Goal: Information Seeking & Learning: Learn about a topic

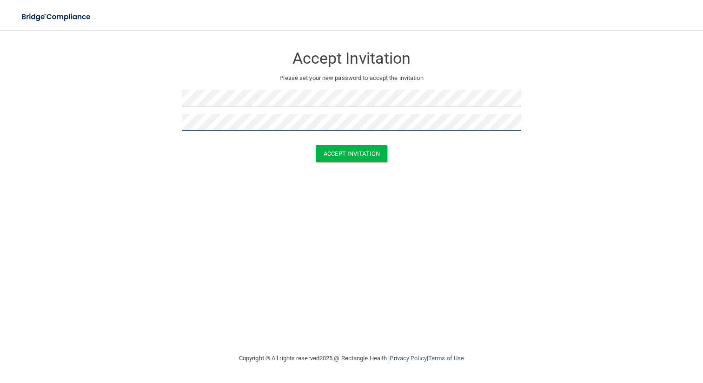
click at [315, 145] on button "Accept Invitation" at bounding box center [351, 153] width 72 height 17
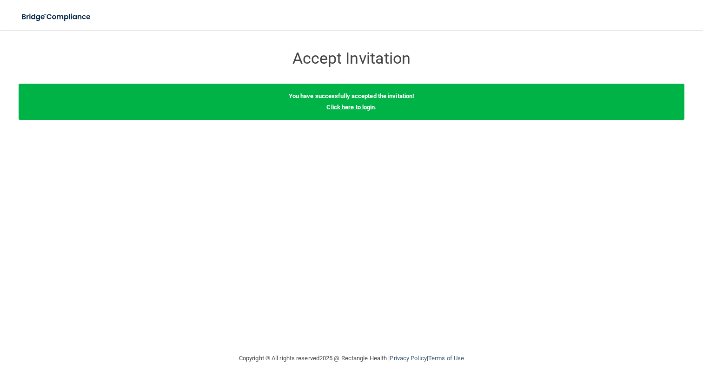
click at [342, 105] on link "Click here to login" at bounding box center [350, 107] width 48 height 7
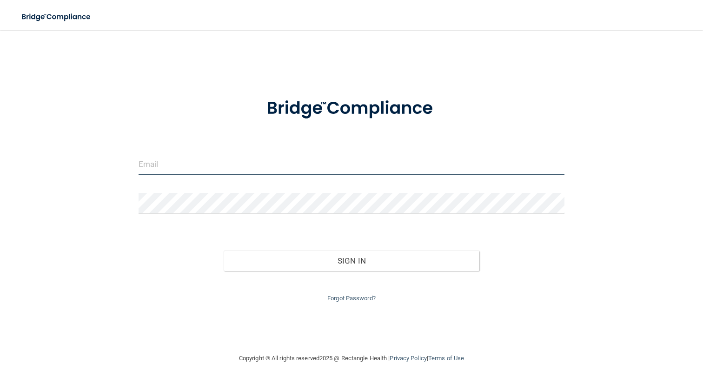
click at [156, 161] on input "email" at bounding box center [351, 164] width 426 height 21
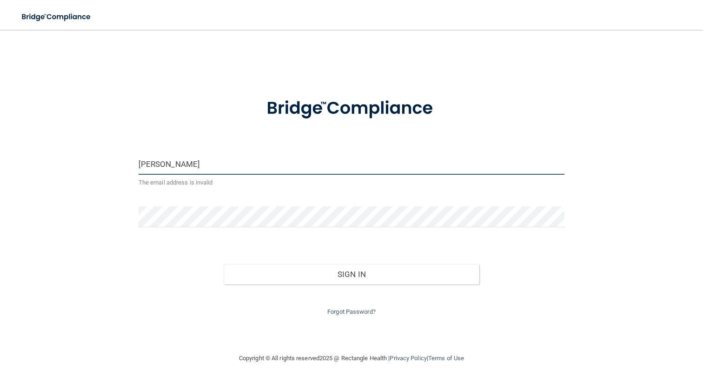
type input "[PERSON_NAME][EMAIL_ADDRESS][DOMAIN_NAME]"
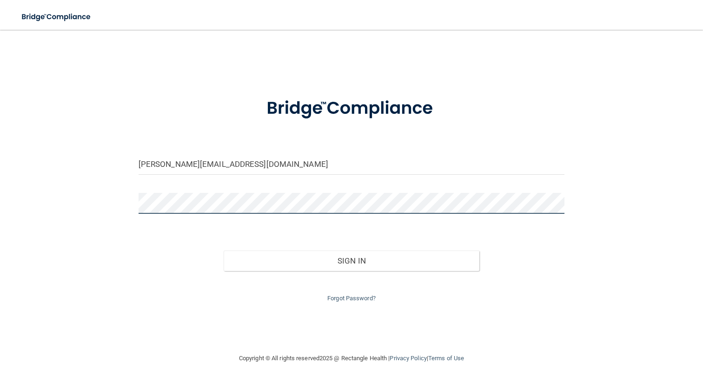
click at [223, 250] on button "Sign In" at bounding box center [351, 260] width 256 height 20
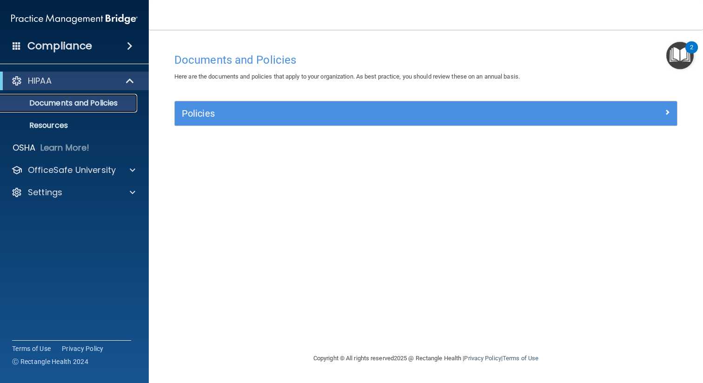
click at [68, 105] on p "Documents and Policies" at bounding box center [69, 103] width 127 height 9
click at [66, 119] on link "Resources" at bounding box center [64, 125] width 146 height 19
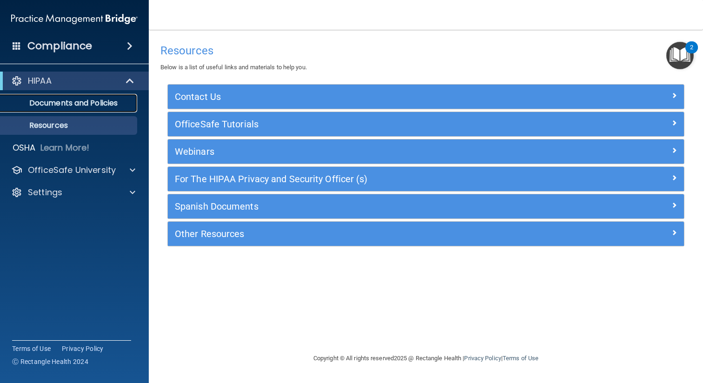
click at [75, 99] on p "Documents and Policies" at bounding box center [69, 103] width 127 height 9
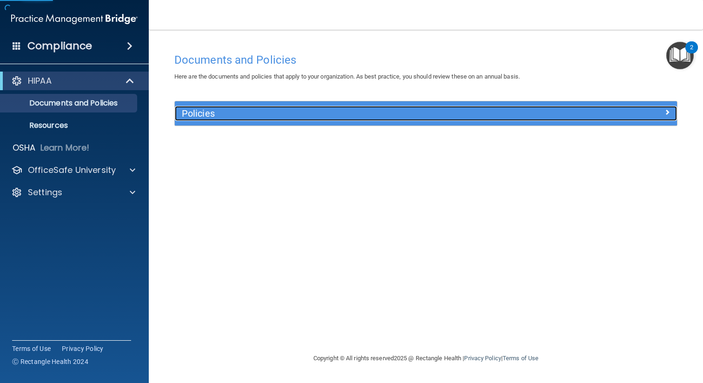
click at [210, 106] on div "Policies" at bounding box center [363, 113] width 376 height 15
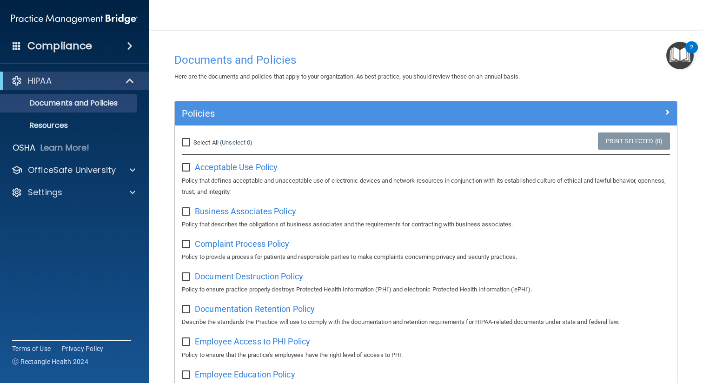
click at [185, 142] on input "Select All (Unselect 0) Unselect All" at bounding box center [187, 142] width 11 height 7
checkbox input "true"
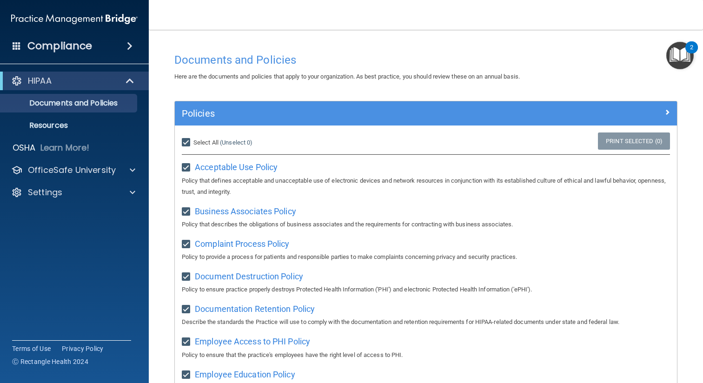
checkbox input "true"
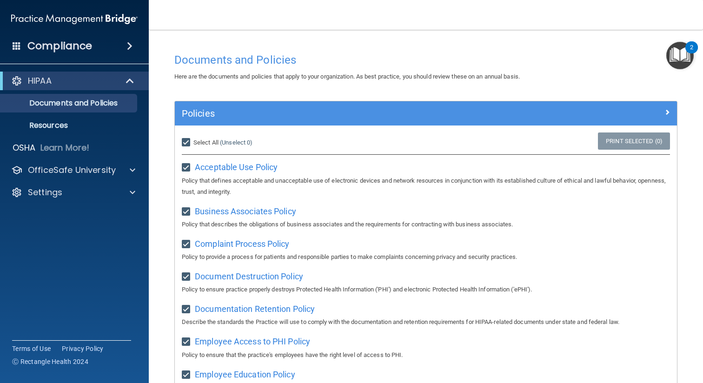
checkbox input "true"
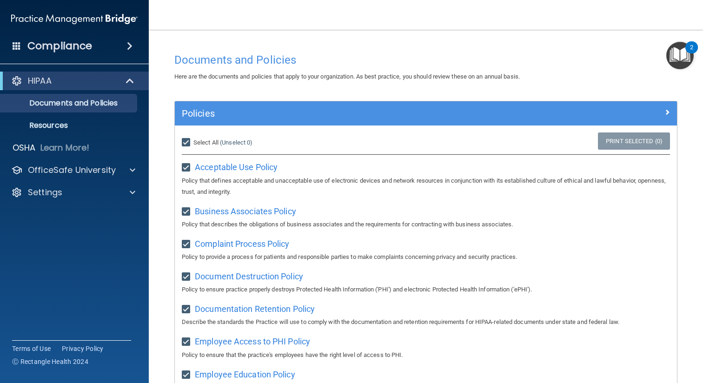
checkbox input "true"
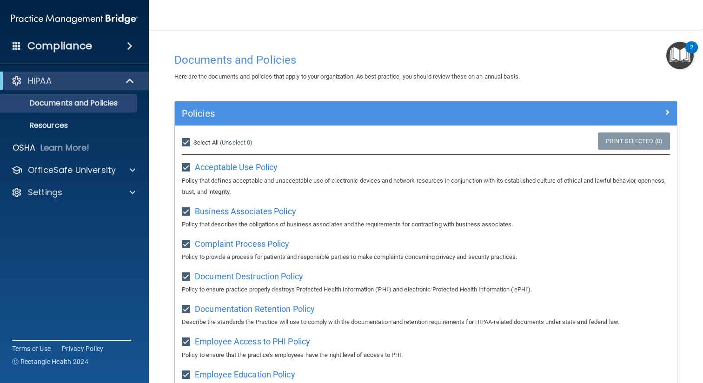
checkbox input "true"
click at [186, 141] on input "Select All (Unselect 21) Unselect All" at bounding box center [187, 142] width 11 height 7
checkbox input "false"
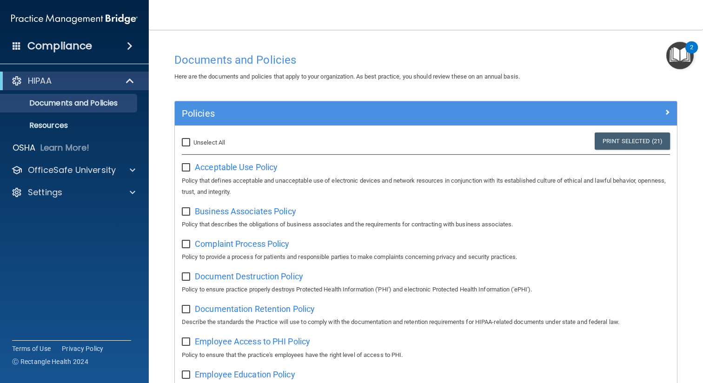
checkbox input "false"
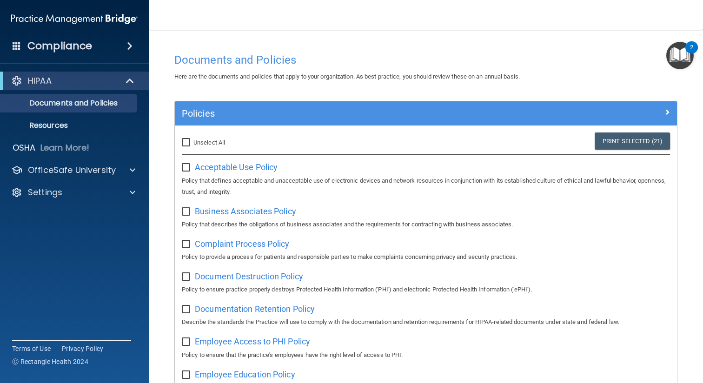
checkbox input "false"
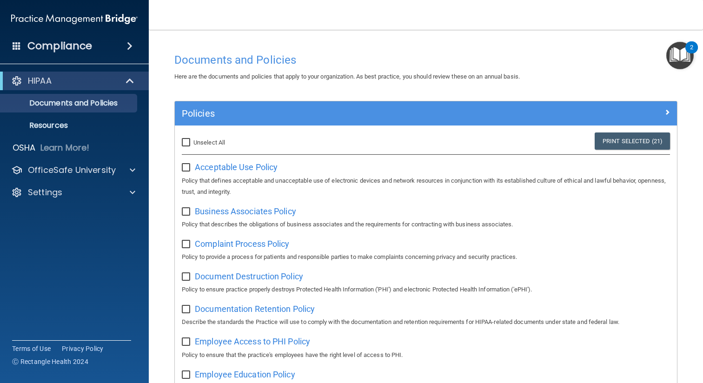
checkbox input "false"
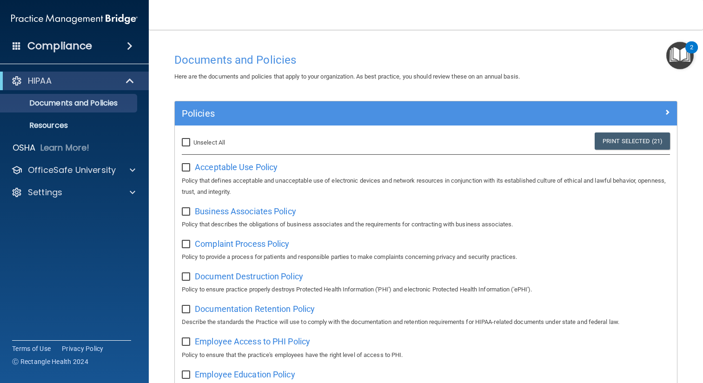
checkbox input "false"
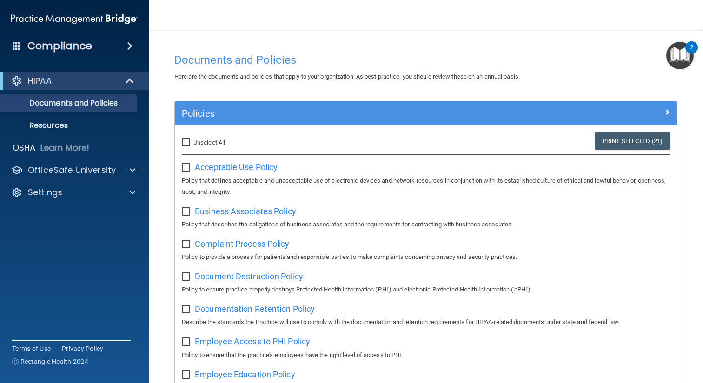
checkbox input "false"
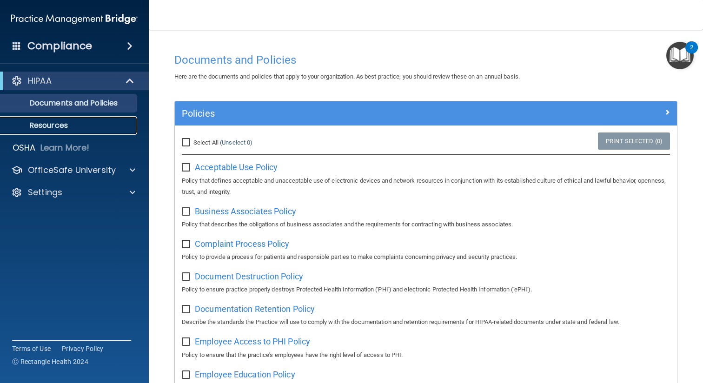
click at [58, 125] on p "Resources" at bounding box center [69, 125] width 127 height 9
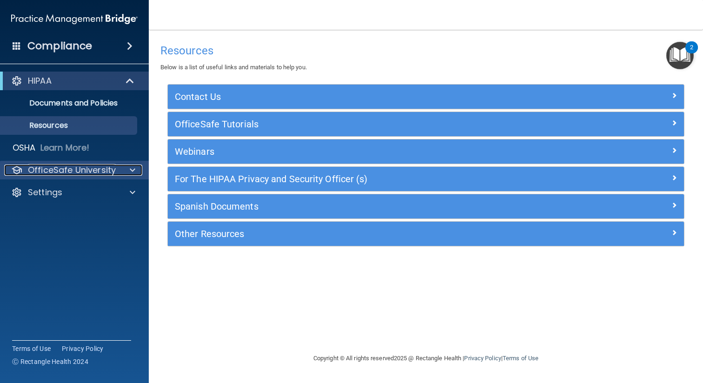
click at [69, 171] on p "OfficeSafe University" at bounding box center [72, 169] width 88 height 11
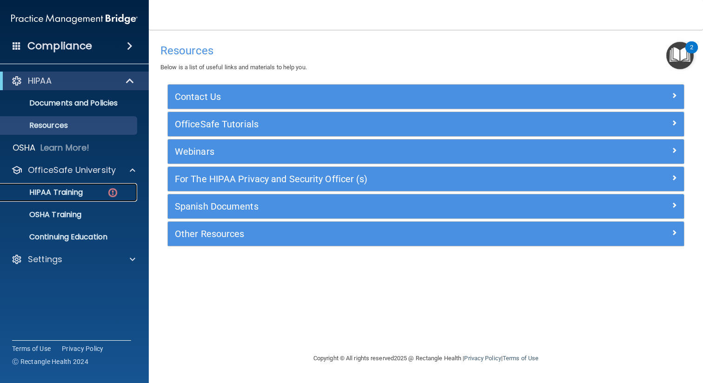
click at [70, 189] on p "HIPAA Training" at bounding box center [44, 192] width 77 height 9
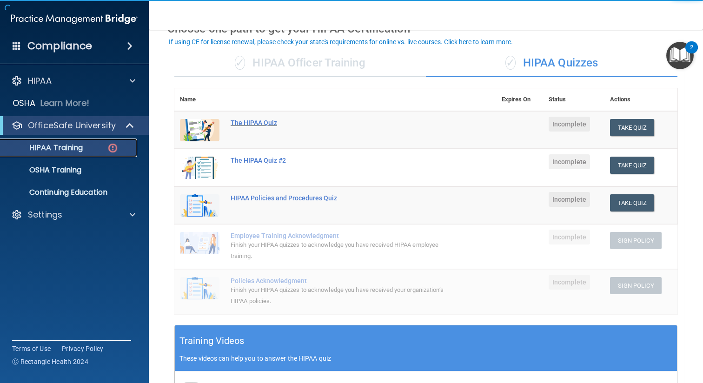
scroll to position [54, 0]
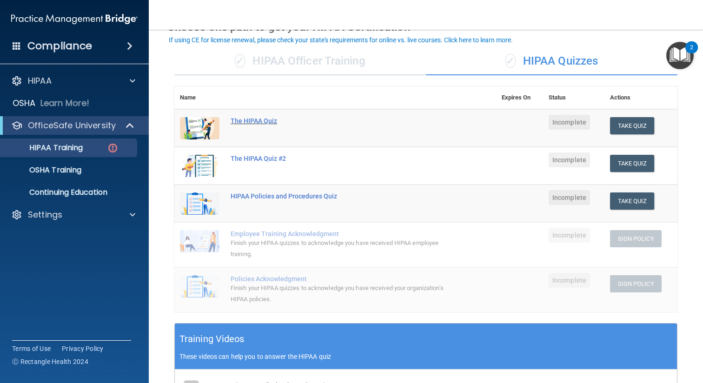
click at [270, 121] on div "The HIPAA Quiz" at bounding box center [339, 120] width 219 height 7
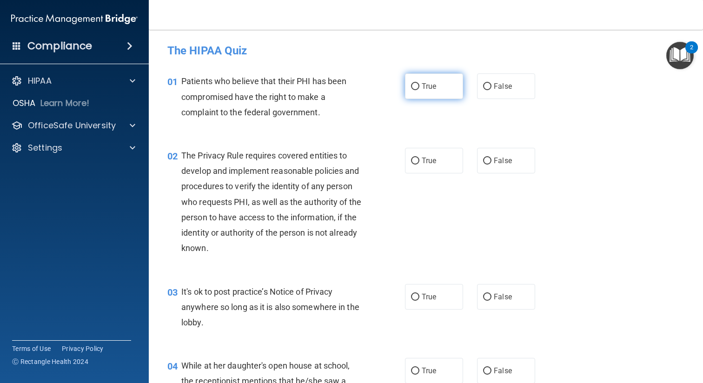
click at [445, 83] on label "True" at bounding box center [434, 86] width 58 height 26
click at [419, 83] on input "True" at bounding box center [415, 86] width 8 height 7
radio input "true"
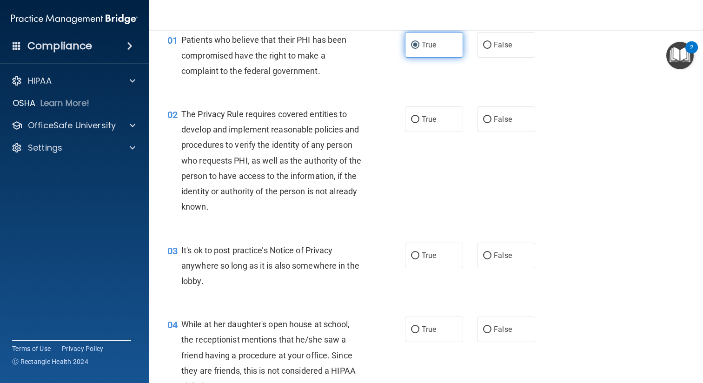
scroll to position [53, 0]
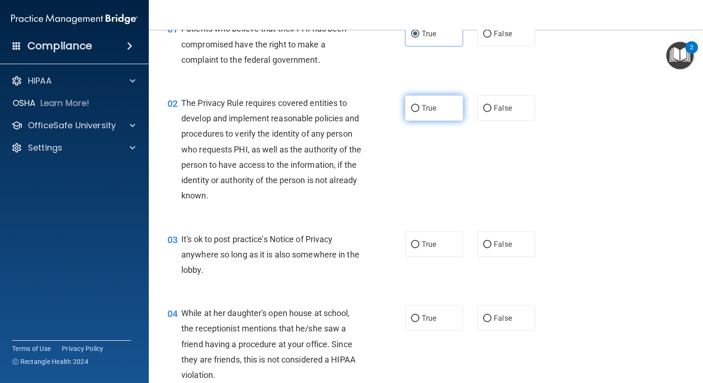
click at [441, 108] on label "True" at bounding box center [434, 108] width 58 height 26
click at [419, 108] on input "True" at bounding box center [415, 108] width 8 height 7
radio input "true"
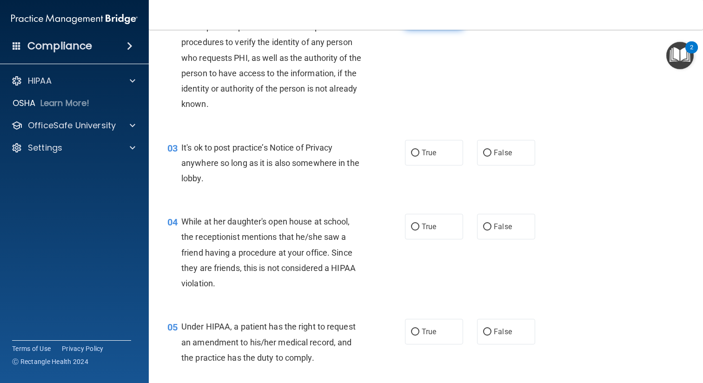
scroll to position [145, 0]
click at [419, 151] on label "True" at bounding box center [434, 152] width 58 height 26
click at [419, 151] on input "True" at bounding box center [415, 152] width 8 height 7
radio input "true"
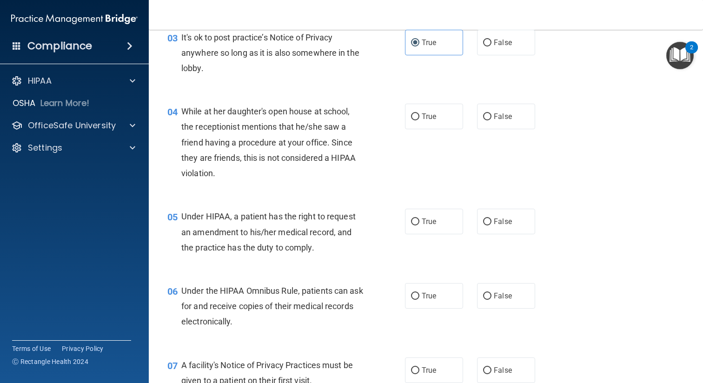
scroll to position [256, 0]
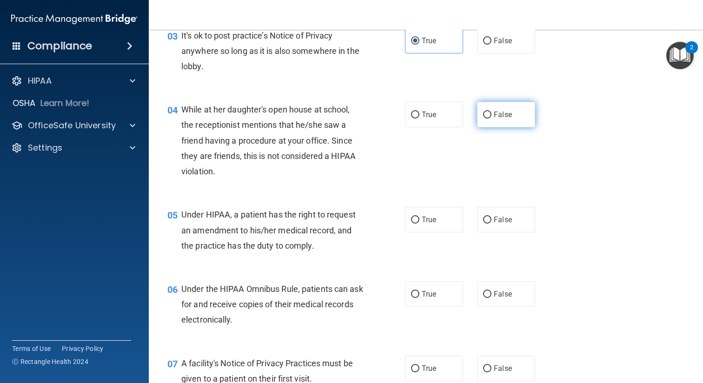
click at [483, 120] on label "False" at bounding box center [506, 115] width 58 height 26
click at [483, 118] on input "False" at bounding box center [487, 115] width 8 height 7
radio input "true"
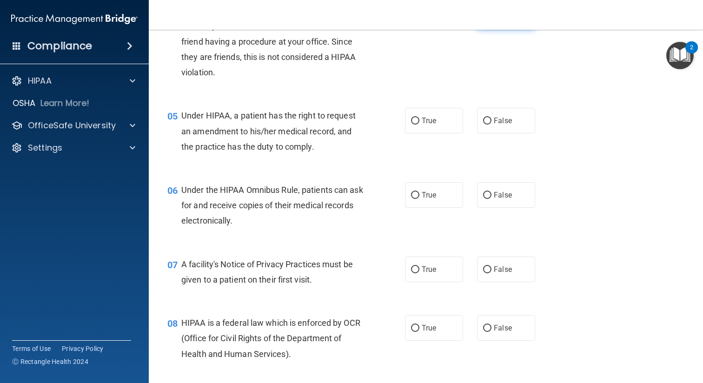
scroll to position [359, 0]
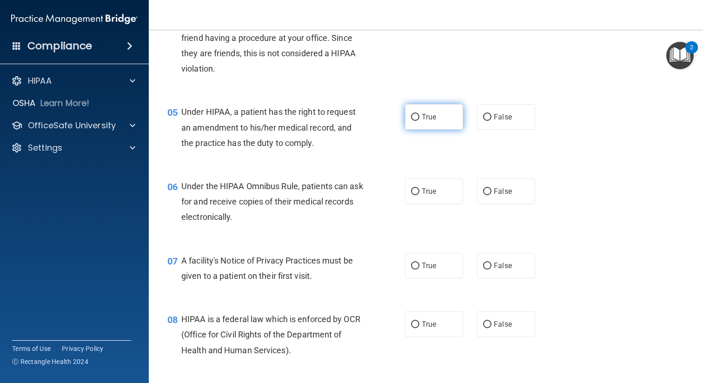
click at [414, 120] on input "True" at bounding box center [415, 117] width 8 height 7
radio input "true"
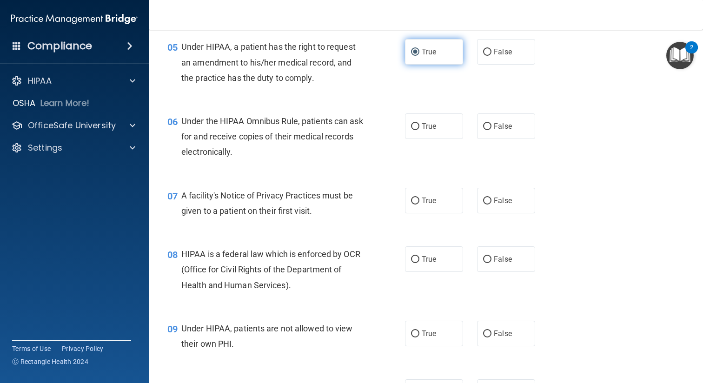
scroll to position [437, 0]
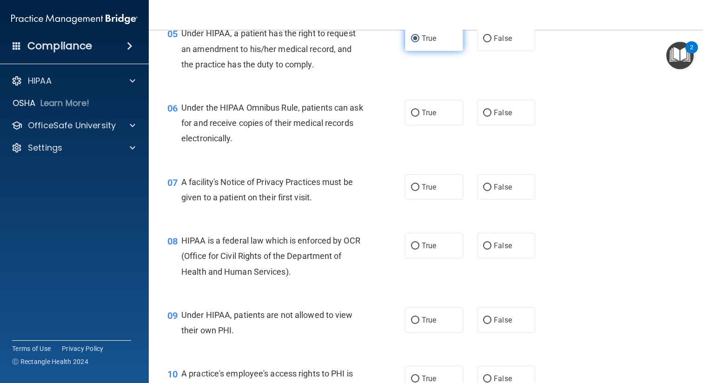
click at [414, 120] on label "True" at bounding box center [434, 113] width 58 height 26
click at [414, 117] on input "True" at bounding box center [415, 113] width 8 height 7
radio input "true"
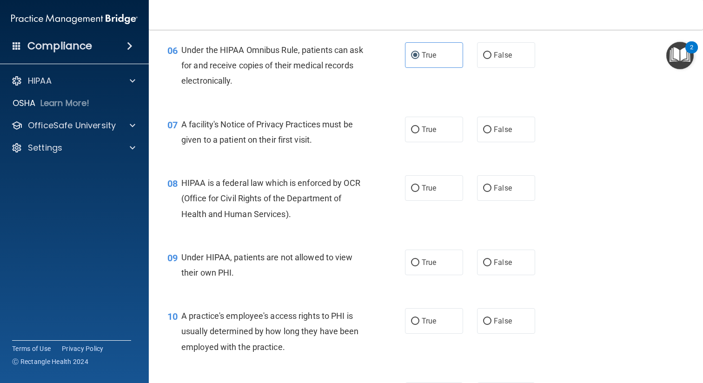
scroll to position [509, 0]
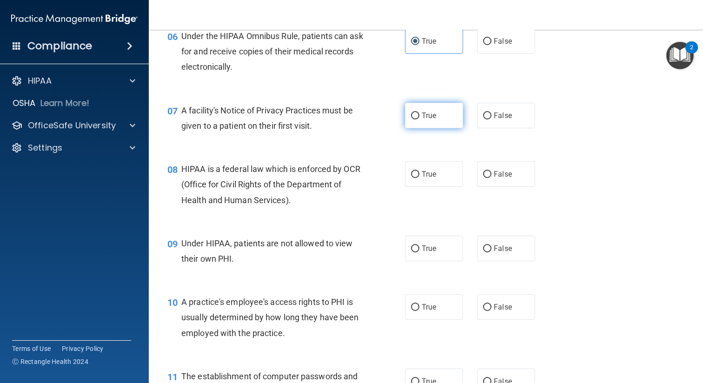
click at [419, 119] on label "True" at bounding box center [434, 116] width 58 height 26
click at [419, 119] on input "True" at bounding box center [415, 115] width 8 height 7
radio input "true"
click at [428, 171] on span "True" at bounding box center [428, 174] width 14 height 9
click at [419, 171] on input "True" at bounding box center [415, 174] width 8 height 7
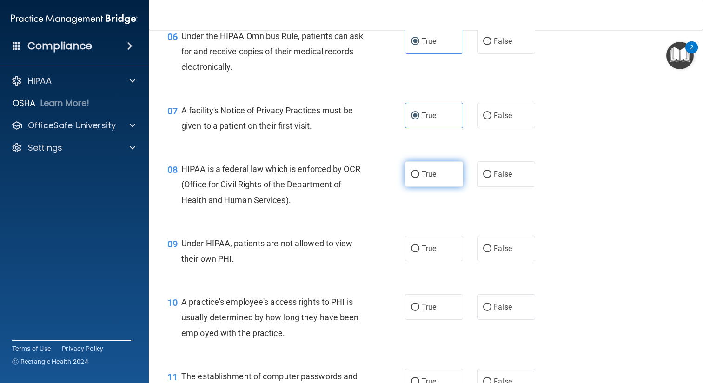
radio input "true"
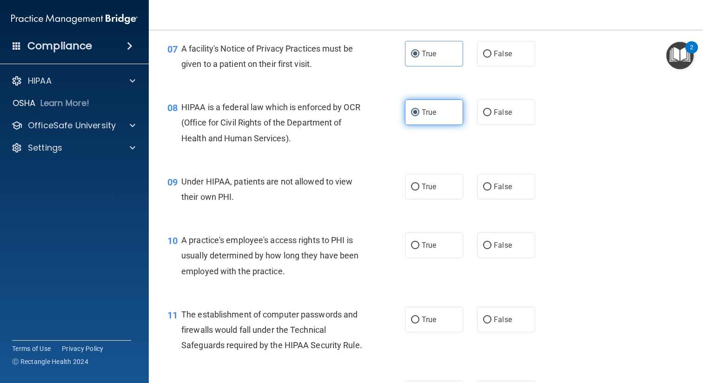
scroll to position [572, 0]
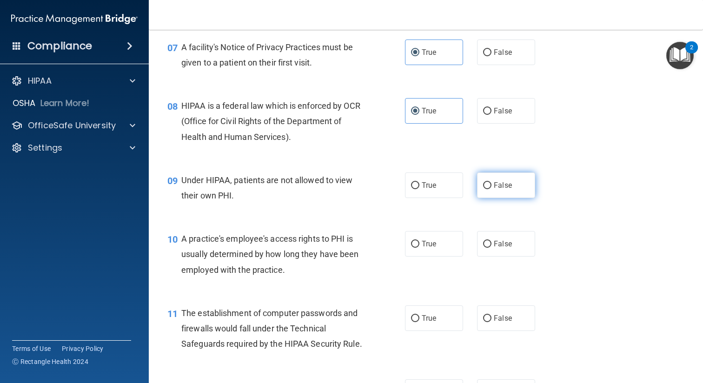
click at [504, 189] on span "False" at bounding box center [502, 185] width 18 height 9
click at [491, 189] on input "False" at bounding box center [487, 185] width 8 height 7
radio input "true"
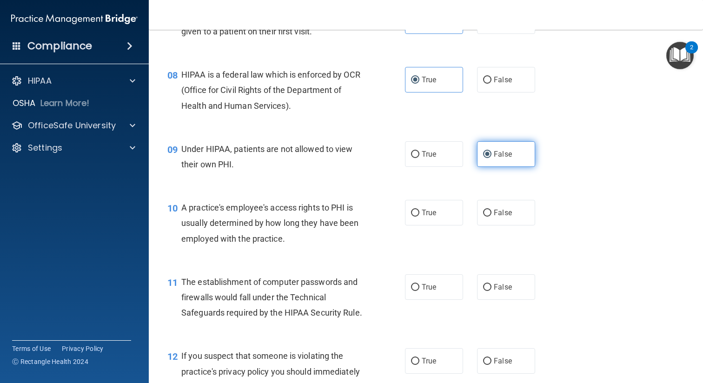
scroll to position [614, 0]
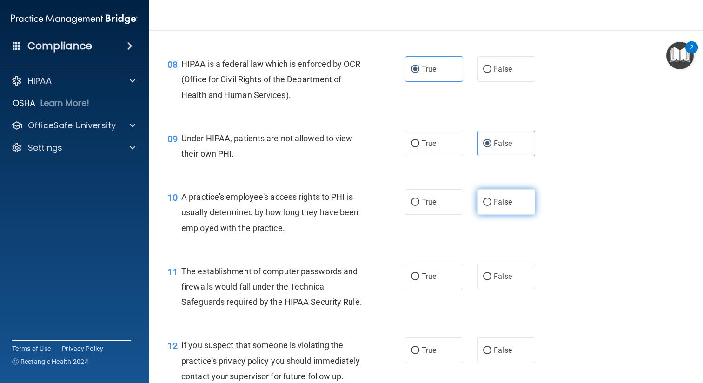
click at [501, 202] on span "False" at bounding box center [502, 201] width 18 height 9
click at [491, 202] on input "False" at bounding box center [487, 202] width 8 height 7
radio input "true"
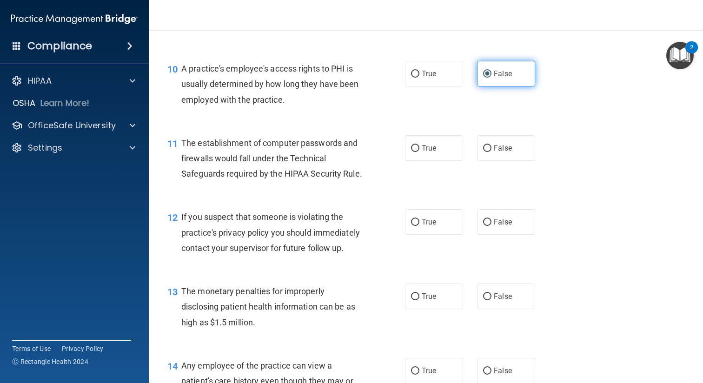
scroll to position [747, 0]
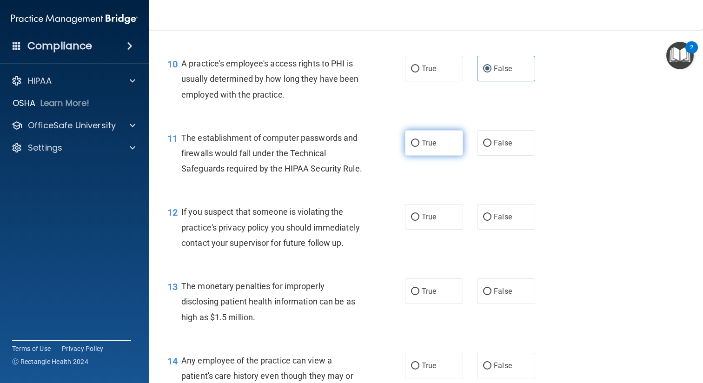
click at [423, 142] on span "True" at bounding box center [428, 142] width 14 height 9
click at [419, 142] on input "True" at bounding box center [415, 143] width 8 height 7
radio input "true"
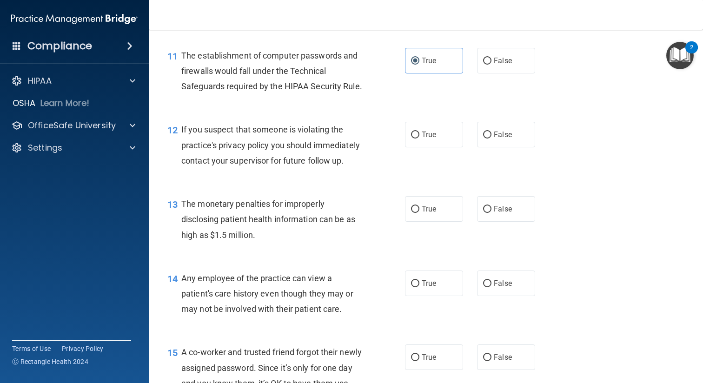
scroll to position [836, 0]
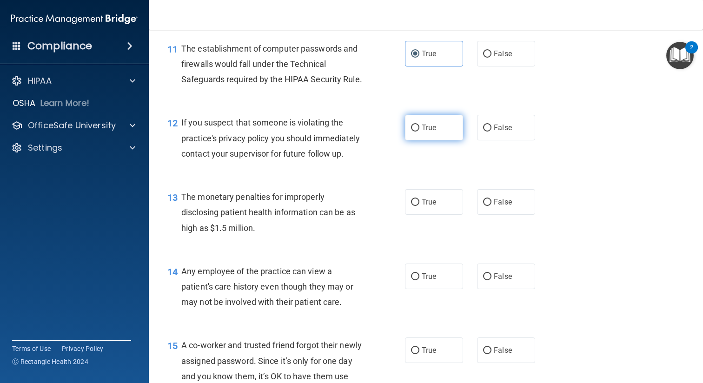
click at [427, 131] on span "True" at bounding box center [428, 127] width 14 height 9
click at [419, 131] on input "True" at bounding box center [415, 128] width 8 height 7
radio input "true"
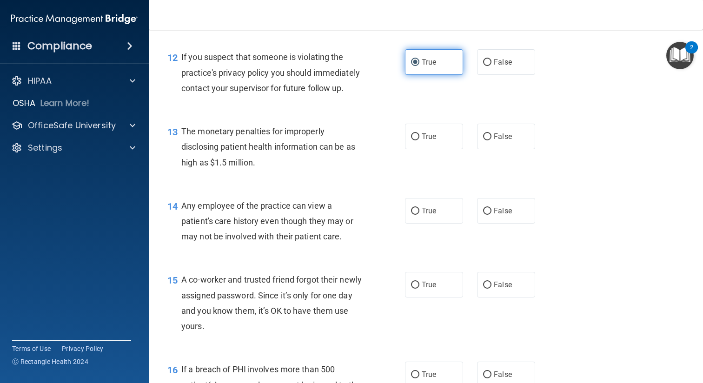
scroll to position [907, 0]
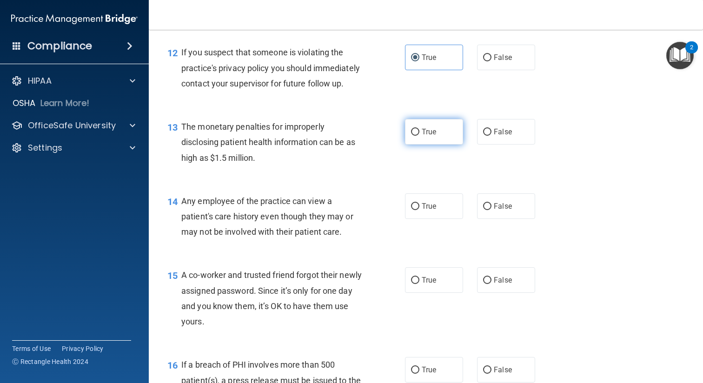
click at [430, 132] on span "True" at bounding box center [428, 131] width 14 height 9
click at [419, 132] on input "True" at bounding box center [415, 132] width 8 height 7
radio input "true"
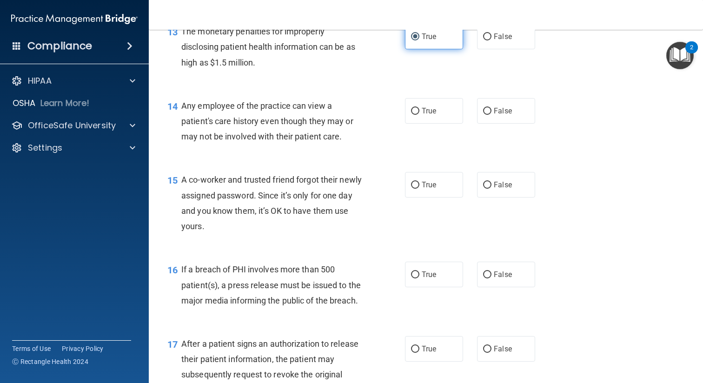
scroll to position [1000, 0]
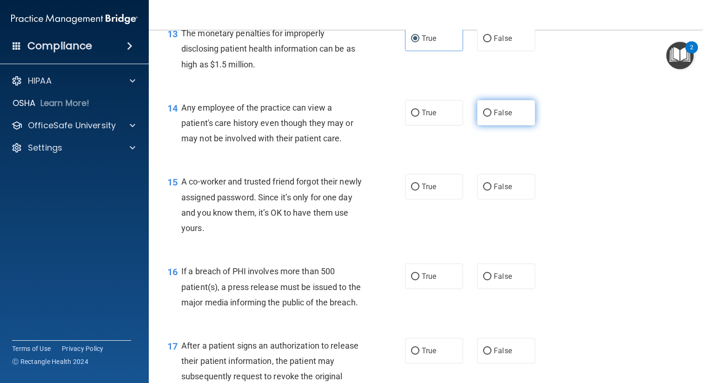
click at [482, 116] on label "False" at bounding box center [506, 113] width 58 height 26
click at [483, 116] on input "False" at bounding box center [487, 113] width 8 height 7
radio input "true"
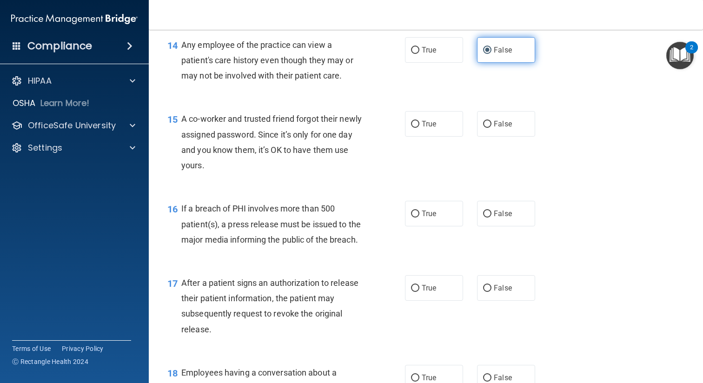
scroll to position [1065, 0]
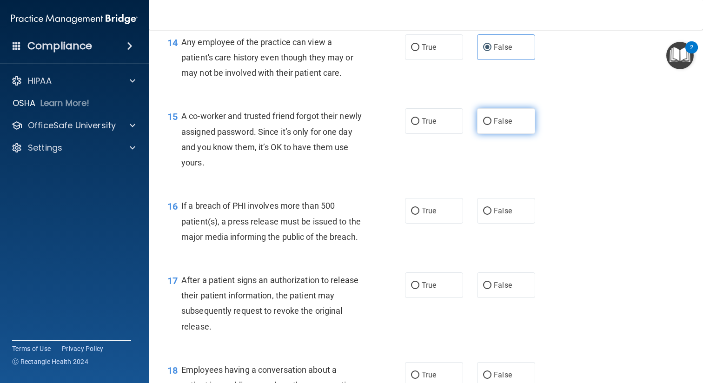
click at [498, 122] on span "False" at bounding box center [502, 121] width 18 height 9
click at [491, 122] on input "False" at bounding box center [487, 121] width 8 height 7
radio input "true"
click at [419, 210] on label "True" at bounding box center [434, 211] width 58 height 26
click at [419, 210] on input "True" at bounding box center [415, 211] width 8 height 7
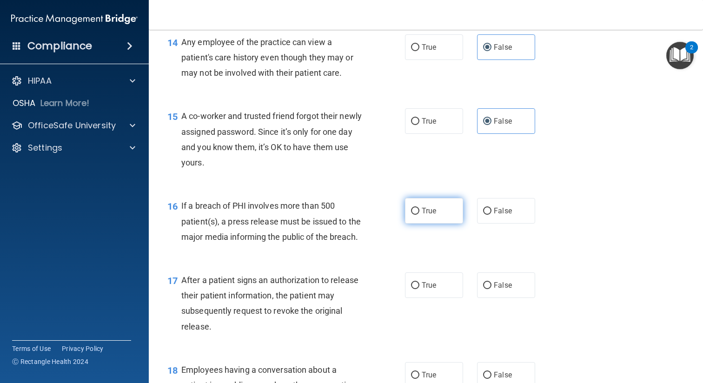
radio input "true"
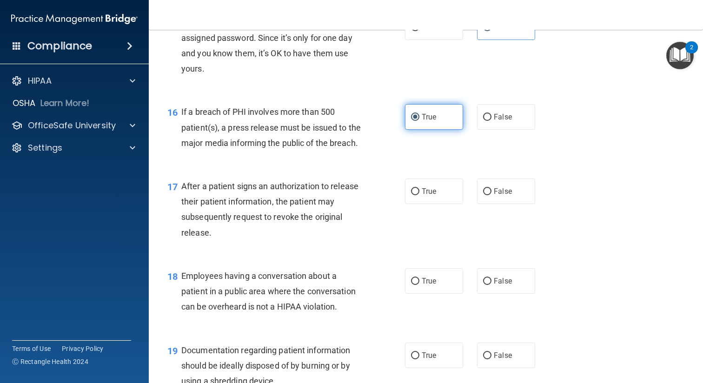
scroll to position [1161, 0]
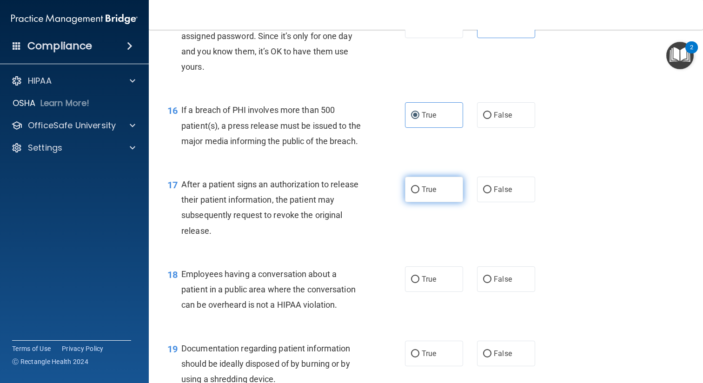
click at [428, 184] on label "True" at bounding box center [434, 190] width 58 height 26
click at [419, 186] on input "True" at bounding box center [415, 189] width 8 height 7
radio input "true"
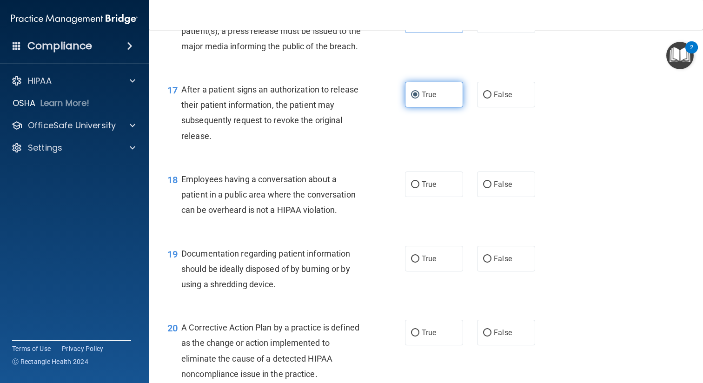
scroll to position [1266, 0]
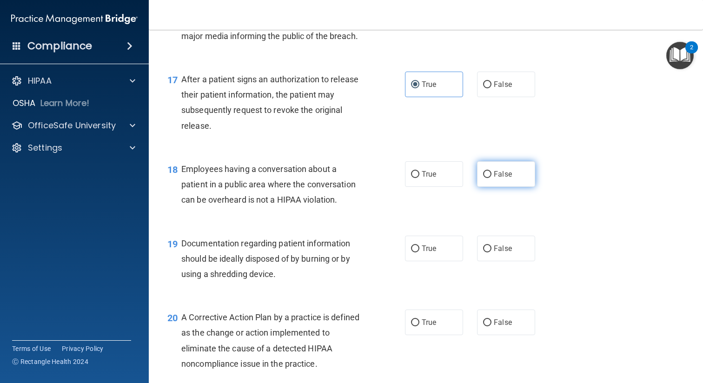
click at [484, 178] on label "False" at bounding box center [506, 174] width 58 height 26
click at [484, 178] on input "False" at bounding box center [487, 174] width 8 height 7
radio input "true"
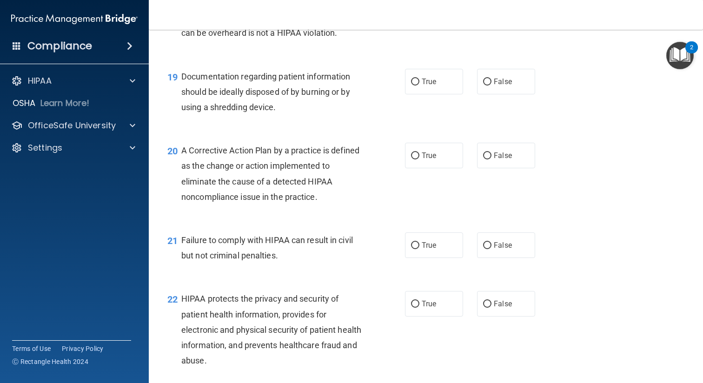
scroll to position [1426, 0]
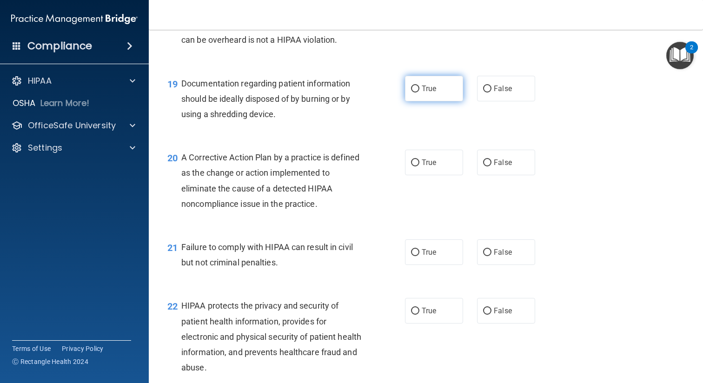
click at [448, 95] on label "True" at bounding box center [434, 89] width 58 height 26
click at [419, 92] on input "True" at bounding box center [415, 88] width 8 height 7
radio input "true"
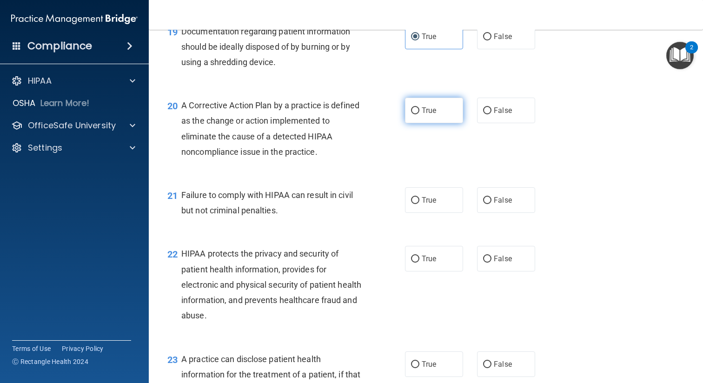
scroll to position [1480, 0]
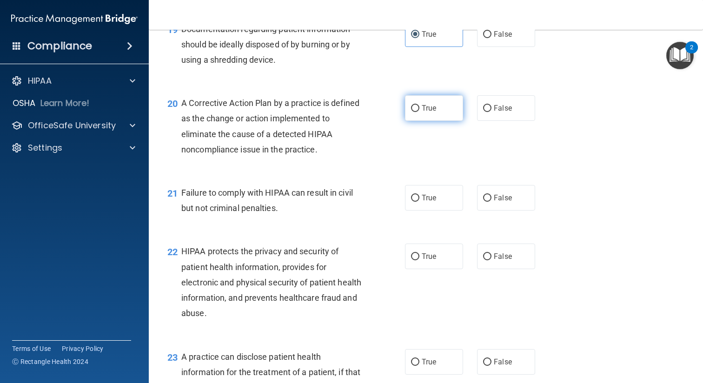
click at [430, 110] on span "True" at bounding box center [428, 108] width 14 height 9
click at [419, 110] on input "True" at bounding box center [415, 108] width 8 height 7
radio input "true"
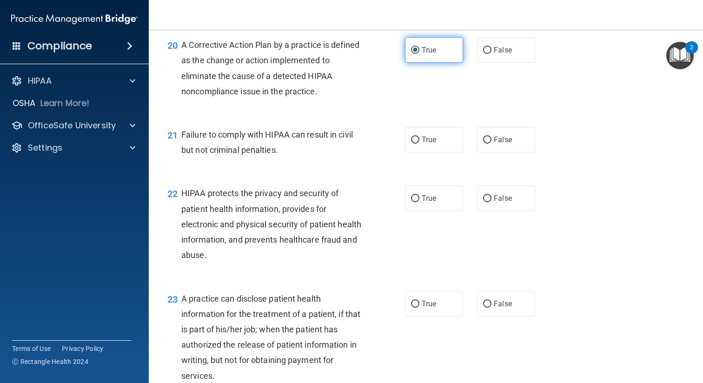
scroll to position [1548, 0]
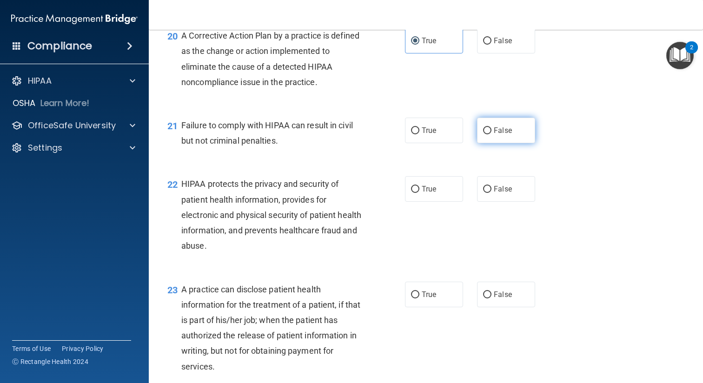
click at [477, 129] on label "False" at bounding box center [506, 131] width 58 height 26
click at [483, 129] on input "False" at bounding box center [487, 130] width 8 height 7
radio input "true"
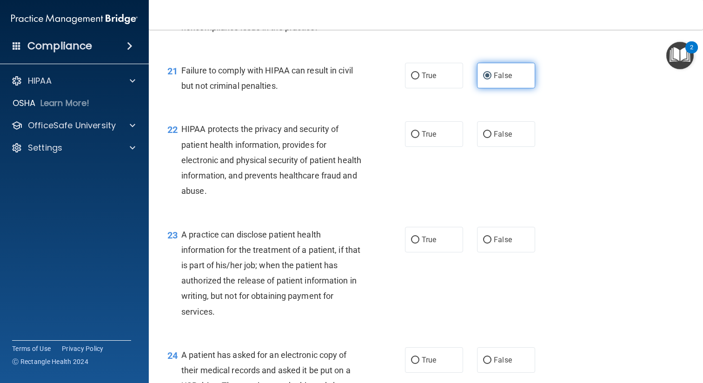
scroll to position [1610, 0]
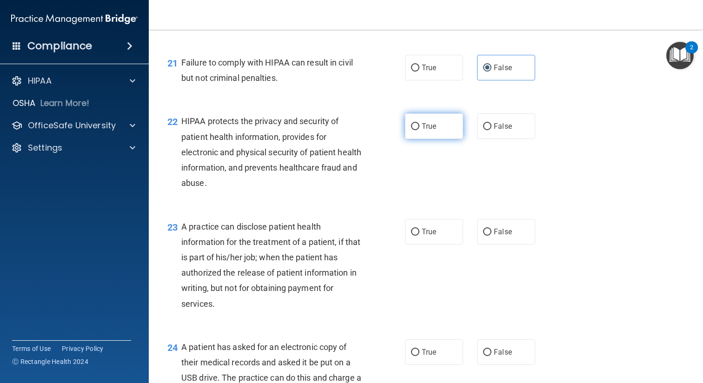
click at [419, 129] on input "True" at bounding box center [415, 126] width 8 height 7
radio input "true"
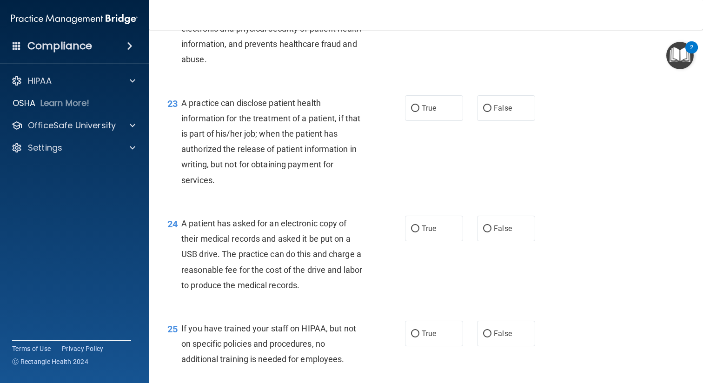
scroll to position [1733, 0]
click at [422, 112] on span "True" at bounding box center [428, 109] width 14 height 9
click at [419, 112] on input "True" at bounding box center [415, 109] width 8 height 7
radio input "true"
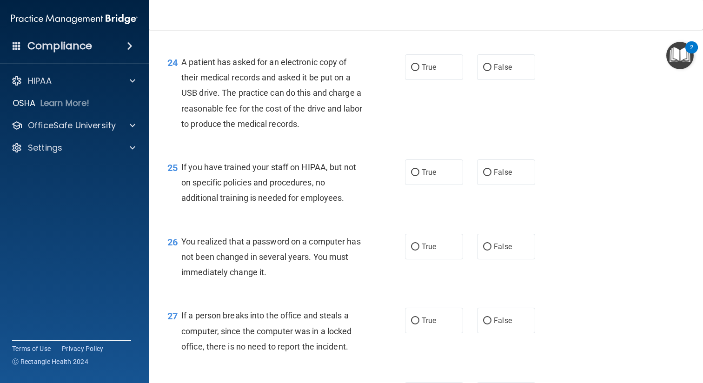
scroll to position [1894, 0]
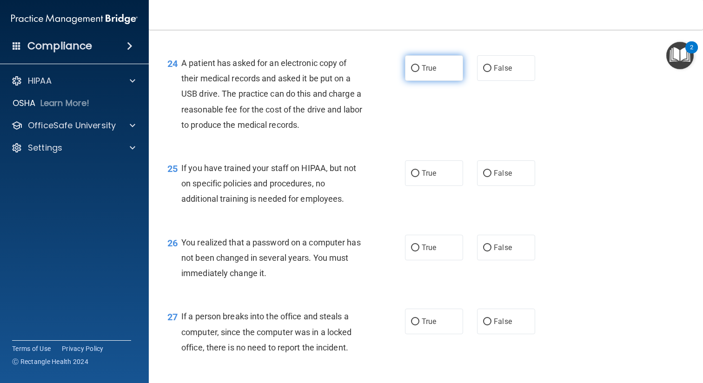
click at [422, 66] on span "True" at bounding box center [428, 68] width 14 height 9
click at [419, 66] on input "True" at bounding box center [415, 68] width 8 height 7
radio input "true"
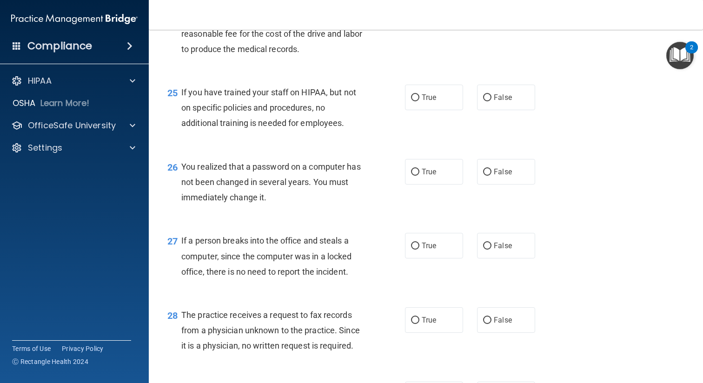
scroll to position [1971, 0]
click at [493, 97] on span "False" at bounding box center [502, 96] width 18 height 9
click at [491, 97] on input "False" at bounding box center [487, 96] width 8 height 7
radio input "true"
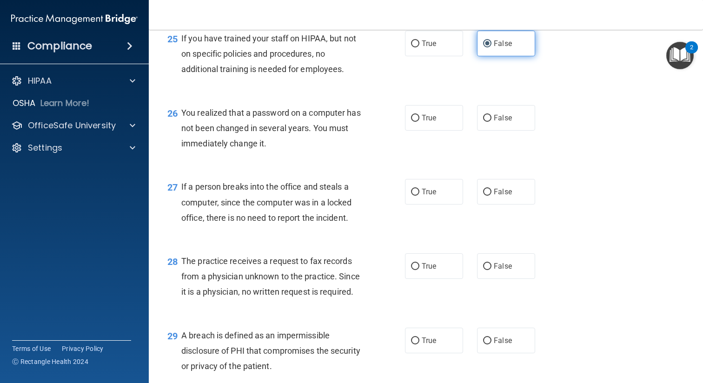
scroll to position [2030, 0]
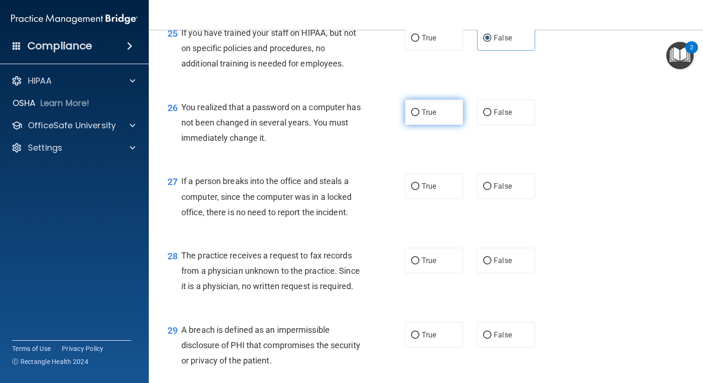
click at [424, 118] on label "True" at bounding box center [434, 112] width 58 height 26
click at [419, 116] on input "True" at bounding box center [415, 112] width 8 height 7
radio input "true"
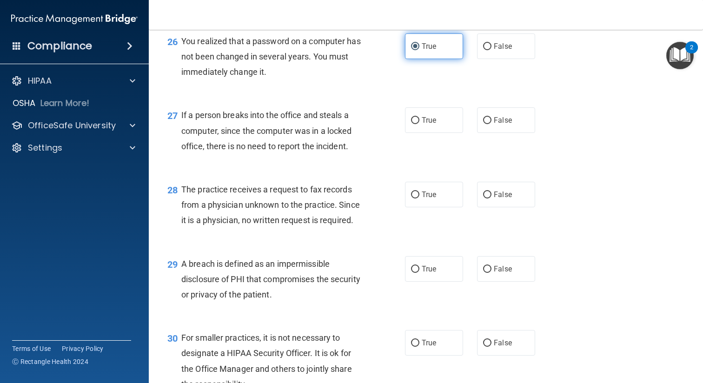
scroll to position [2102, 0]
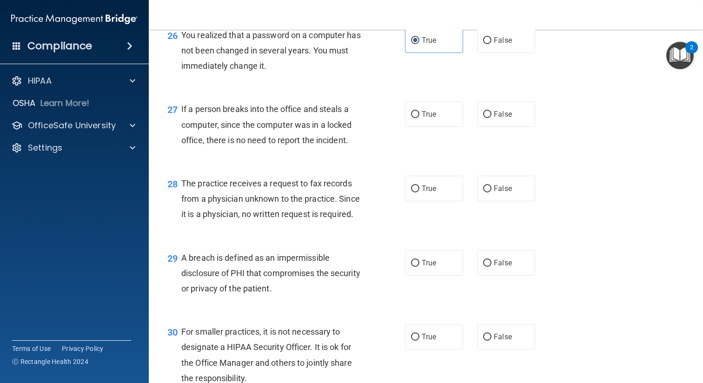
click at [539, 118] on div "True False" at bounding box center [475, 114] width 140 height 26
click at [494, 117] on span "False" at bounding box center [502, 114] width 18 height 9
click at [491, 117] on input "False" at bounding box center [487, 114] width 8 height 7
radio input "true"
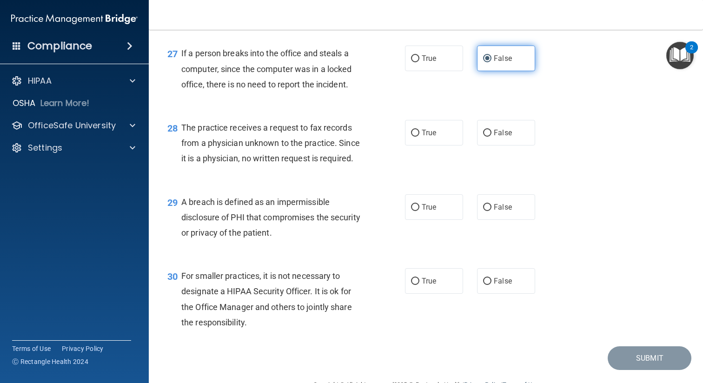
scroll to position [2162, 0]
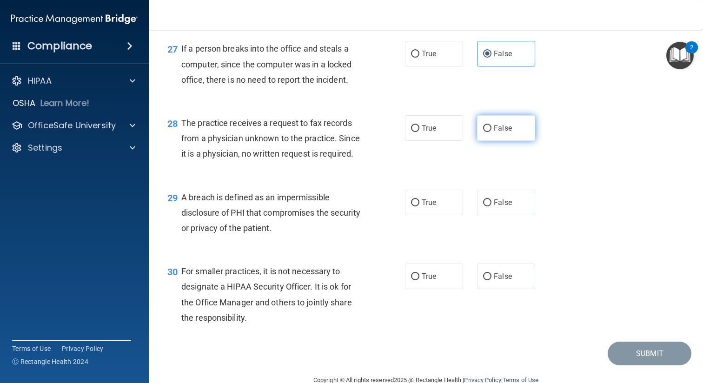
click at [498, 130] on span "False" at bounding box center [502, 128] width 18 height 9
click at [491, 130] on input "False" at bounding box center [487, 128] width 8 height 7
radio input "true"
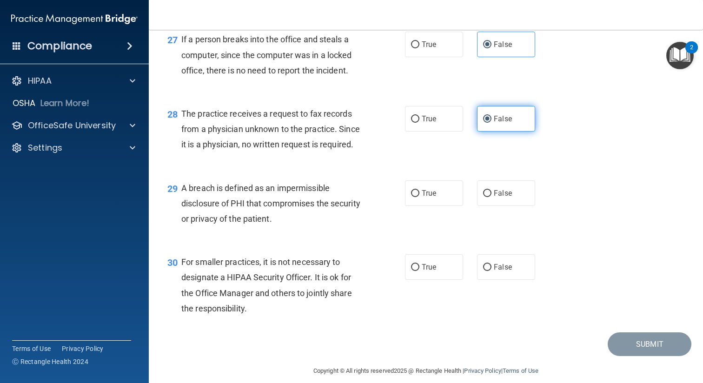
scroll to position [2182, 0]
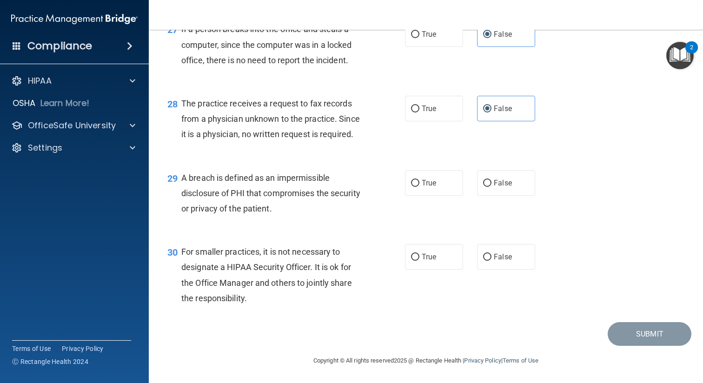
click at [420, 201] on div "29 A breach is defined as an impermissible disclosure of PHI that compromises t…" at bounding box center [425, 195] width 531 height 74
click at [417, 177] on label "True" at bounding box center [434, 183] width 58 height 26
click at [417, 180] on input "True" at bounding box center [415, 183] width 8 height 7
radio input "true"
click at [525, 251] on label "False" at bounding box center [506, 257] width 58 height 26
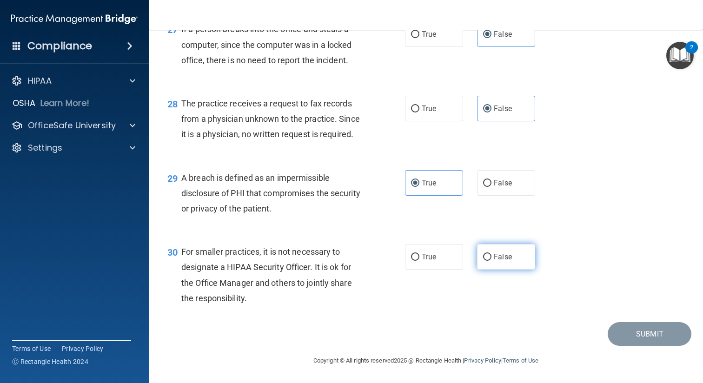
click at [491, 254] on input "False" at bounding box center [487, 257] width 8 height 7
radio input "true"
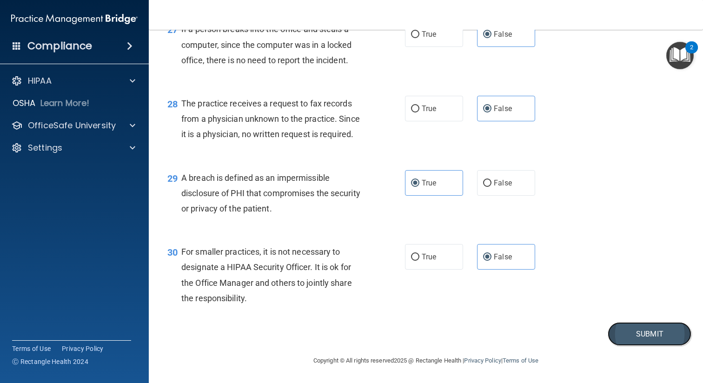
click at [612, 331] on button "Submit" at bounding box center [649, 334] width 84 height 24
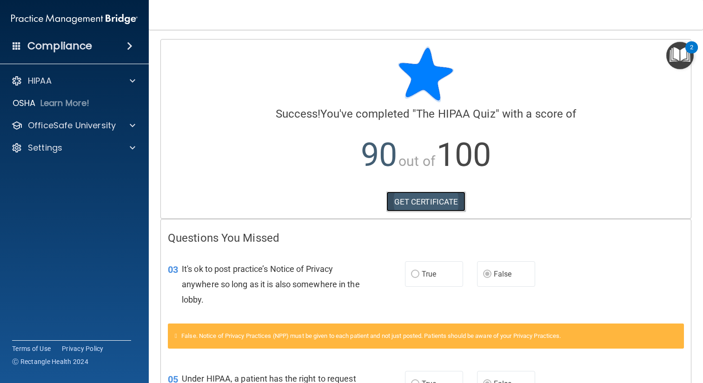
click at [419, 201] on link "GET CERTIFICATE" at bounding box center [425, 201] width 79 height 20
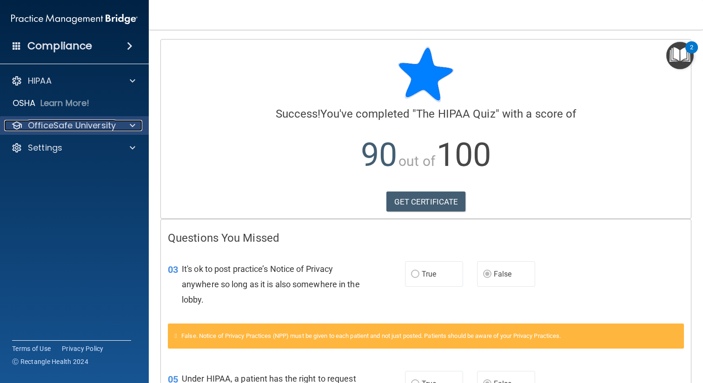
click at [55, 125] on p "OfficeSafe University" at bounding box center [72, 125] width 88 height 11
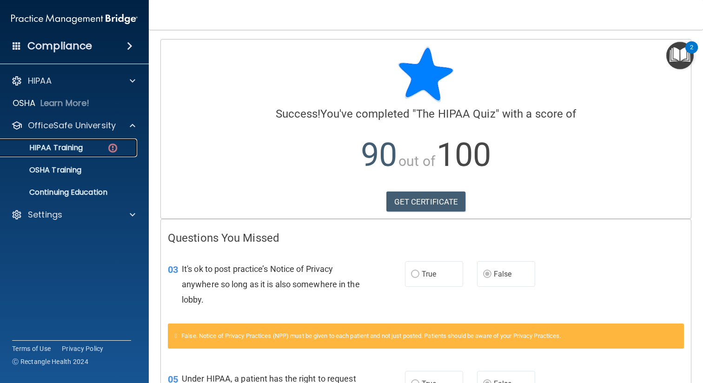
click at [58, 144] on p "HIPAA Training" at bounding box center [44, 147] width 77 height 9
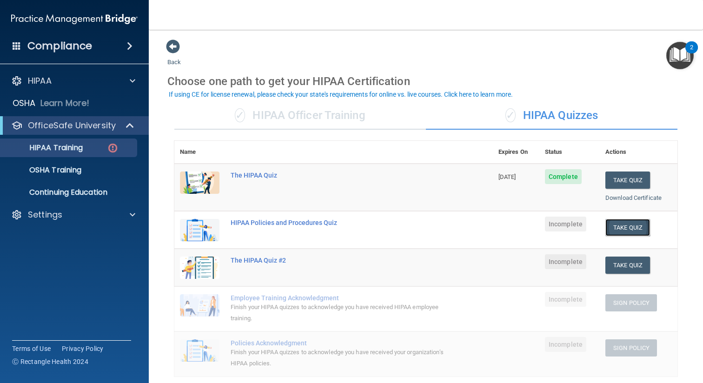
click at [623, 228] on button "Take Quiz" at bounding box center [627, 227] width 45 height 17
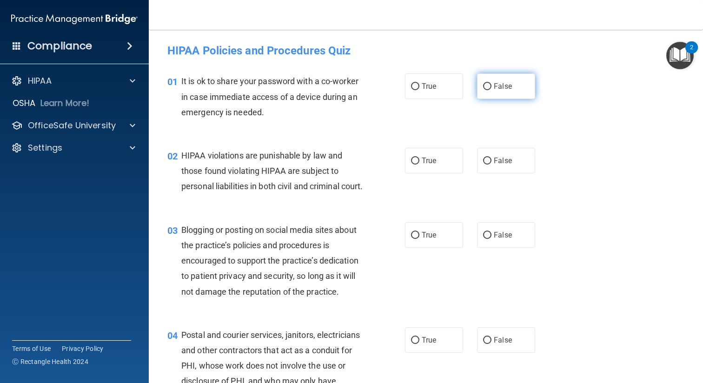
click at [479, 85] on label "False" at bounding box center [506, 86] width 58 height 26
click at [483, 85] on input "False" at bounding box center [487, 86] width 8 height 7
radio input "true"
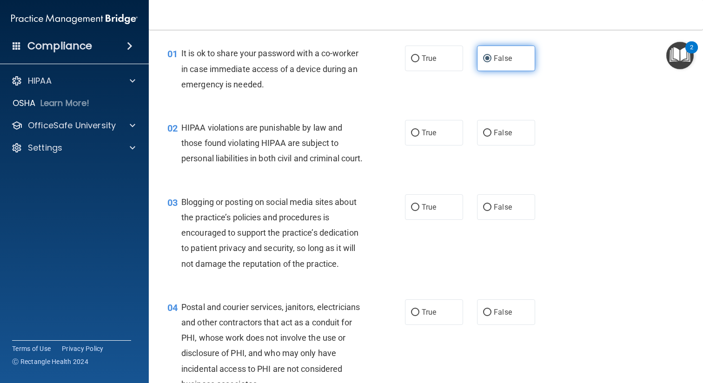
scroll to position [33, 0]
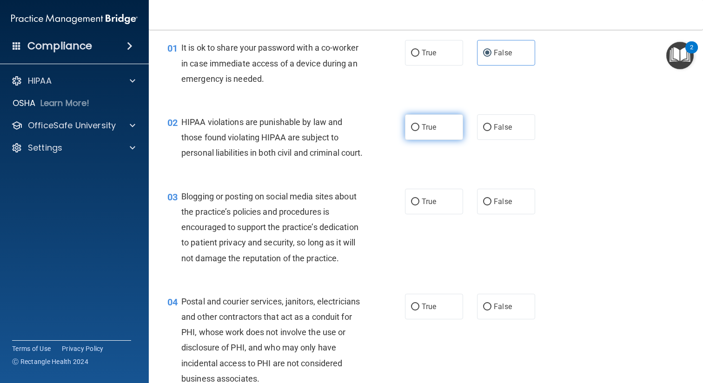
click at [425, 120] on label "True" at bounding box center [434, 127] width 58 height 26
click at [419, 124] on input "True" at bounding box center [415, 127] width 8 height 7
radio input "true"
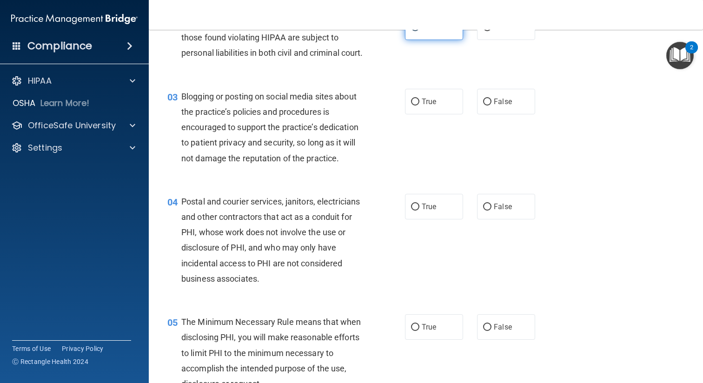
scroll to position [146, 0]
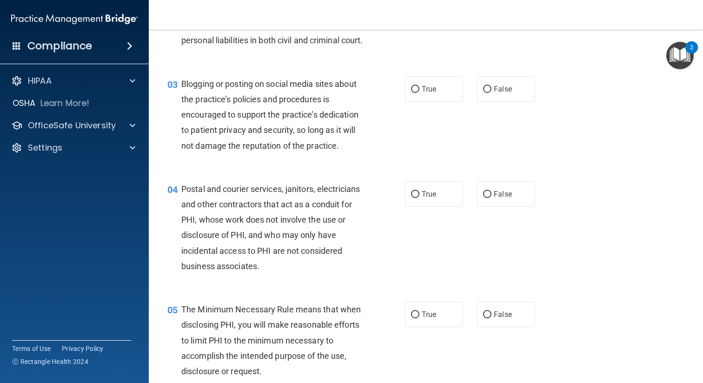
click at [474, 102] on div "True False" at bounding box center [475, 89] width 140 height 26
click at [498, 93] on span "False" at bounding box center [502, 89] width 18 height 9
click at [491, 93] on input "False" at bounding box center [487, 89] width 8 height 7
radio input "true"
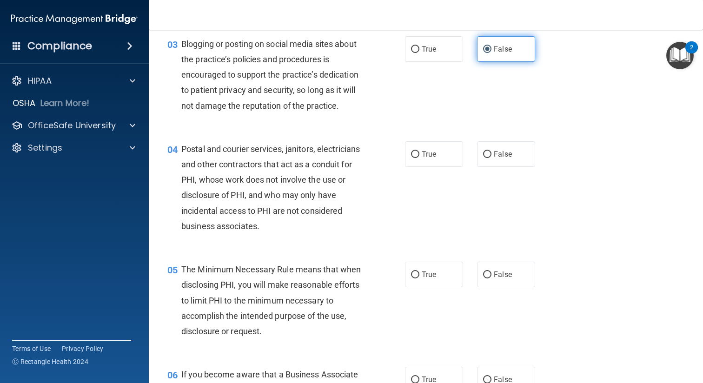
scroll to position [201, 0]
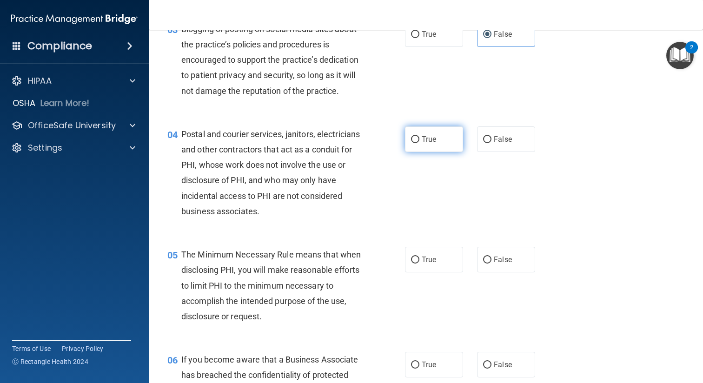
click at [433, 149] on label "True" at bounding box center [434, 139] width 58 height 26
click at [419, 143] on input "True" at bounding box center [415, 139] width 8 height 7
radio input "true"
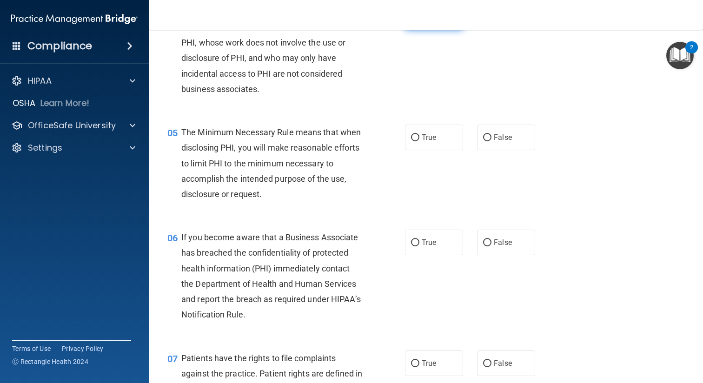
scroll to position [338, 0]
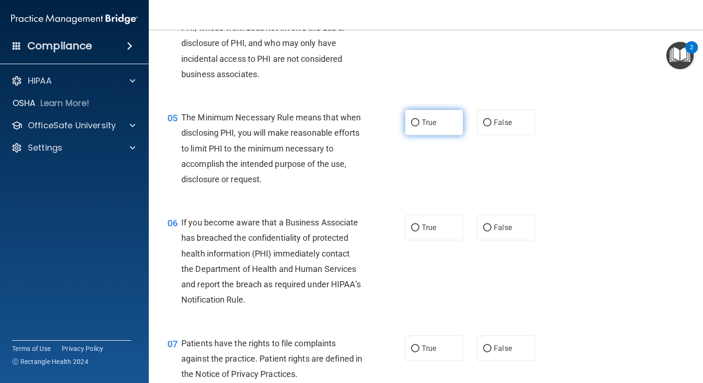
click at [429, 127] on span "True" at bounding box center [428, 122] width 14 height 9
click at [419, 126] on input "True" at bounding box center [415, 122] width 8 height 7
radio input "true"
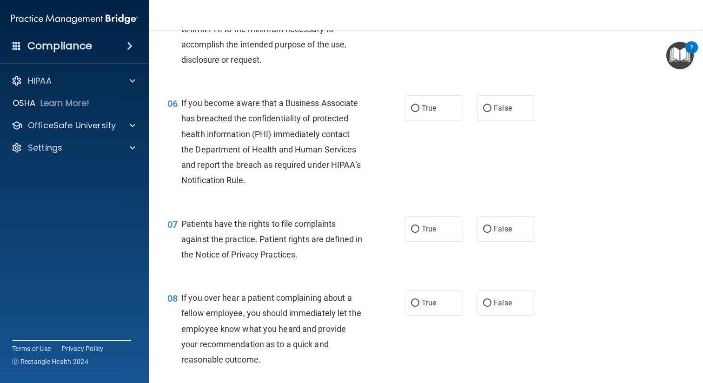
scroll to position [466, 0]
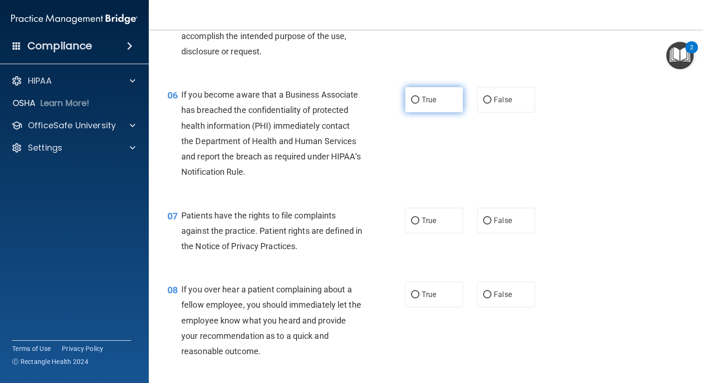
click at [428, 112] on label "True" at bounding box center [434, 100] width 58 height 26
click at [419, 104] on input "True" at bounding box center [415, 100] width 8 height 7
radio input "true"
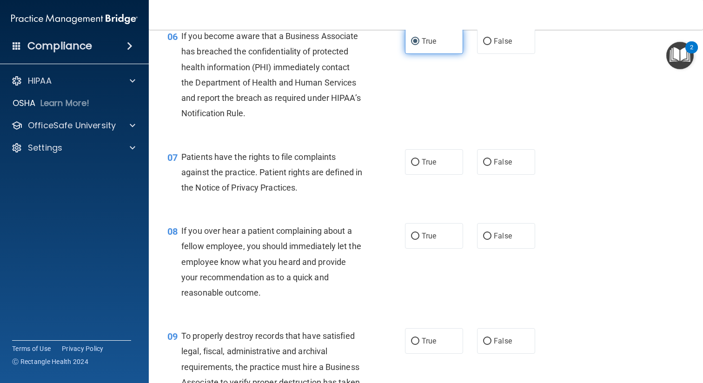
scroll to position [534, 0]
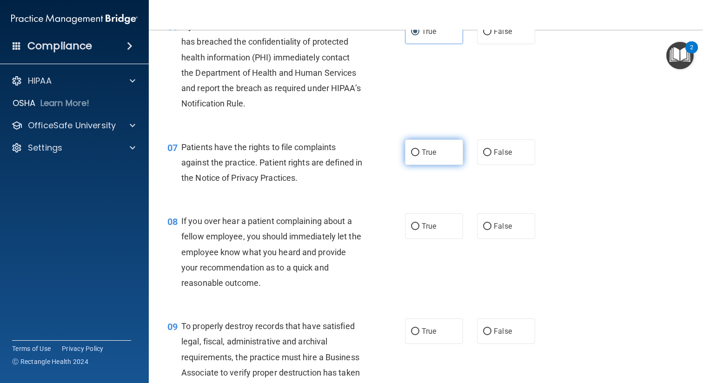
click at [430, 157] on span "True" at bounding box center [428, 152] width 14 height 9
click at [419, 156] on input "True" at bounding box center [415, 152] width 8 height 7
radio input "true"
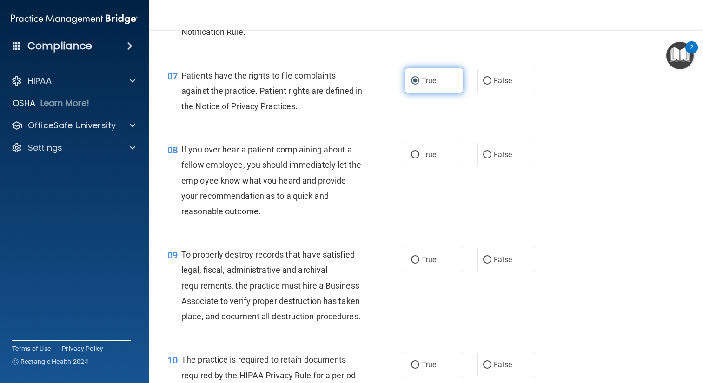
scroll to position [612, 0]
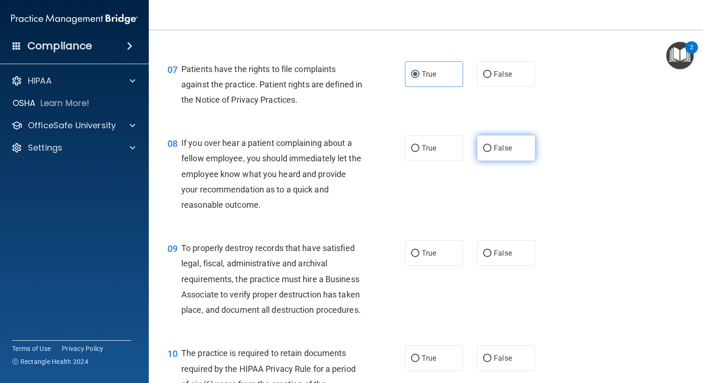
click at [507, 152] on span "False" at bounding box center [502, 148] width 18 height 9
click at [491, 152] on input "False" at bounding box center [487, 148] width 8 height 7
radio input "true"
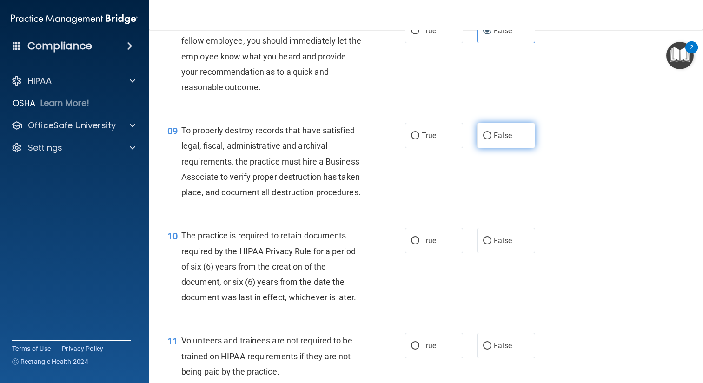
scroll to position [730, 0]
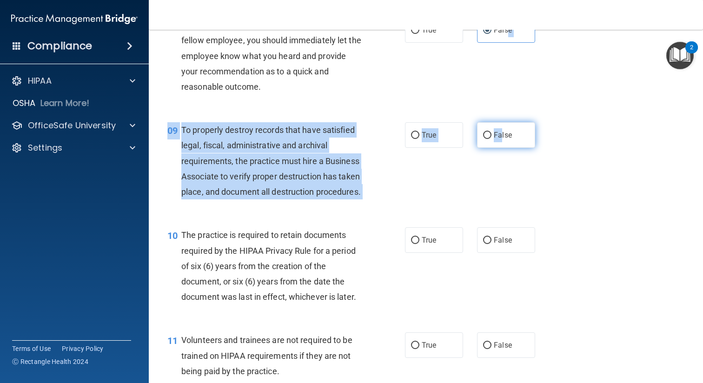
click at [501, 139] on span "False" at bounding box center [502, 135] width 18 height 9
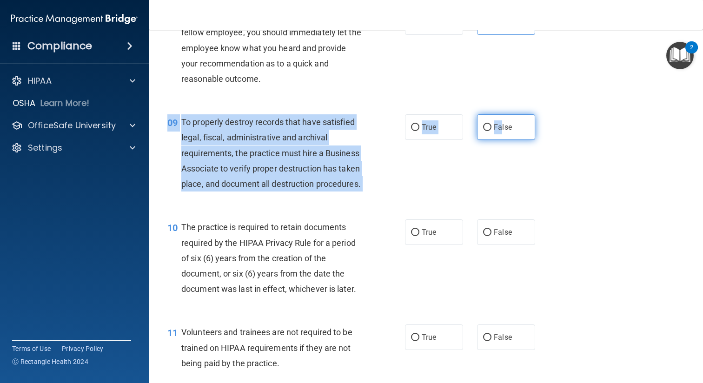
scroll to position [738, 0]
click at [486, 139] on label "False" at bounding box center [506, 127] width 58 height 26
click at [486, 131] on input "False" at bounding box center [487, 127] width 8 height 7
radio input "true"
click at [489, 131] on input "False" at bounding box center [487, 127] width 8 height 7
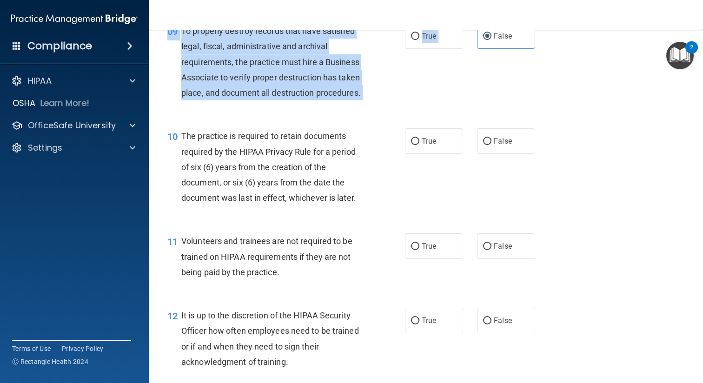
scroll to position [834, 0]
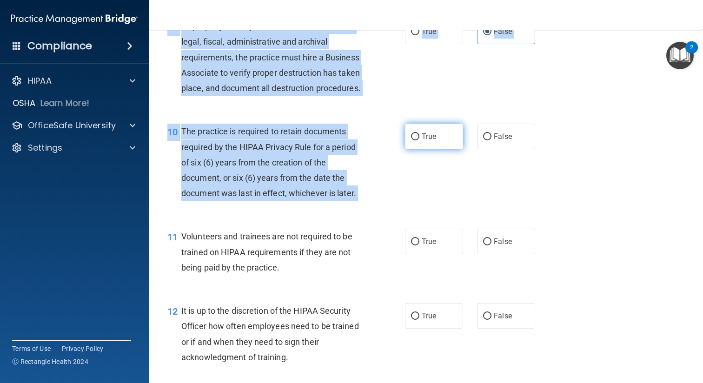
click at [456, 145] on label "True" at bounding box center [434, 137] width 58 height 26
click at [419, 146] on label "True" at bounding box center [434, 137] width 58 height 26
click at [417, 140] on input "True" at bounding box center [415, 136] width 8 height 7
radio input "true"
click at [404, 192] on div "10 The practice is required to retain documents required by the HIPAA Privacy R…" at bounding box center [285, 165] width 265 height 82
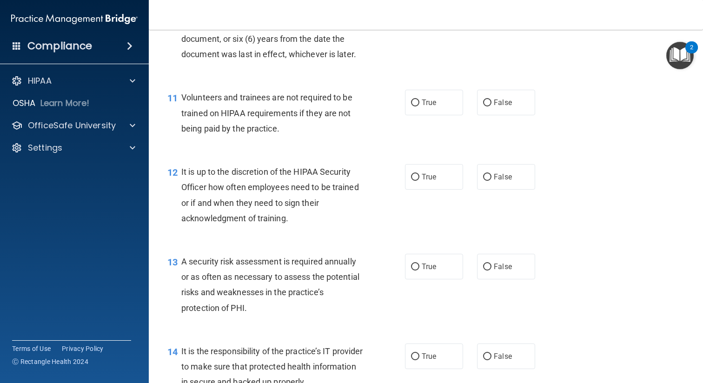
scroll to position [978, 0]
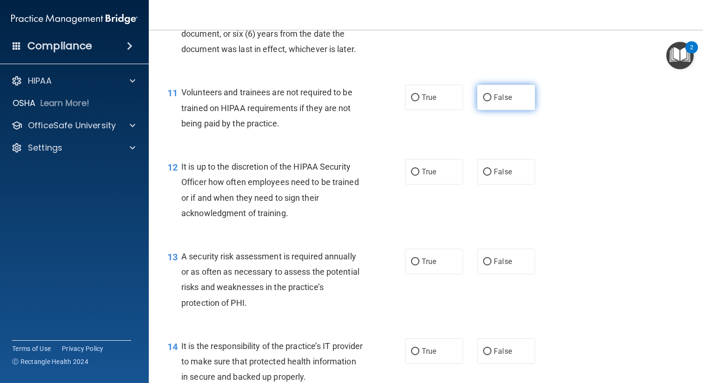
click at [500, 102] on span "False" at bounding box center [502, 97] width 18 height 9
click at [491, 101] on input "False" at bounding box center [487, 97] width 8 height 7
radio input "true"
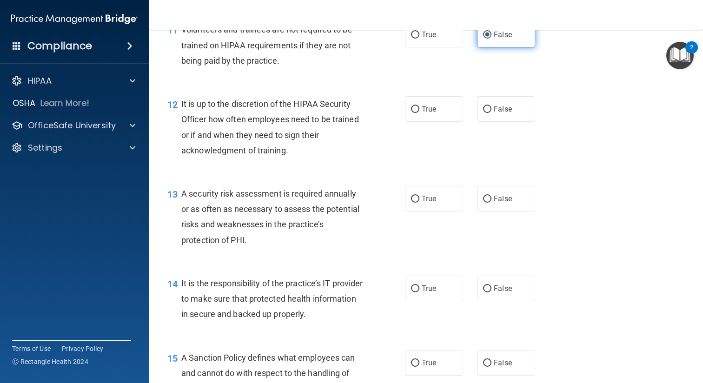
scroll to position [1041, 0]
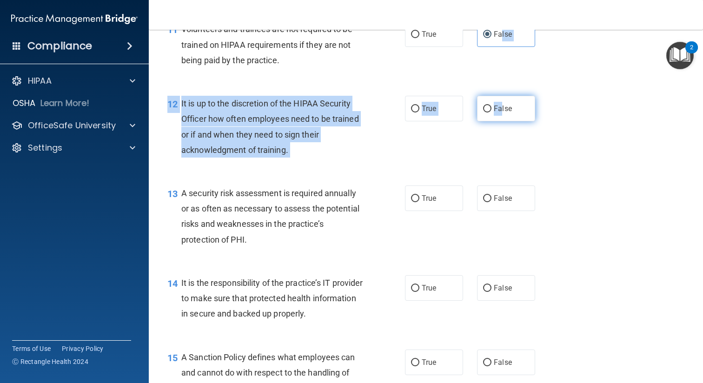
click at [501, 113] on span "False" at bounding box center [502, 108] width 18 height 9
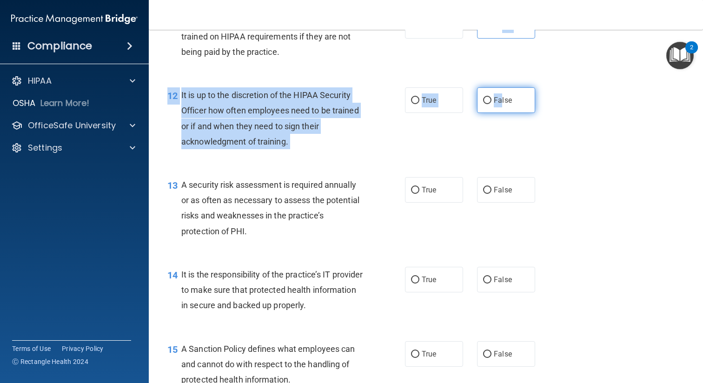
scroll to position [1050, 0]
click at [492, 112] on label "False" at bounding box center [506, 100] width 58 height 26
click at [488, 104] on input "False" at bounding box center [487, 100] width 8 height 7
radio input "true"
click at [498, 139] on div "12 It is up to the discretion of the HIPAA Security Officer how often employees…" at bounding box center [425, 120] width 531 height 90
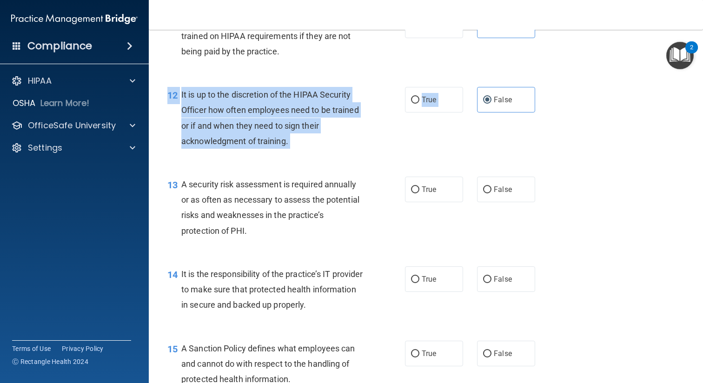
click at [440, 161] on div "12 It is up to the discretion of the HIPAA Security Officer how often employees…" at bounding box center [425, 120] width 531 height 90
click at [358, 149] on div "It is up to the discretion of the HIPAA Security Officer how often employees ne…" at bounding box center [275, 118] width 189 height 62
click at [329, 149] on div "It is up to the discretion of the HIPAA Security Officer how often employees ne…" at bounding box center [275, 118] width 189 height 62
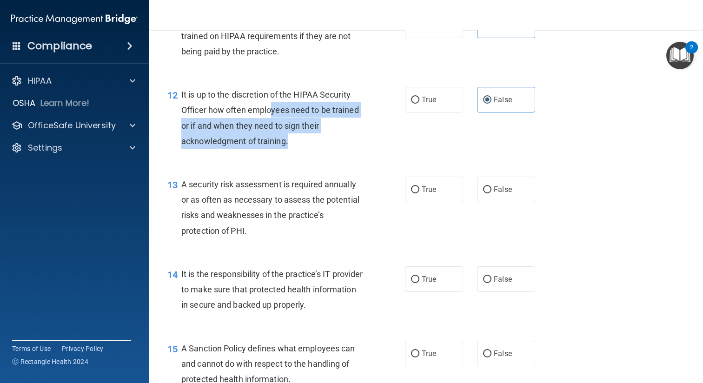
click at [272, 132] on div "It is up to the discretion of the HIPAA Security Officer how often employees ne…" at bounding box center [275, 118] width 189 height 62
click at [274, 146] on span "It is up to the discretion of the HIPAA Security Officer how often employees ne…" at bounding box center [269, 118] width 177 height 56
click at [309, 153] on div "12 It is up to the discretion of the HIPAA Security Officer how often employees…" at bounding box center [285, 120] width 265 height 66
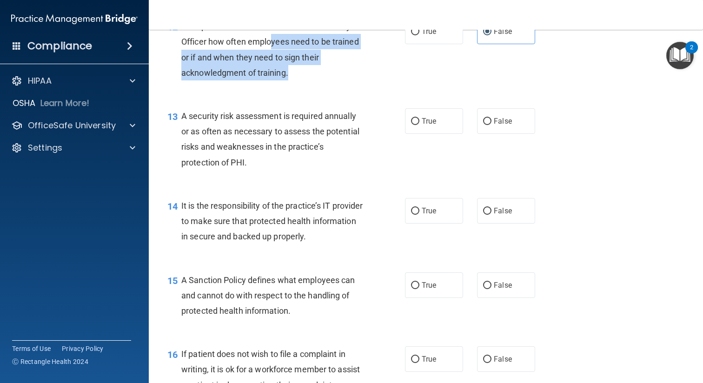
scroll to position [1125, 0]
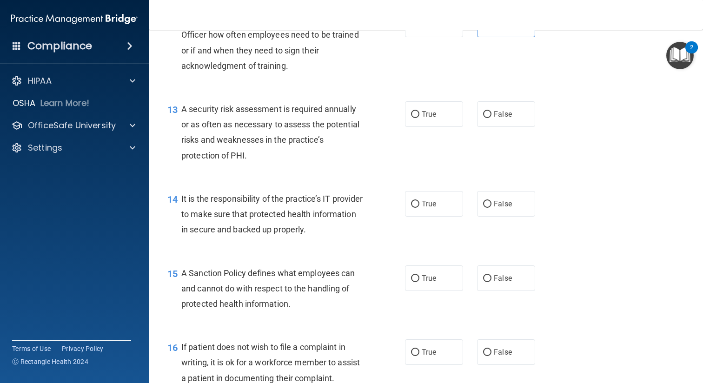
click at [321, 78] on div "12 It is up to the discretion of the HIPAA Security Officer how often employees…" at bounding box center [285, 45] width 265 height 66
click at [411, 118] on input "True" at bounding box center [415, 114] width 8 height 7
radio input "true"
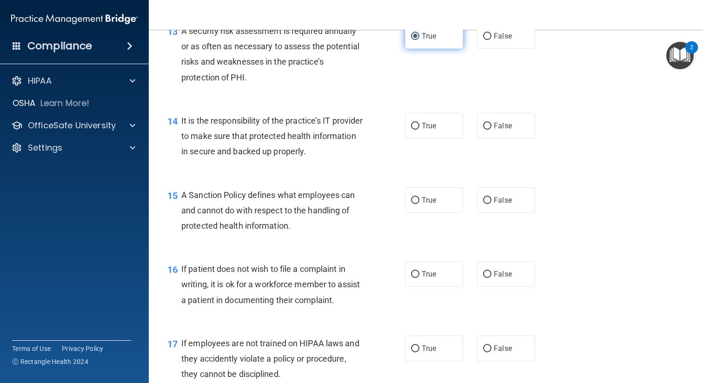
scroll to position [1206, 0]
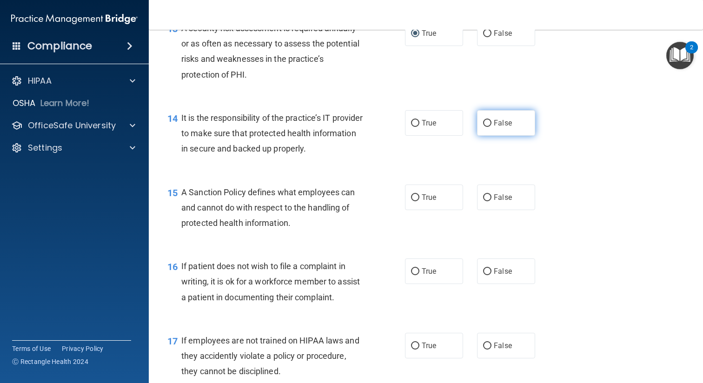
click at [514, 136] on label "False" at bounding box center [506, 123] width 58 height 26
click at [491, 127] on input "False" at bounding box center [487, 123] width 8 height 7
radio input "true"
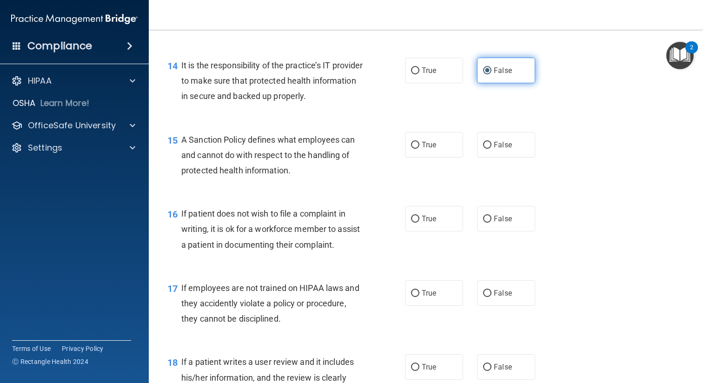
scroll to position [1265, 0]
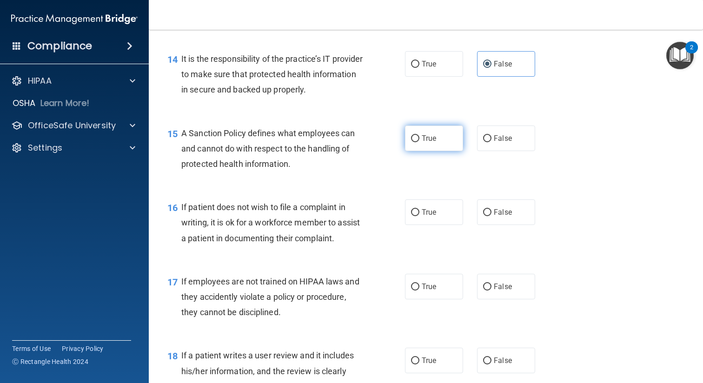
click at [432, 143] on span "True" at bounding box center [428, 138] width 14 height 9
click at [419, 142] on input "True" at bounding box center [415, 138] width 8 height 7
radio input "true"
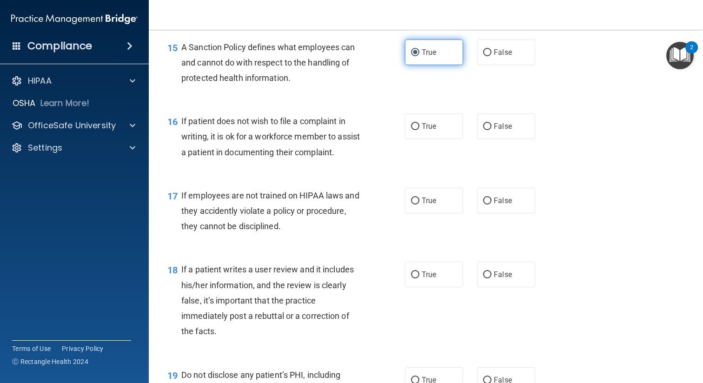
scroll to position [1354, 0]
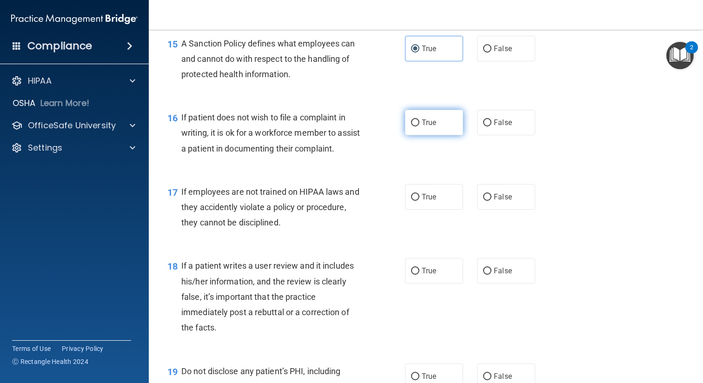
click at [429, 127] on span "True" at bounding box center [428, 122] width 14 height 9
click at [419, 126] on input "True" at bounding box center [415, 122] width 8 height 7
radio input "true"
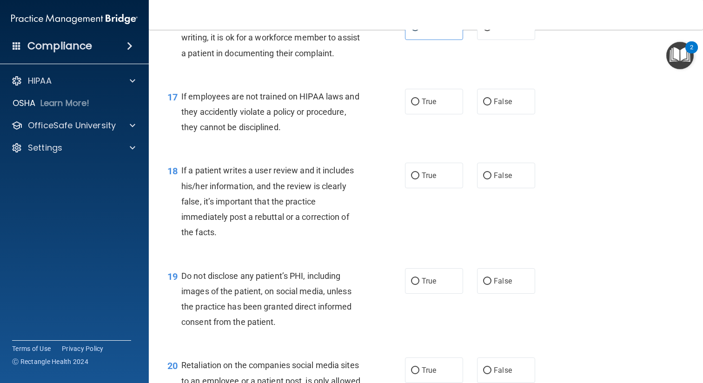
scroll to position [1451, 0]
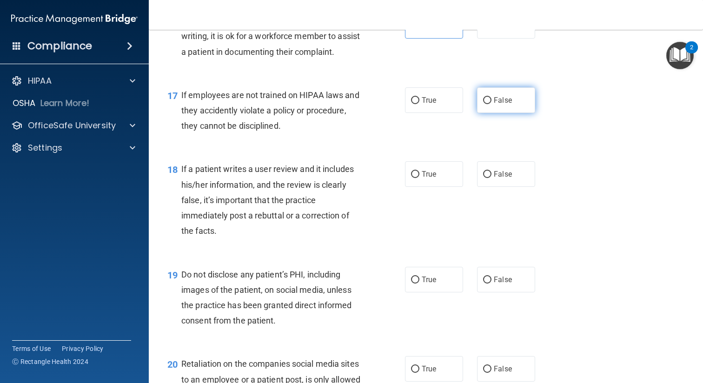
click at [501, 113] on label "False" at bounding box center [506, 100] width 58 height 26
click at [491, 104] on input "False" at bounding box center [487, 100] width 8 height 7
radio input "true"
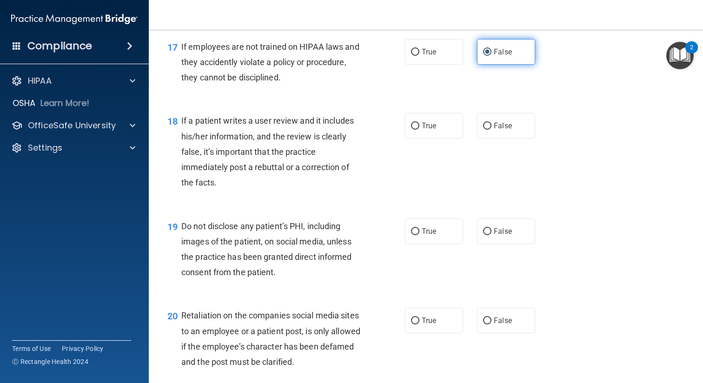
scroll to position [1500, 0]
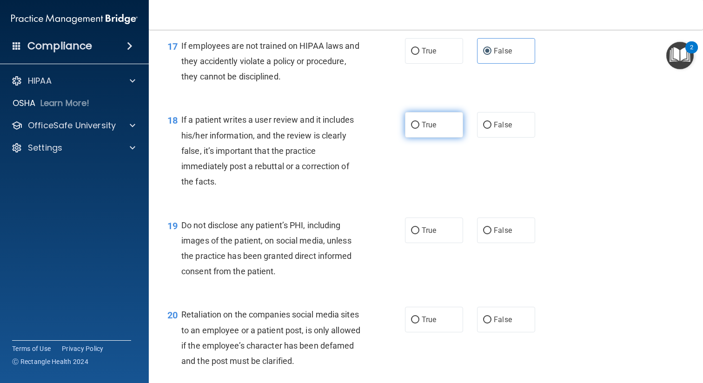
click at [430, 129] on span "True" at bounding box center [428, 124] width 14 height 9
click at [419, 129] on input "True" at bounding box center [415, 125] width 8 height 7
radio input "true"
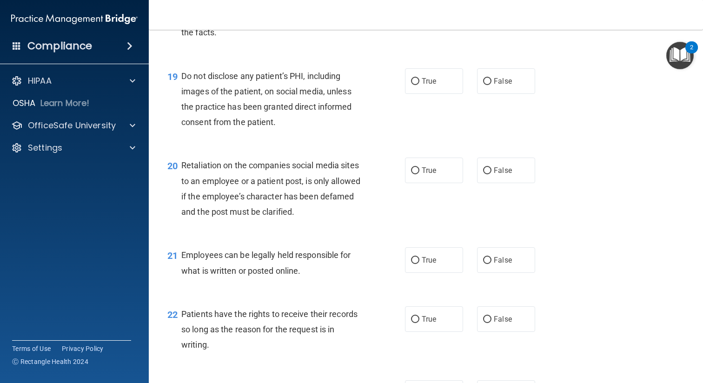
scroll to position [1650, 0]
click at [419, 93] on label "True" at bounding box center [434, 80] width 58 height 26
click at [419, 84] on input "True" at bounding box center [415, 80] width 8 height 7
radio input "true"
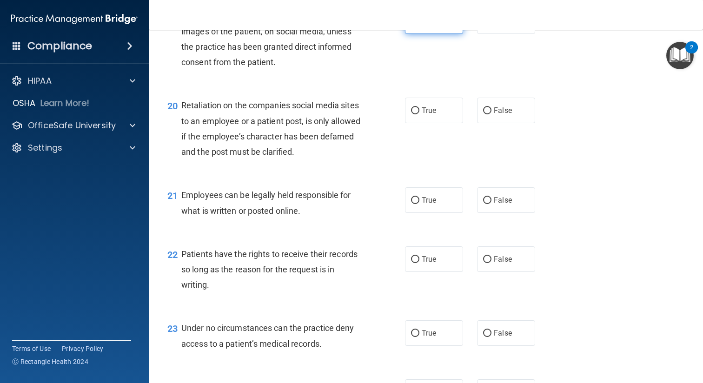
scroll to position [1713, 0]
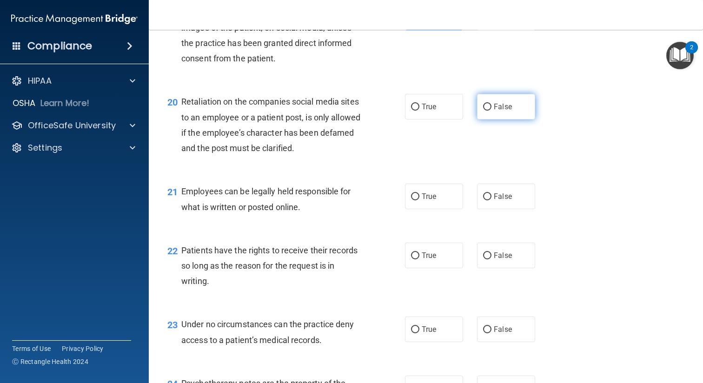
click at [492, 116] on label "False" at bounding box center [506, 107] width 58 height 26
click at [491, 111] on input "False" at bounding box center [487, 107] width 8 height 7
radio input "true"
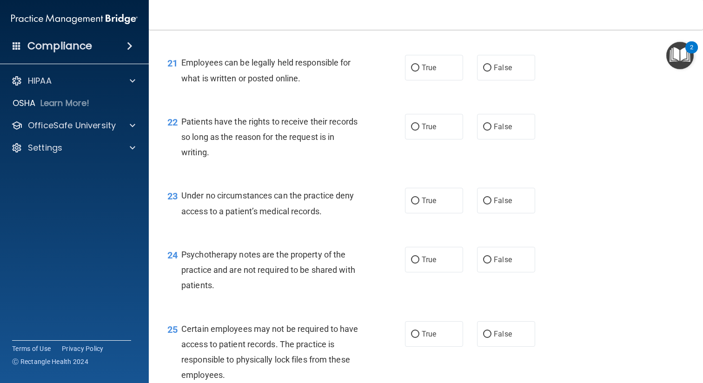
scroll to position [1846, 0]
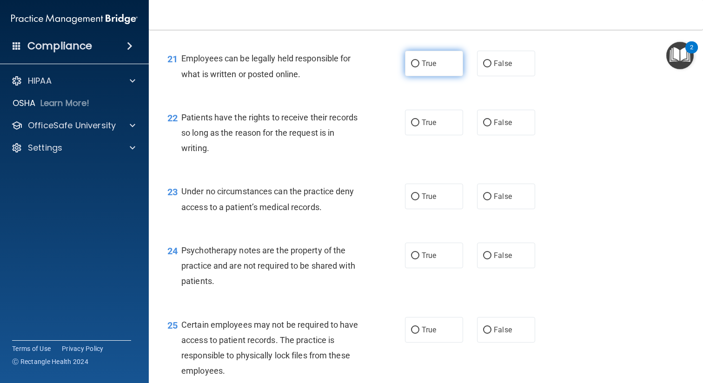
click at [431, 68] on span "True" at bounding box center [428, 63] width 14 height 9
click at [419, 67] on input "True" at bounding box center [415, 63] width 8 height 7
radio input "true"
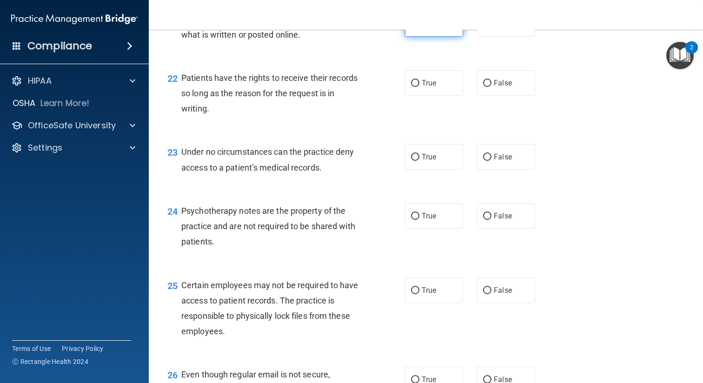
scroll to position [1888, 0]
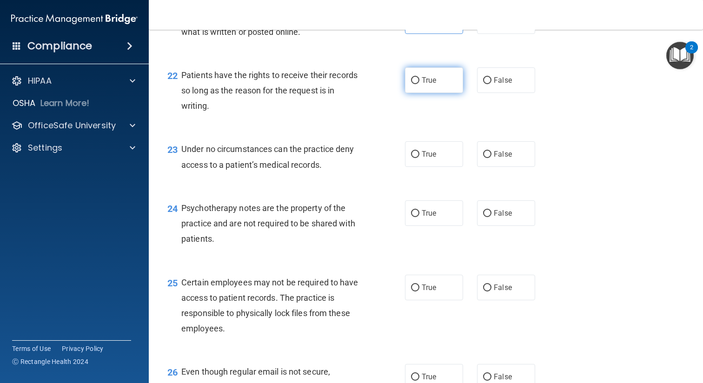
click at [423, 93] on label "True" at bounding box center [434, 80] width 58 height 26
click at [419, 84] on input "True" at bounding box center [415, 80] width 8 height 7
radio input "true"
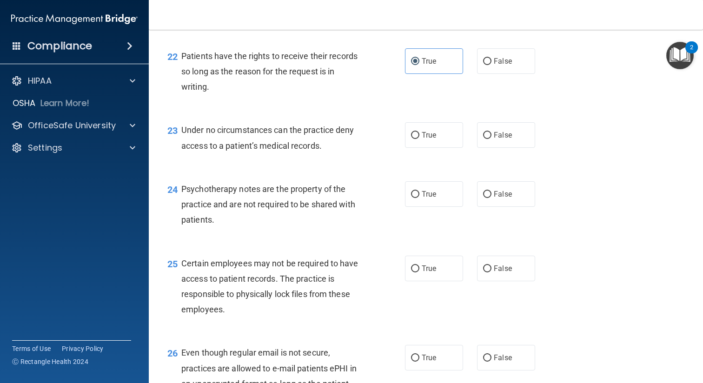
scroll to position [1910, 0]
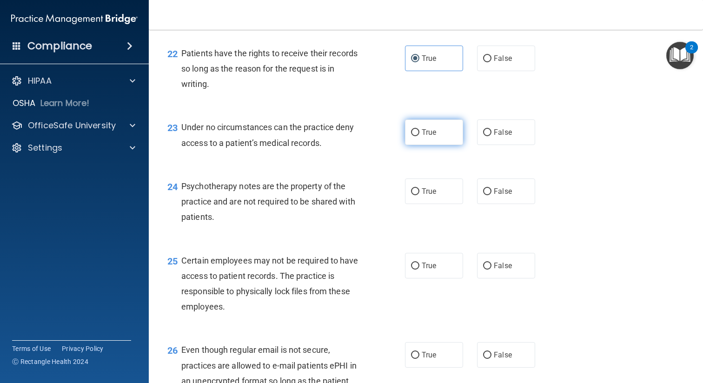
click at [420, 145] on label "True" at bounding box center [434, 132] width 58 height 26
click at [419, 136] on input "True" at bounding box center [415, 132] width 8 height 7
radio input "true"
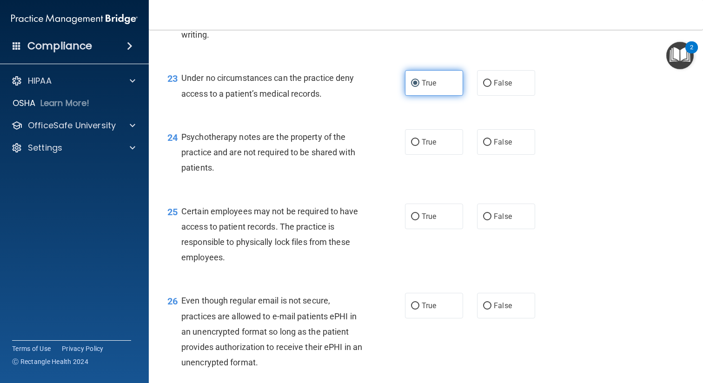
scroll to position [1962, 0]
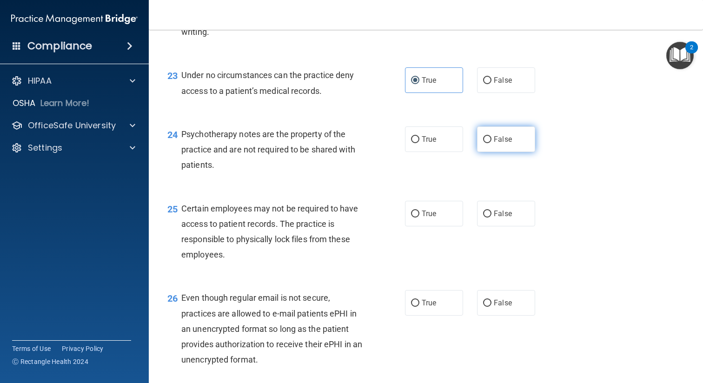
click at [493, 152] on label "False" at bounding box center [506, 139] width 58 height 26
click at [491, 143] on input "False" at bounding box center [487, 139] width 8 height 7
radio input "true"
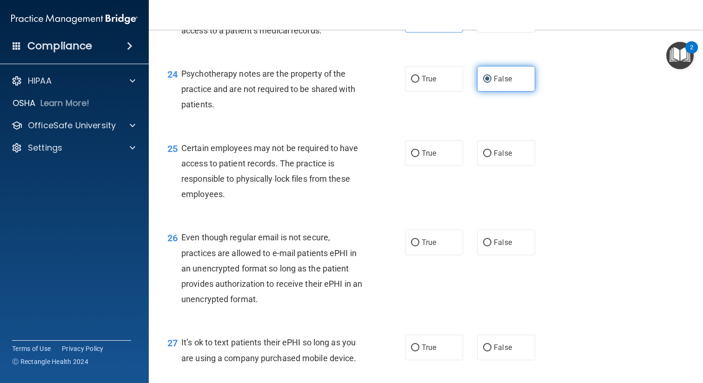
scroll to position [2024, 0]
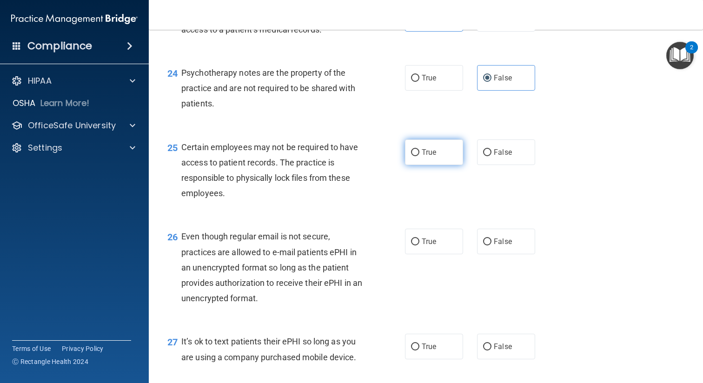
click at [445, 165] on label "True" at bounding box center [434, 152] width 58 height 26
click at [419, 156] on input "True" at bounding box center [415, 152] width 8 height 7
radio input "true"
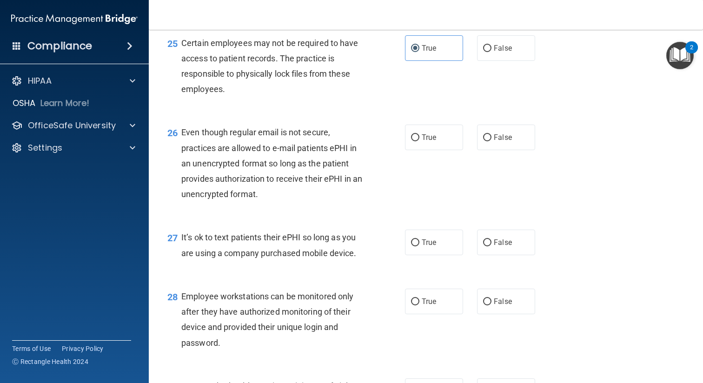
scroll to position [2114, 0]
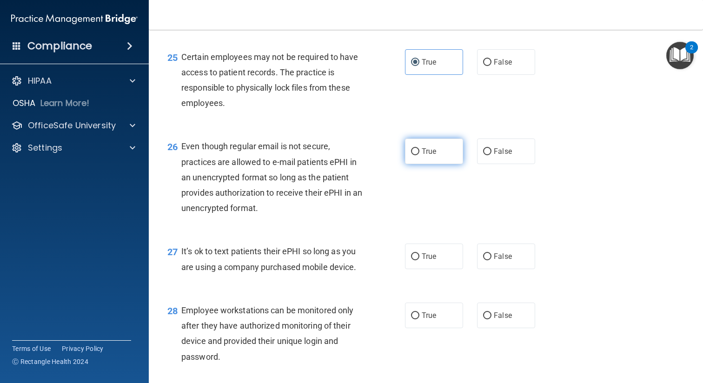
click at [435, 156] on span "True" at bounding box center [428, 151] width 14 height 9
click at [419, 155] on input "True" at bounding box center [415, 151] width 8 height 7
radio input "true"
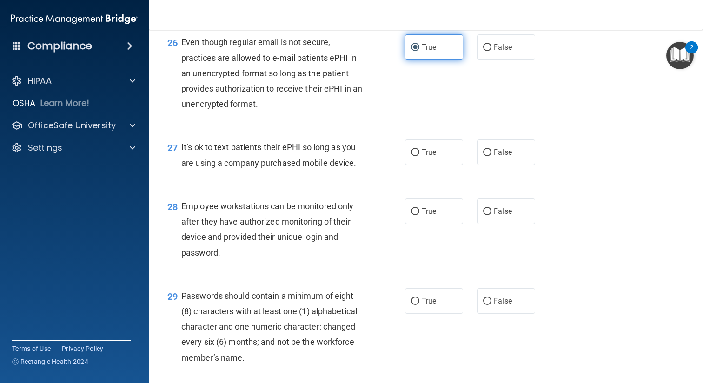
scroll to position [2220, 0]
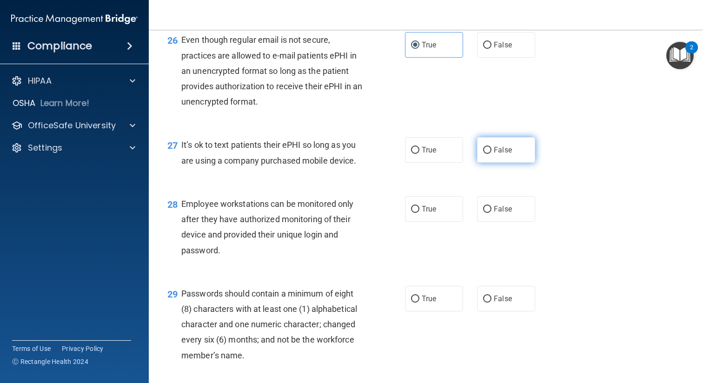
click at [499, 163] on label "False" at bounding box center [506, 150] width 58 height 26
click at [491, 154] on input "False" at bounding box center [487, 150] width 8 height 7
radio input "true"
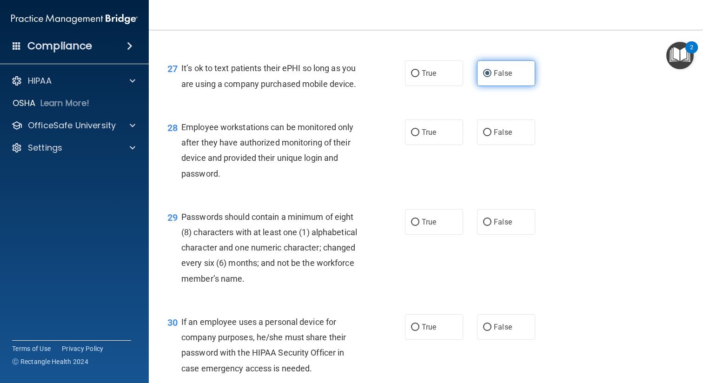
scroll to position [2302, 0]
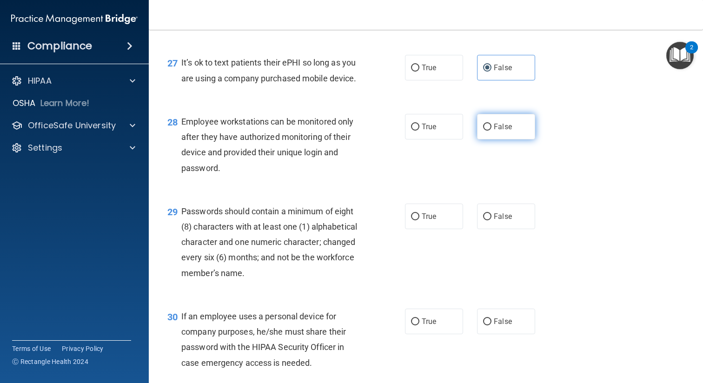
click at [482, 139] on label "False" at bounding box center [506, 127] width 58 height 26
click at [483, 131] on input "False" at bounding box center [487, 127] width 8 height 7
radio input "true"
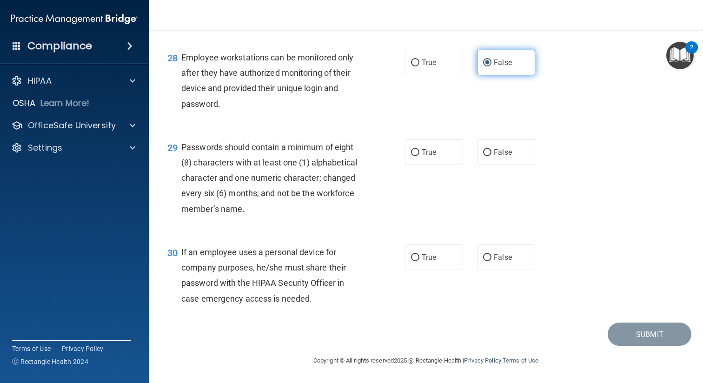
scroll to position [2382, 0]
click at [430, 150] on span "True" at bounding box center [428, 152] width 14 height 9
click at [419, 150] on input "True" at bounding box center [415, 152] width 8 height 7
radio input "true"
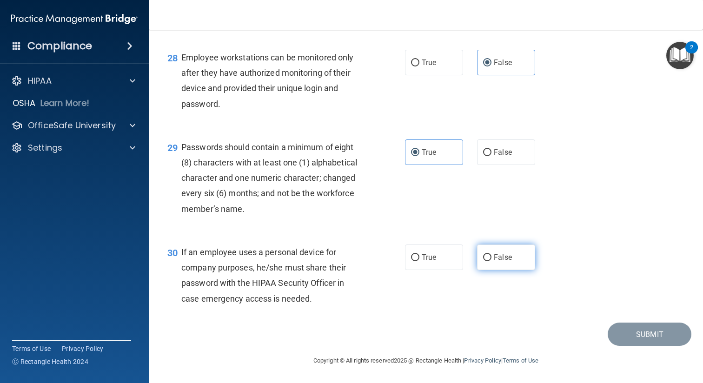
click at [511, 255] on span "False" at bounding box center [502, 257] width 18 height 9
click at [491, 255] on input "False" at bounding box center [487, 257] width 8 height 7
radio input "true"
click at [621, 330] on button "Submit" at bounding box center [649, 334] width 84 height 24
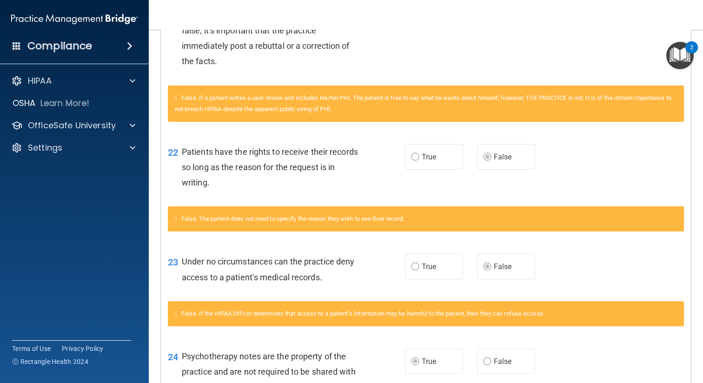
scroll to position [655, 0]
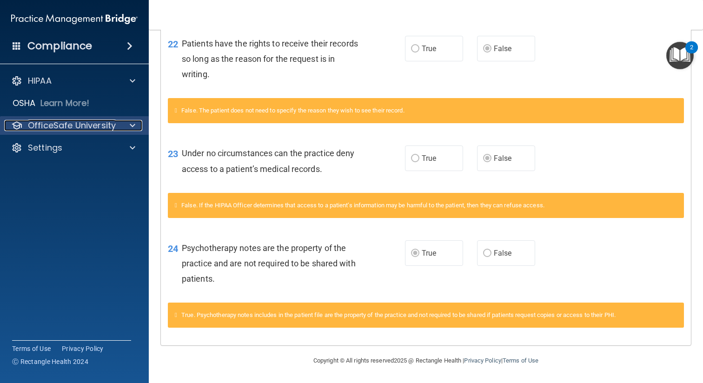
click at [52, 126] on p "OfficeSafe University" at bounding box center [72, 125] width 88 height 11
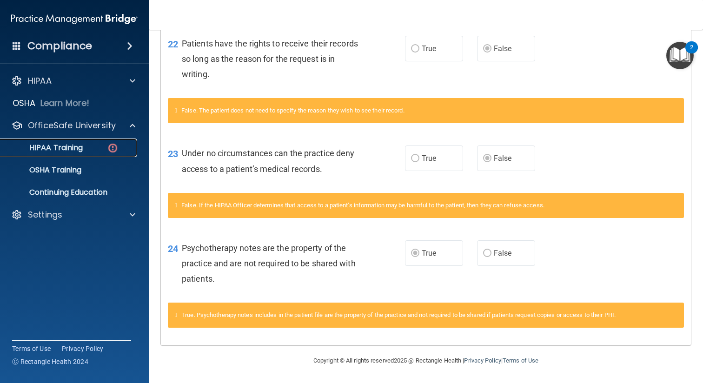
click at [65, 144] on p "HIPAA Training" at bounding box center [44, 147] width 77 height 9
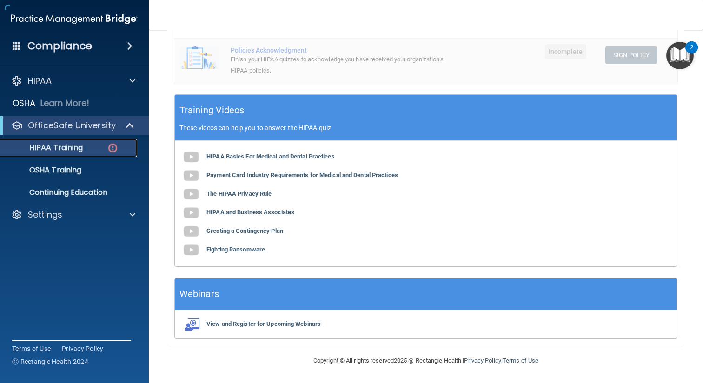
scroll to position [302, 0]
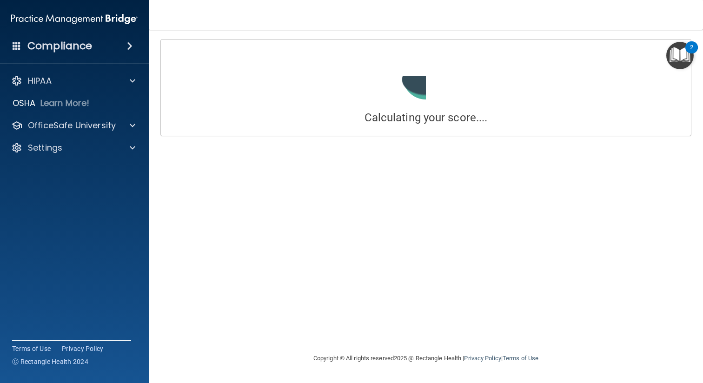
click at [96, 135] on div "HIPAA Documents and Policies Report an Incident Business Associates Emergency P…" at bounding box center [74, 116] width 149 height 97
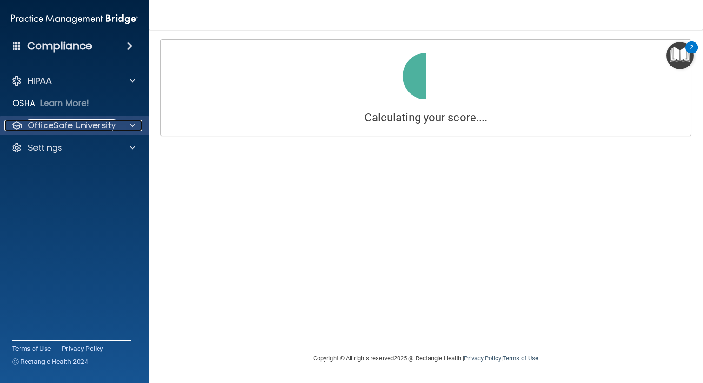
click at [95, 124] on p "OfficeSafe University" at bounding box center [72, 125] width 88 height 11
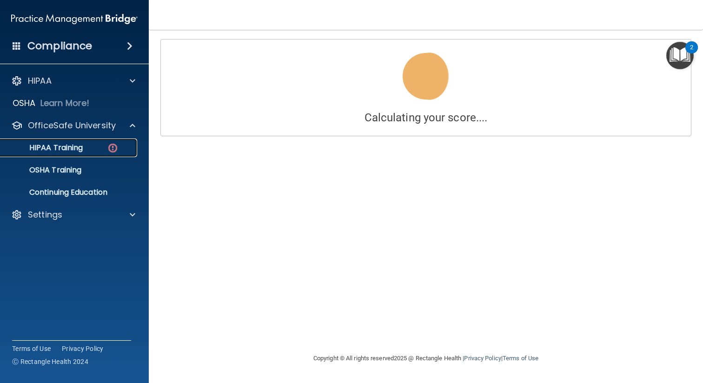
click at [80, 149] on p "HIPAA Training" at bounding box center [44, 147] width 77 height 9
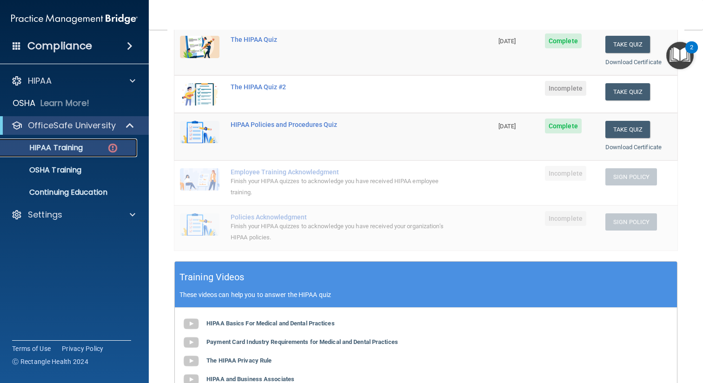
scroll to position [131, 0]
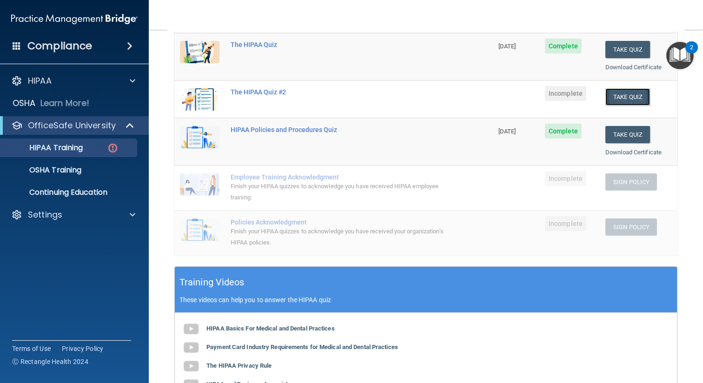
click at [622, 101] on button "Take Quiz" at bounding box center [627, 96] width 45 height 17
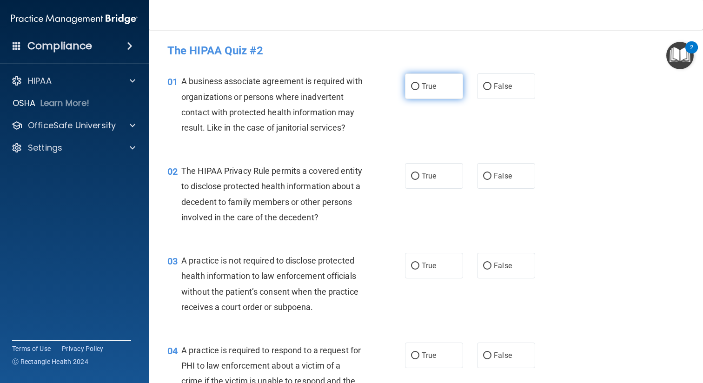
click at [424, 84] on span "True" at bounding box center [428, 86] width 14 height 9
click at [419, 84] on input "True" at bounding box center [415, 86] width 8 height 7
radio input "true"
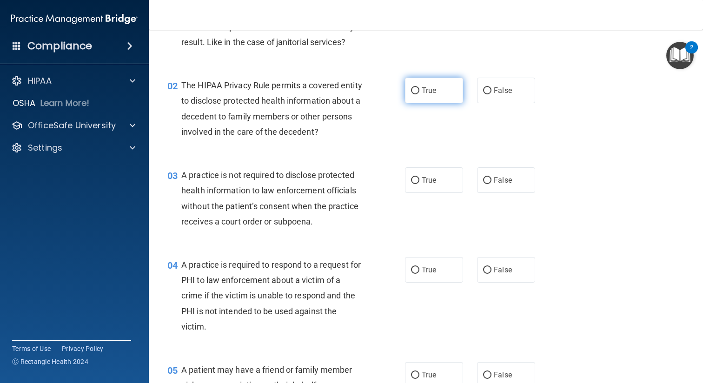
scroll to position [92, 0]
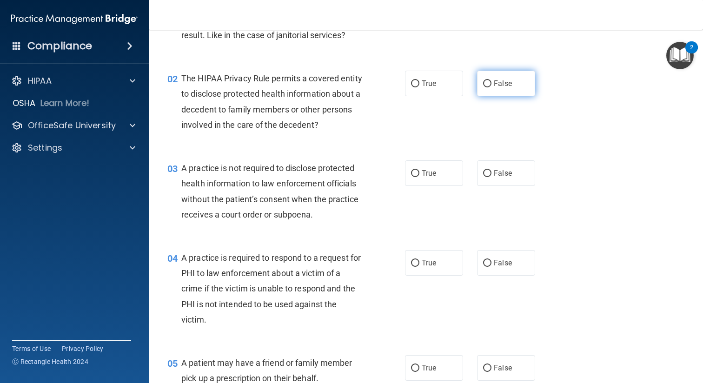
click at [487, 83] on input "False" at bounding box center [487, 83] width 8 height 7
radio input "true"
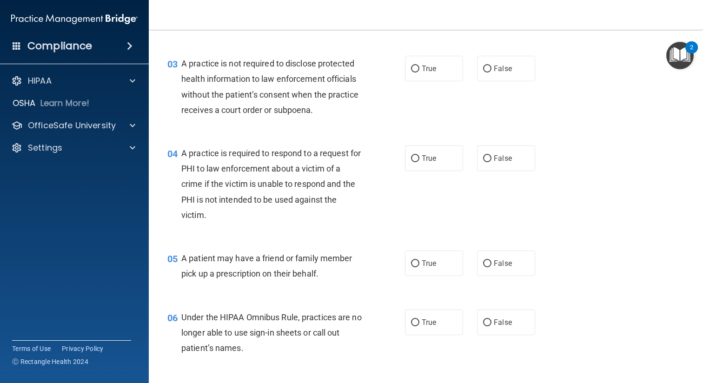
scroll to position [198, 0]
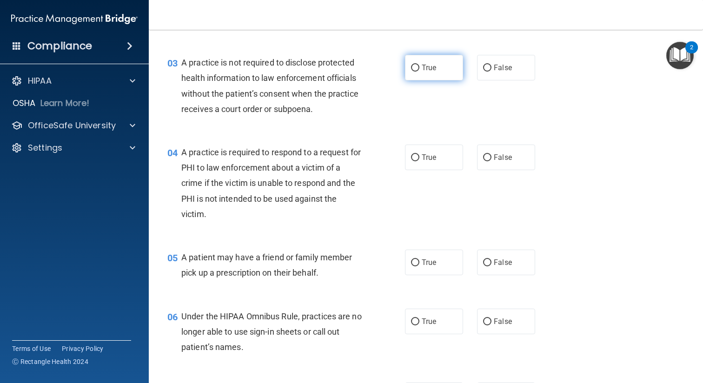
click at [414, 69] on input "True" at bounding box center [415, 68] width 8 height 7
radio input "true"
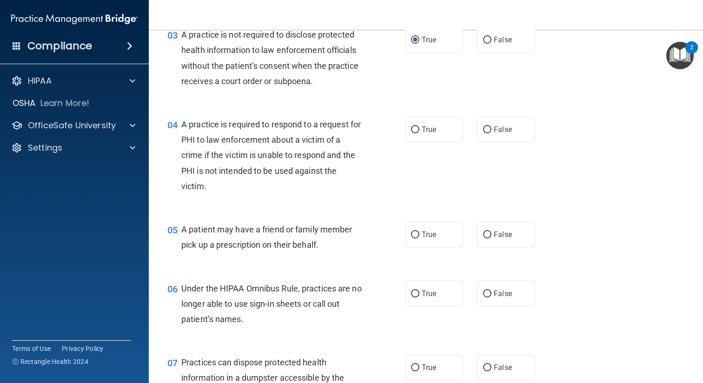
scroll to position [222, 0]
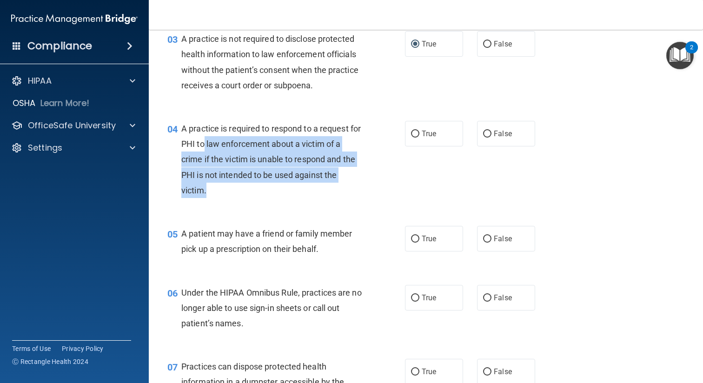
drag, startPoint x: 243, startPoint y: 191, endPoint x: 204, endPoint y: 150, distance: 55.9
click at [205, 150] on div "A practice is required to respond to a request for PHI to law enforcement about…" at bounding box center [275, 159] width 189 height 77
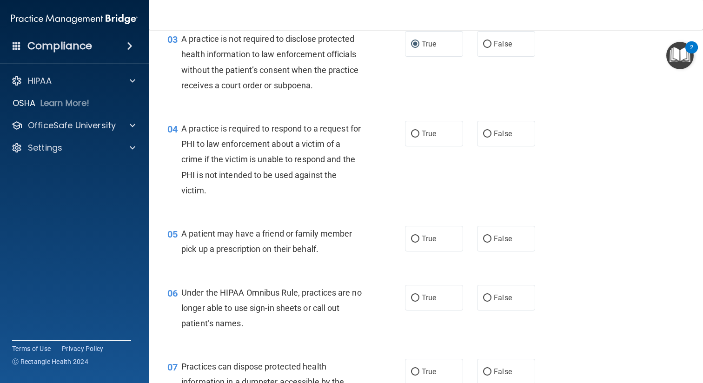
click at [239, 111] on div "04 A practice is required to respond to a request for PHI to law enforcement ab…" at bounding box center [425, 161] width 531 height 105
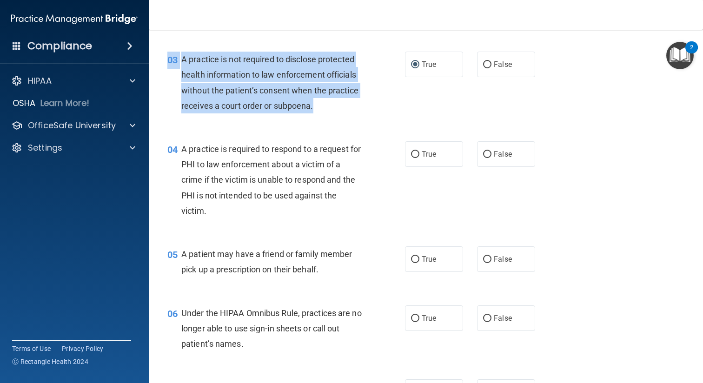
scroll to position [148, 0]
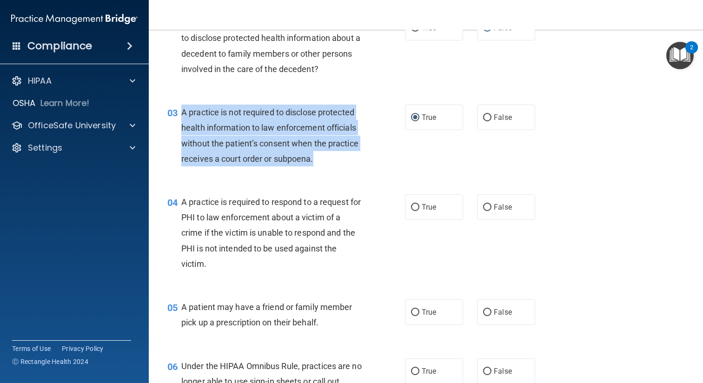
drag, startPoint x: 320, startPoint y: 88, endPoint x: 182, endPoint y: 111, distance: 139.8
click at [182, 111] on div "A practice is not required to disclose protected health information to law enfo…" at bounding box center [275, 136] width 189 height 62
copy span "A practice is not required to disclose protected health information to law enfo…"
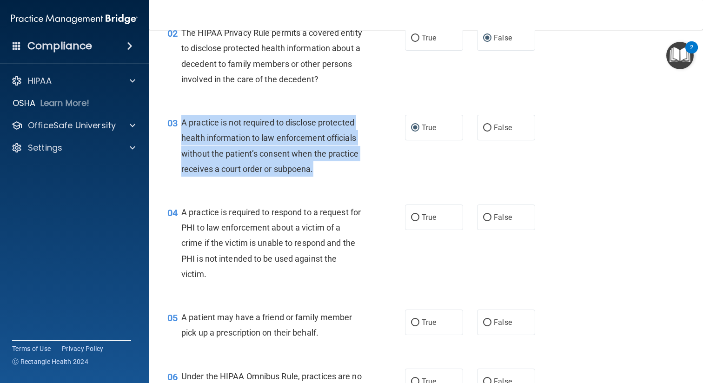
scroll to position [139, 0]
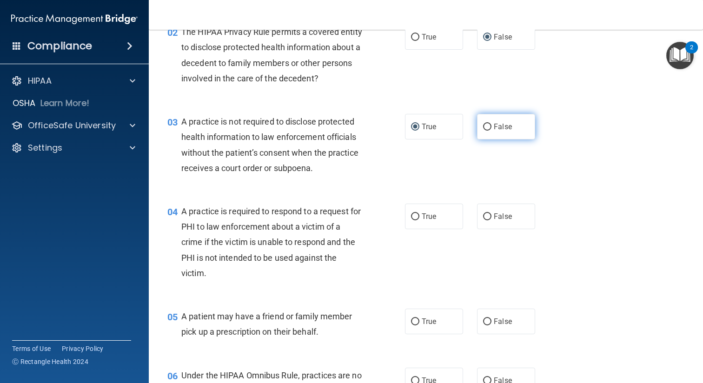
click at [514, 124] on label "False" at bounding box center [506, 127] width 58 height 26
click at [491, 124] on input "False" at bounding box center [487, 127] width 8 height 7
radio input "true"
radio input "false"
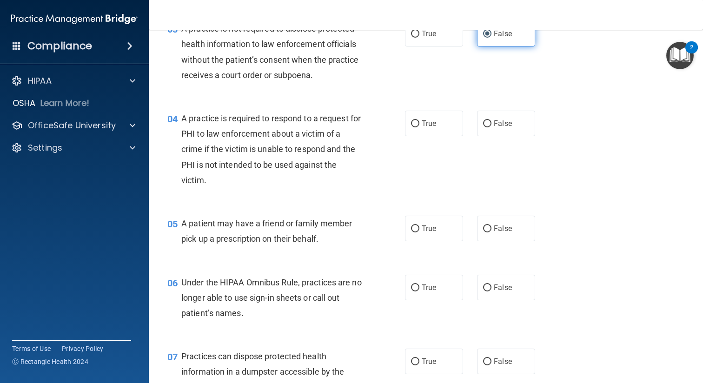
scroll to position [237, 0]
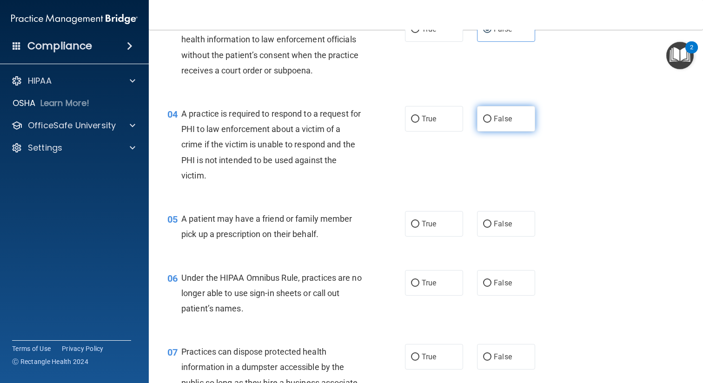
click at [507, 119] on span "False" at bounding box center [502, 118] width 18 height 9
click at [491, 119] on input "False" at bounding box center [487, 119] width 8 height 7
radio input "true"
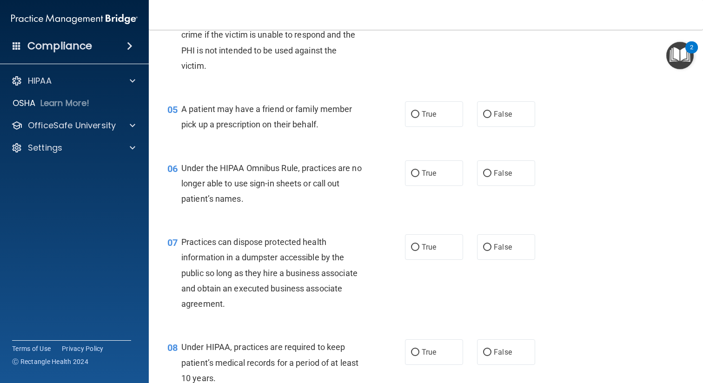
scroll to position [355, 0]
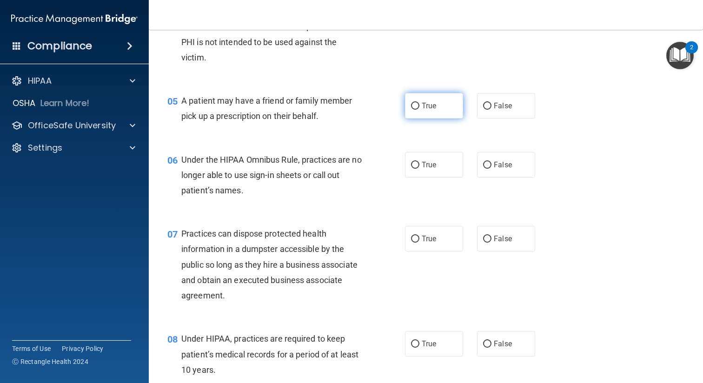
click at [418, 107] on input "True" at bounding box center [415, 106] width 8 height 7
radio input "true"
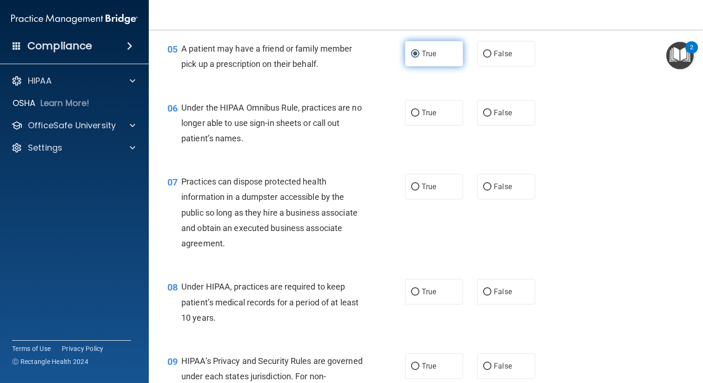
scroll to position [408, 0]
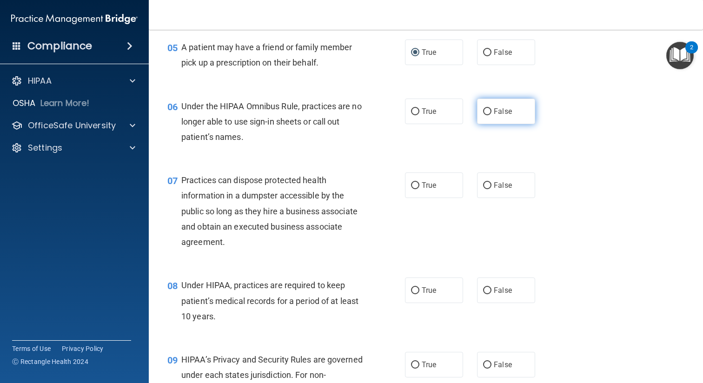
click at [519, 107] on label "False" at bounding box center [506, 112] width 58 height 26
click at [491, 108] on input "False" at bounding box center [487, 111] width 8 height 7
radio input "true"
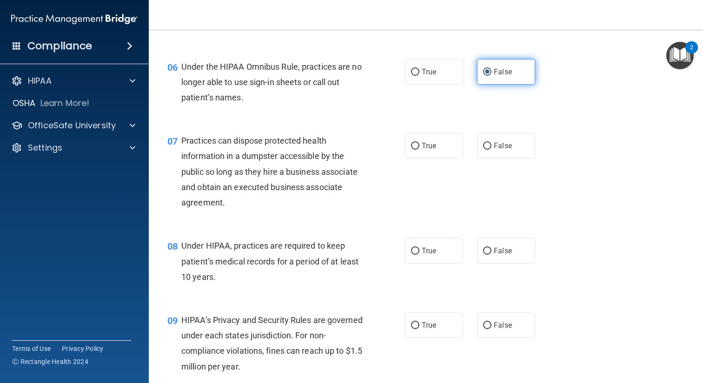
scroll to position [458, 0]
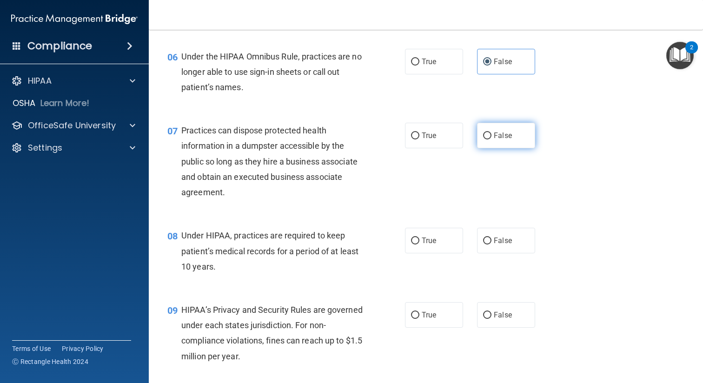
click at [516, 128] on label "False" at bounding box center [506, 136] width 58 height 26
click at [491, 132] on input "False" at bounding box center [487, 135] width 8 height 7
radio input "true"
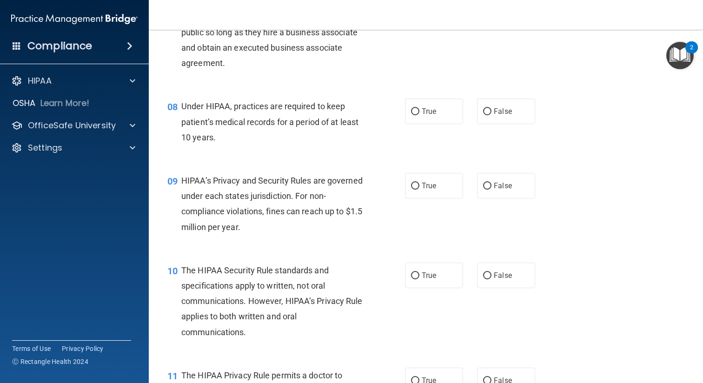
scroll to position [590, 0]
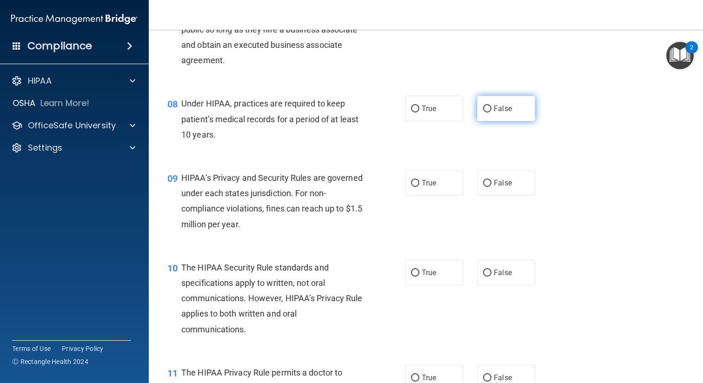
click at [496, 109] on span "False" at bounding box center [502, 108] width 18 height 9
click at [491, 109] on input "False" at bounding box center [487, 108] width 8 height 7
radio input "true"
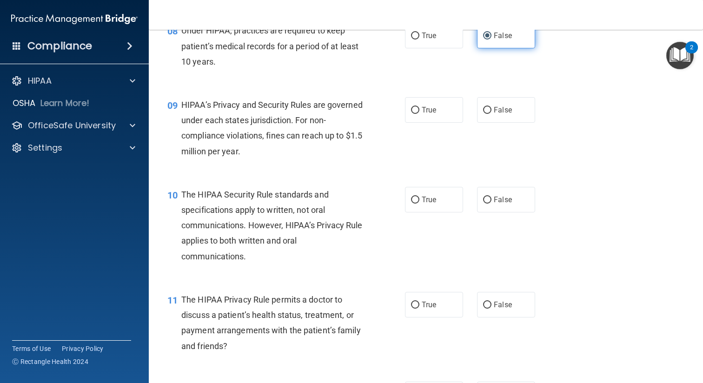
scroll to position [664, 0]
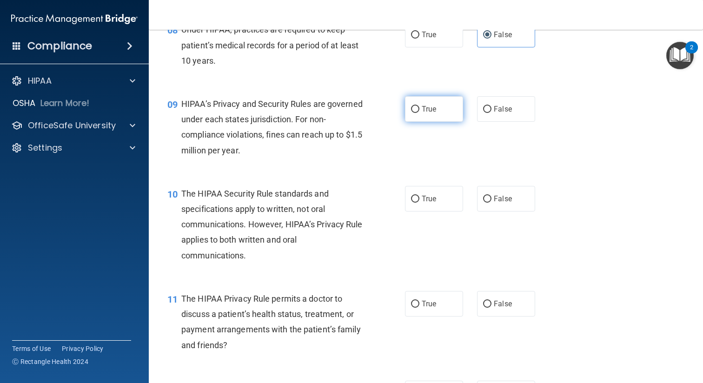
click at [422, 116] on label "True" at bounding box center [434, 109] width 58 height 26
click at [419, 113] on input "True" at bounding box center [415, 109] width 8 height 7
radio input "true"
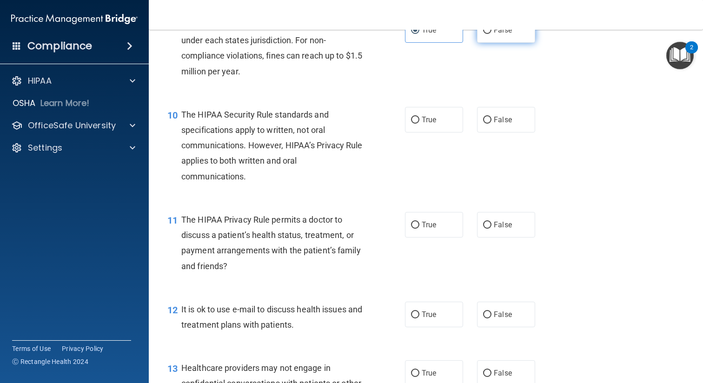
scroll to position [744, 0]
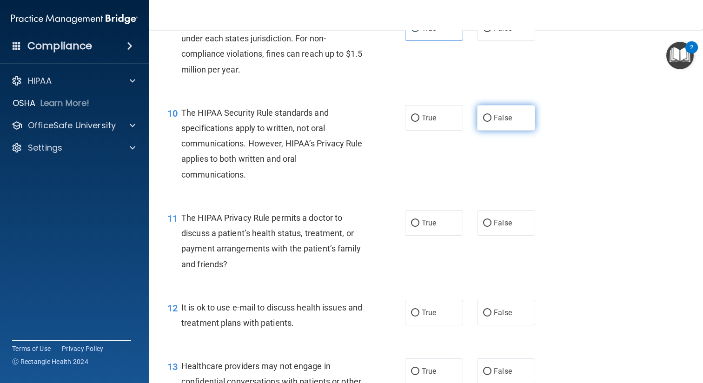
click at [492, 116] on label "False" at bounding box center [506, 118] width 58 height 26
click at [491, 116] on input "False" at bounding box center [487, 118] width 8 height 7
radio input "true"
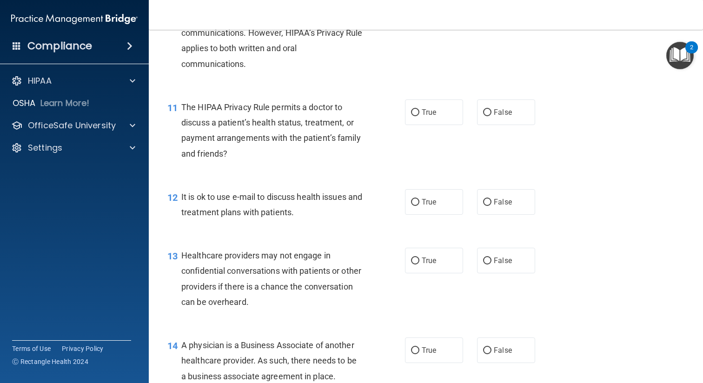
scroll to position [868, 0]
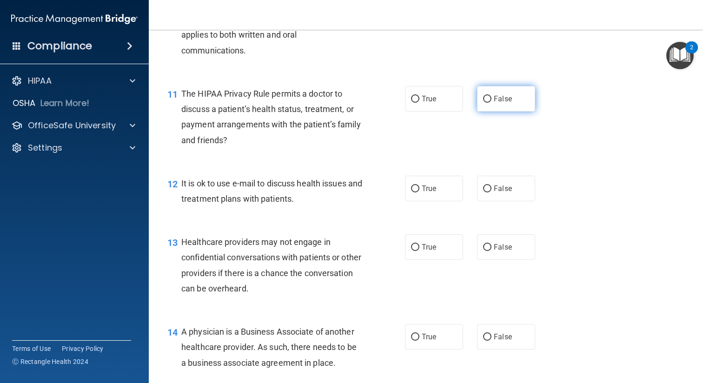
click at [494, 98] on span "False" at bounding box center [502, 98] width 18 height 9
click at [491, 98] on input "False" at bounding box center [487, 99] width 8 height 7
radio input "true"
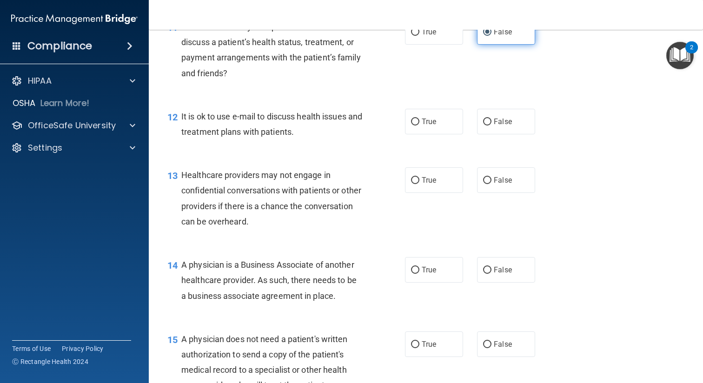
scroll to position [936, 0]
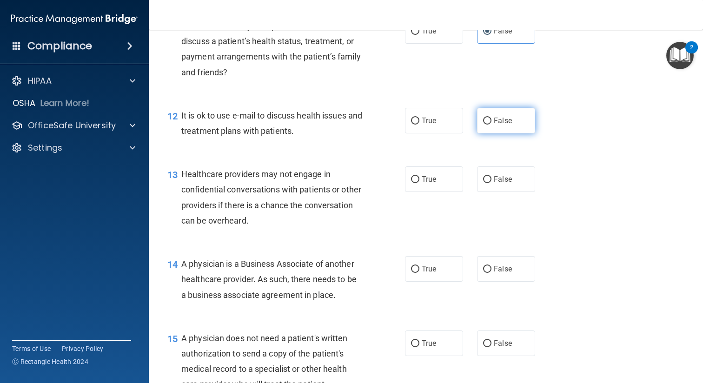
click at [492, 122] on label "False" at bounding box center [506, 121] width 58 height 26
click at [491, 122] on input "False" at bounding box center [487, 121] width 8 height 7
radio input "true"
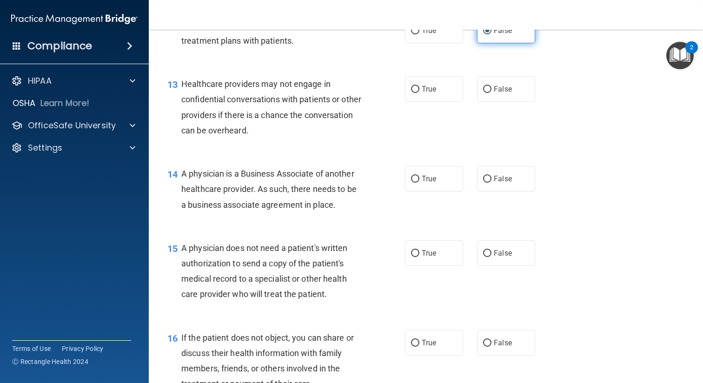
scroll to position [1027, 0]
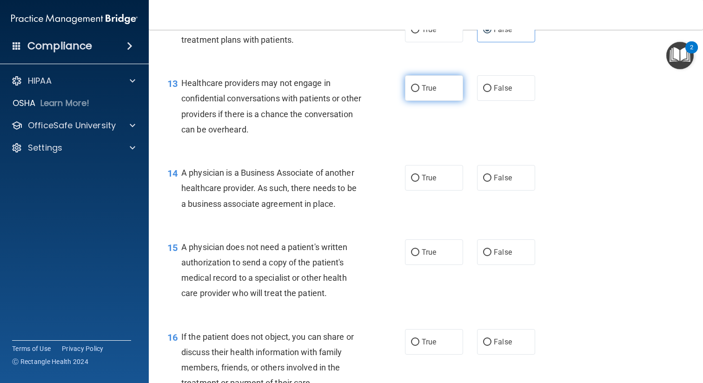
click at [429, 86] on span "True" at bounding box center [428, 88] width 14 height 9
click at [419, 86] on input "True" at bounding box center [415, 88] width 8 height 7
radio input "true"
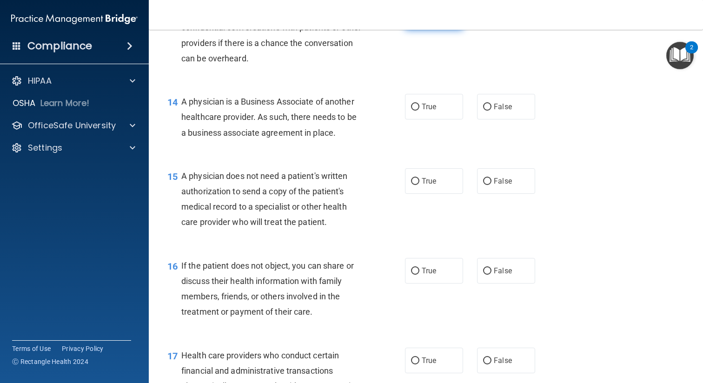
scroll to position [1126, 0]
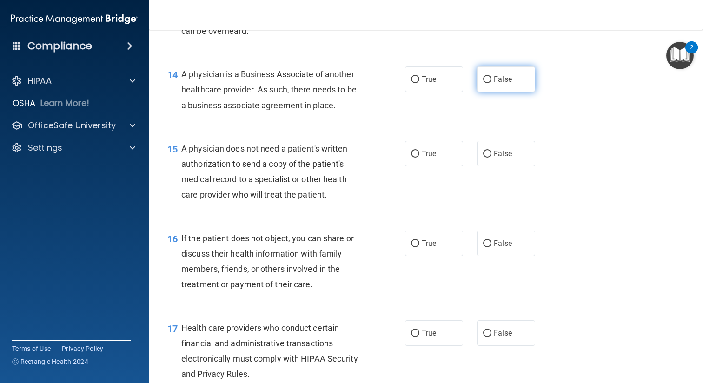
click at [495, 85] on label "False" at bounding box center [506, 79] width 58 height 26
click at [491, 83] on input "False" at bounding box center [487, 79] width 8 height 7
radio input "true"
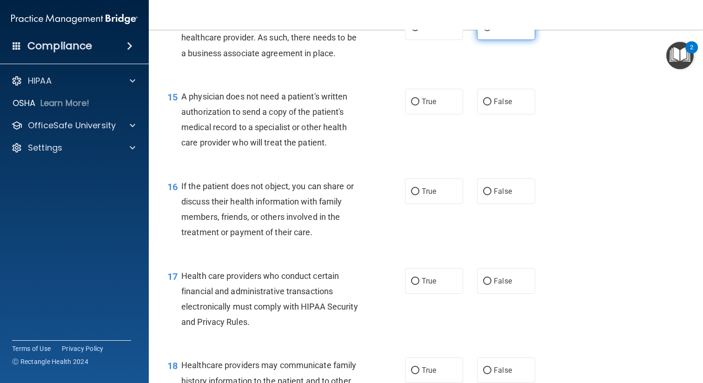
scroll to position [1188, 0]
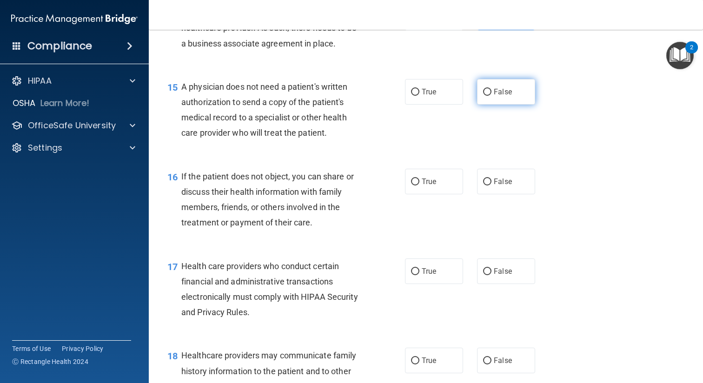
click at [496, 88] on span "False" at bounding box center [502, 91] width 18 height 9
click at [491, 89] on input "False" at bounding box center [487, 92] width 8 height 7
radio input "true"
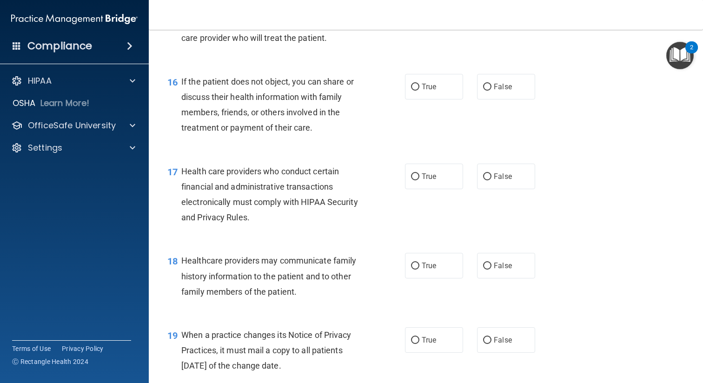
scroll to position [1286, 0]
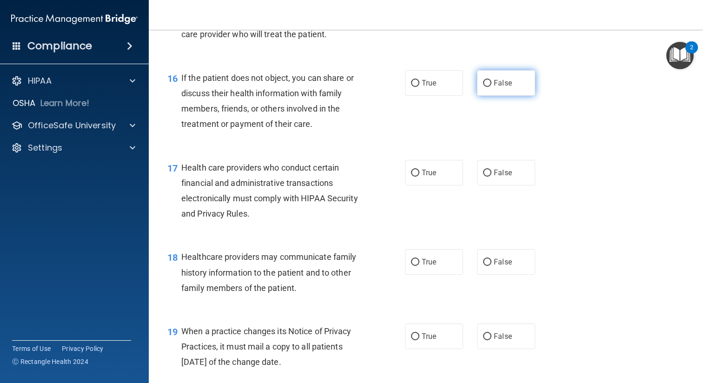
click at [483, 79] on label "False" at bounding box center [506, 83] width 58 height 26
click at [483, 80] on input "False" at bounding box center [487, 83] width 8 height 7
radio input "true"
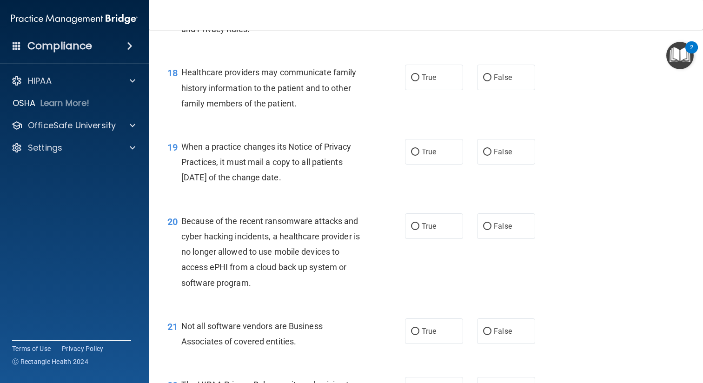
scroll to position [1459, 0]
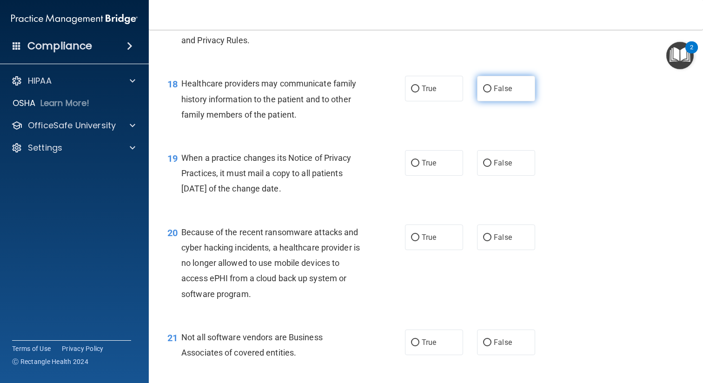
click at [498, 85] on span "False" at bounding box center [502, 88] width 18 height 9
click at [491, 85] on input "False" at bounding box center [487, 88] width 8 height 7
radio input "true"
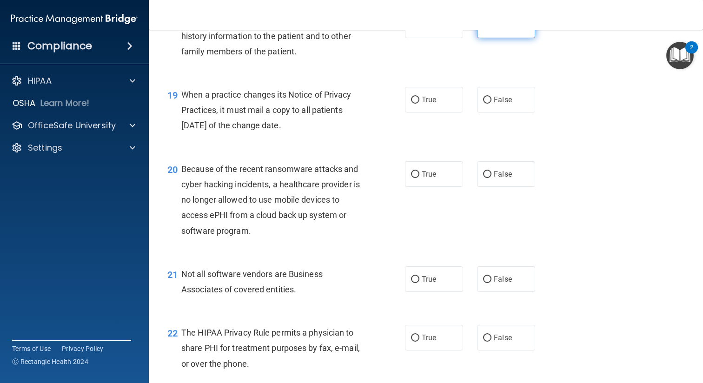
scroll to position [1525, 0]
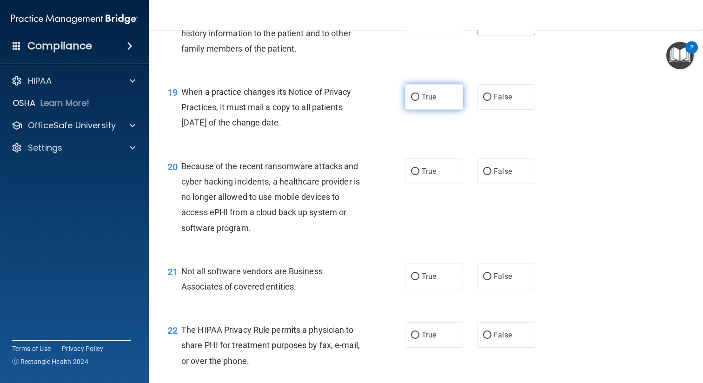
click at [436, 96] on label "True" at bounding box center [434, 97] width 58 height 26
click at [419, 96] on input "True" at bounding box center [415, 97] width 8 height 7
radio input "true"
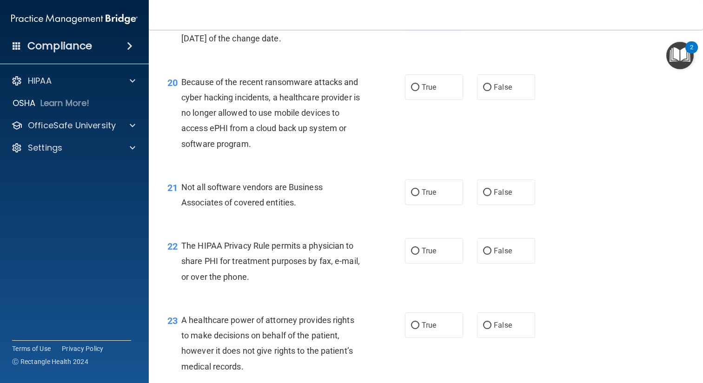
scroll to position [1610, 0]
click at [506, 89] on span "False" at bounding box center [502, 86] width 18 height 9
click at [491, 89] on input "False" at bounding box center [487, 86] width 8 height 7
radio input "true"
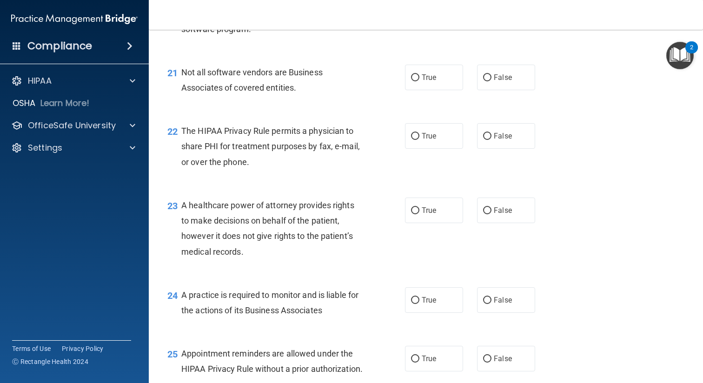
scroll to position [1725, 0]
click at [438, 79] on label "True" at bounding box center [434, 77] width 58 height 26
click at [419, 79] on input "True" at bounding box center [415, 76] width 8 height 7
radio input "true"
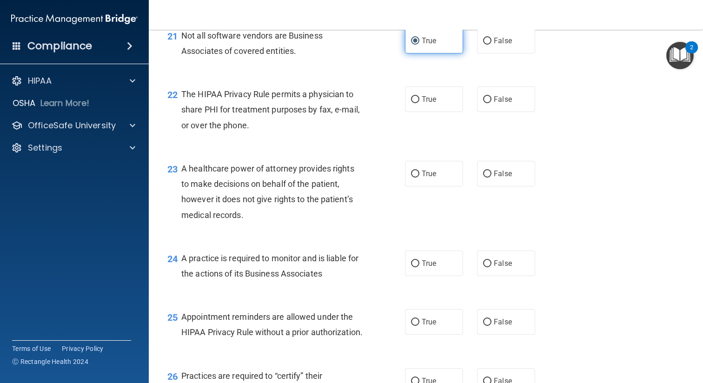
scroll to position [1762, 0]
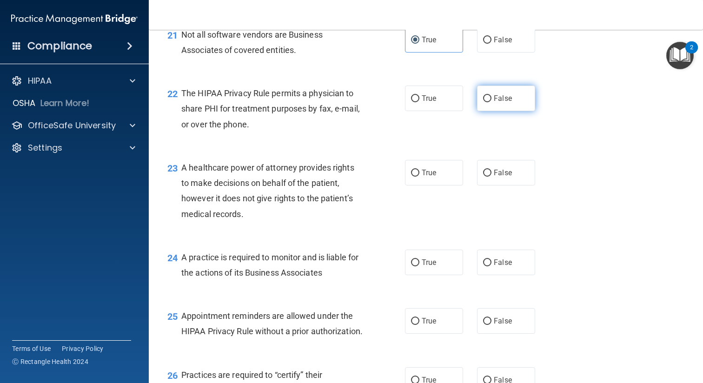
click at [489, 93] on label "False" at bounding box center [506, 98] width 58 height 26
click at [489, 95] on input "False" at bounding box center [487, 98] width 8 height 7
radio input "true"
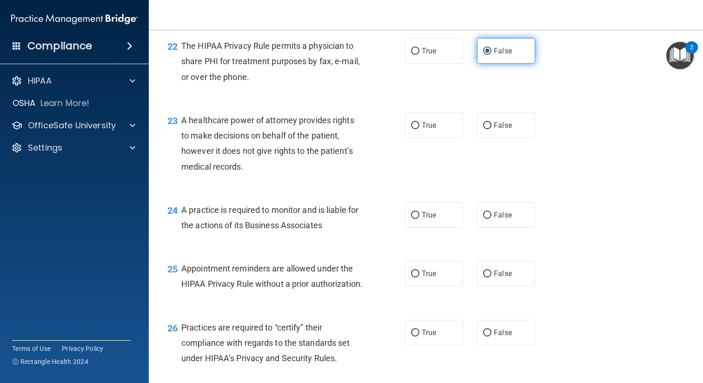
scroll to position [1811, 0]
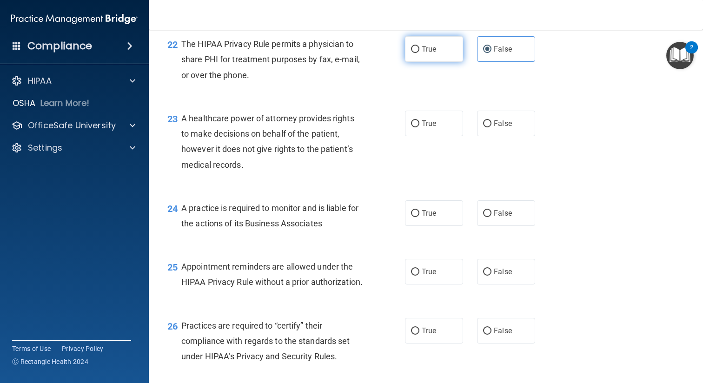
click at [433, 52] on span "True" at bounding box center [428, 49] width 14 height 9
click at [419, 52] on input "True" at bounding box center [415, 49] width 8 height 7
radio input "true"
radio input "false"
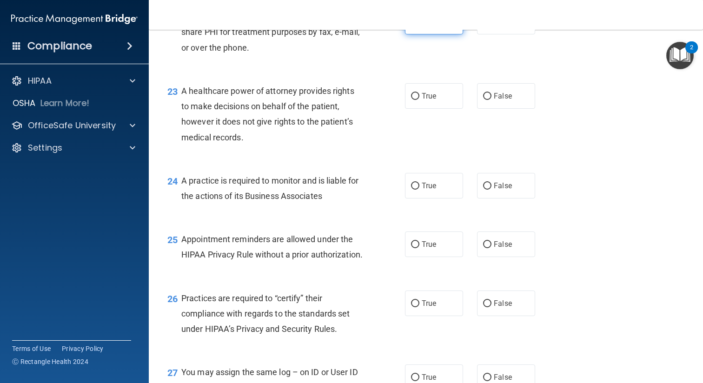
scroll to position [1840, 0]
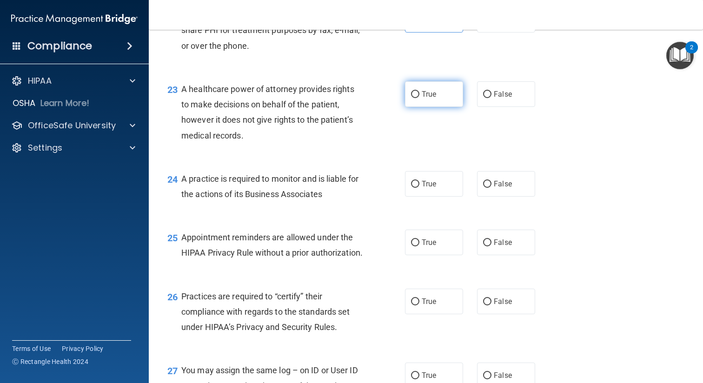
click at [423, 93] on span "True" at bounding box center [428, 94] width 14 height 9
click at [419, 93] on input "True" at bounding box center [415, 94] width 8 height 7
radio input "true"
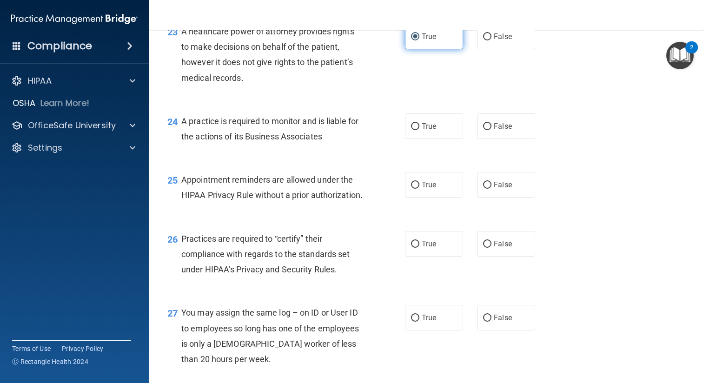
scroll to position [1901, 0]
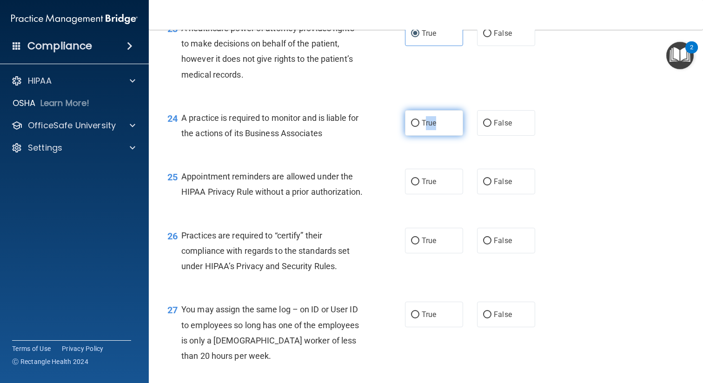
click at [427, 130] on label "True" at bounding box center [434, 123] width 58 height 26
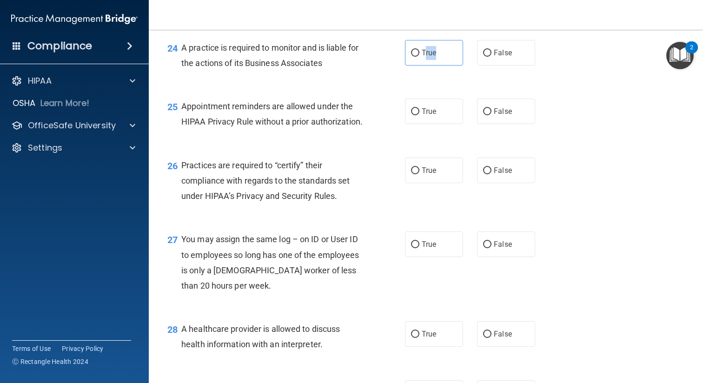
scroll to position [1972, 0]
click at [428, 119] on label "True" at bounding box center [434, 111] width 58 height 26
click at [419, 115] on input "True" at bounding box center [415, 111] width 8 height 7
radio input "true"
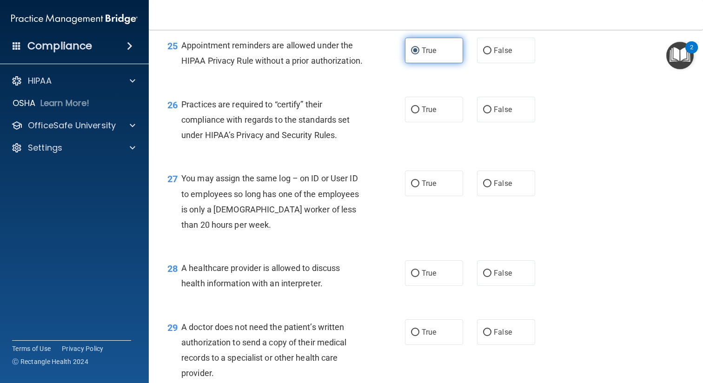
scroll to position [2027, 0]
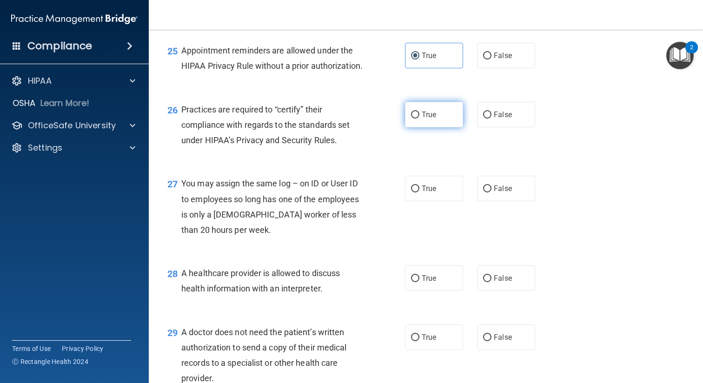
click at [424, 119] on span "True" at bounding box center [428, 114] width 14 height 9
click at [419, 118] on input "True" at bounding box center [415, 115] width 8 height 7
radio input "true"
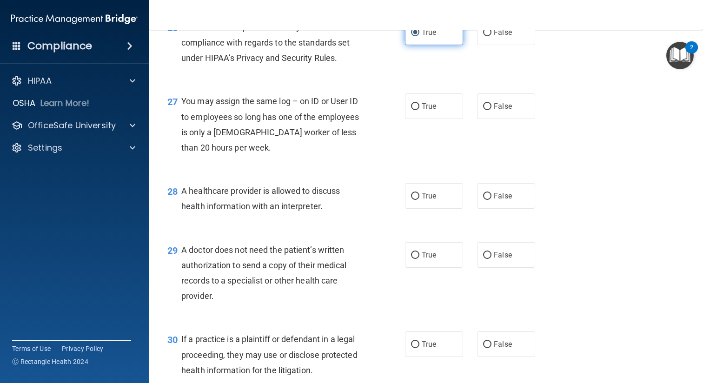
scroll to position [2111, 0]
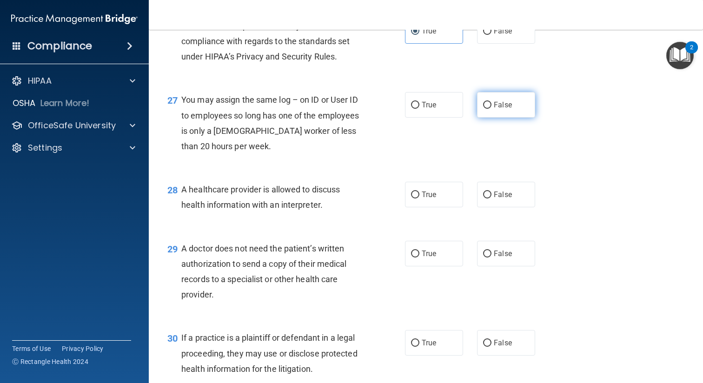
click at [493, 118] on label "False" at bounding box center [506, 105] width 58 height 26
click at [491, 109] on input "False" at bounding box center [487, 105] width 8 height 7
radio input "true"
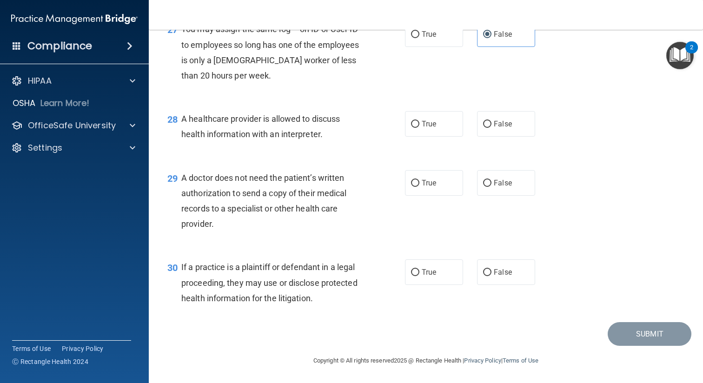
scroll to position [2197, 0]
click at [410, 122] on label "True" at bounding box center [434, 124] width 58 height 26
click at [411, 122] on input "True" at bounding box center [415, 124] width 8 height 7
radio input "true"
click at [489, 187] on label "False" at bounding box center [506, 183] width 58 height 26
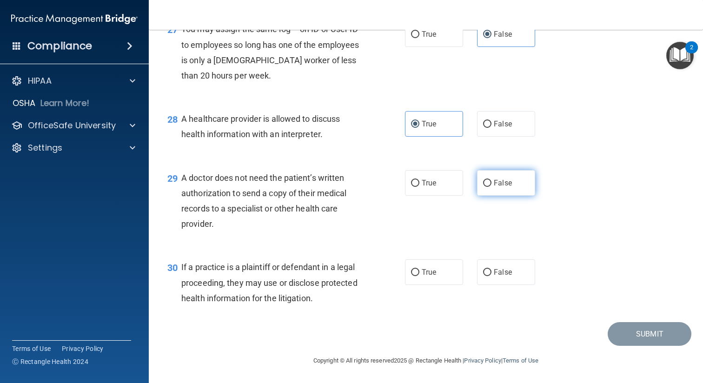
click at [489, 187] on input "False" at bounding box center [487, 183] width 8 height 7
radio input "true"
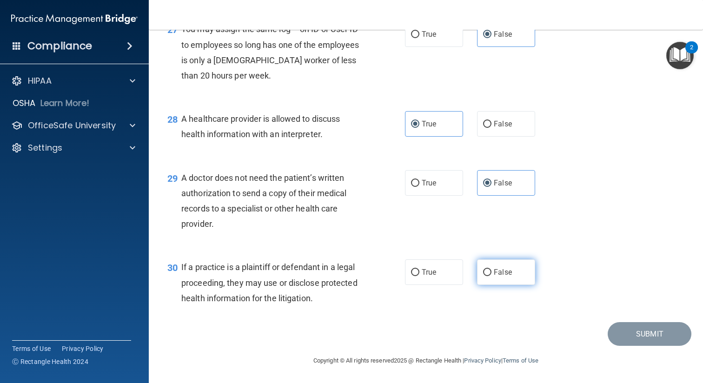
click at [499, 277] on label "False" at bounding box center [506, 272] width 58 height 26
click at [491, 276] on input "False" at bounding box center [487, 272] width 8 height 7
radio input "true"
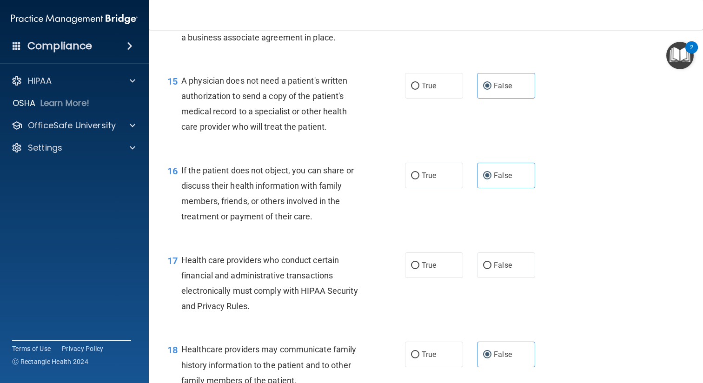
scroll to position [1193, 0]
click at [434, 263] on span "True" at bounding box center [428, 266] width 14 height 9
click at [419, 263] on input "True" at bounding box center [415, 266] width 8 height 7
radio input "true"
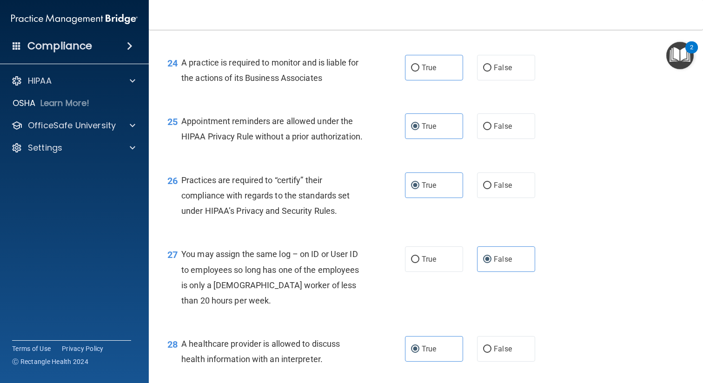
scroll to position [2197, 0]
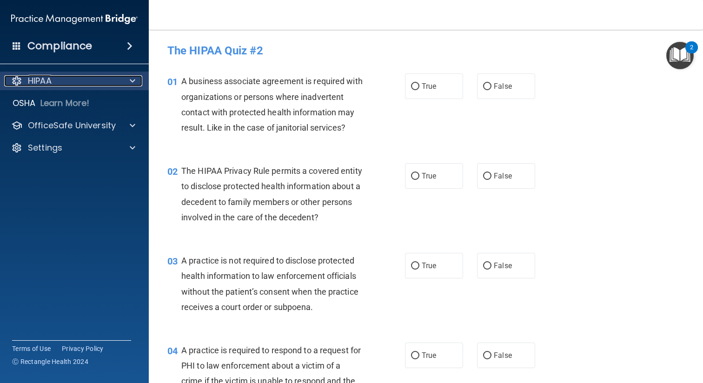
click at [116, 76] on div "HIPAA" at bounding box center [61, 80] width 115 height 11
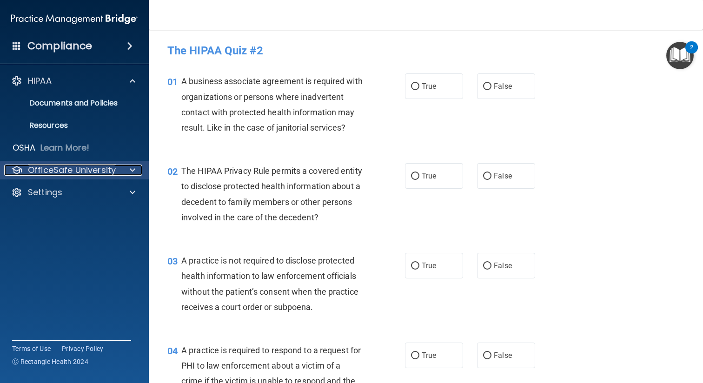
click at [57, 167] on p "OfficeSafe University" at bounding box center [72, 169] width 88 height 11
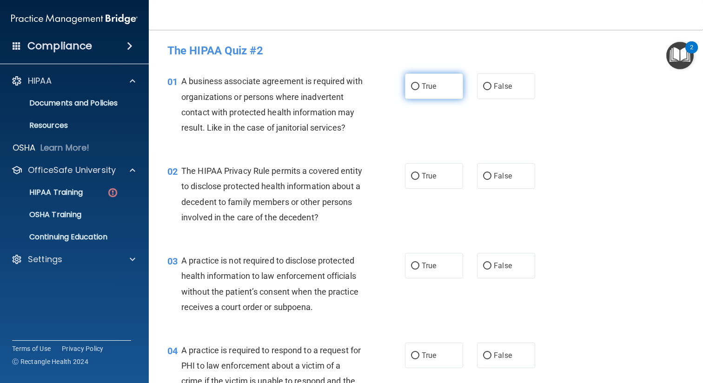
click at [428, 90] on span "True" at bounding box center [428, 86] width 14 height 9
click at [419, 90] on input "True" at bounding box center [415, 86] width 8 height 7
radio input "true"
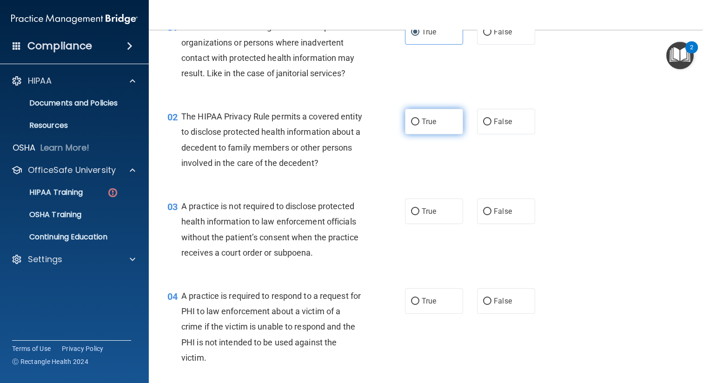
scroll to position [55, 0]
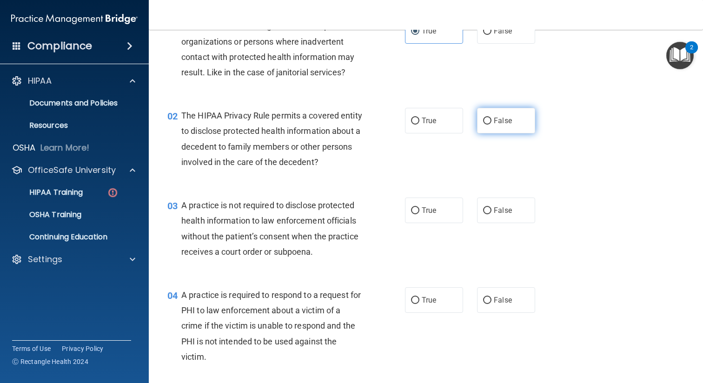
click at [507, 119] on span "False" at bounding box center [502, 120] width 18 height 9
click at [491, 119] on input "False" at bounding box center [487, 121] width 8 height 7
radio input "true"
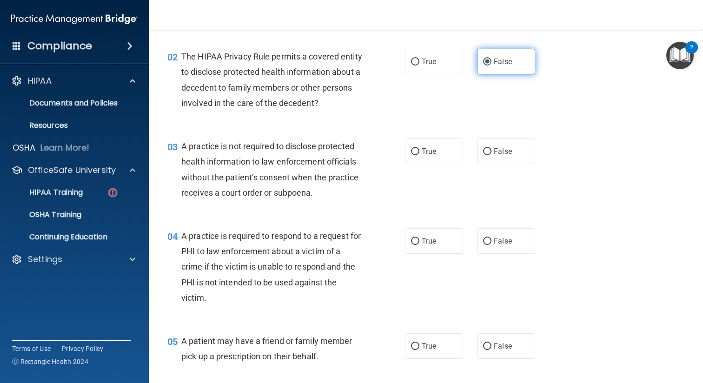
scroll to position [138, 0]
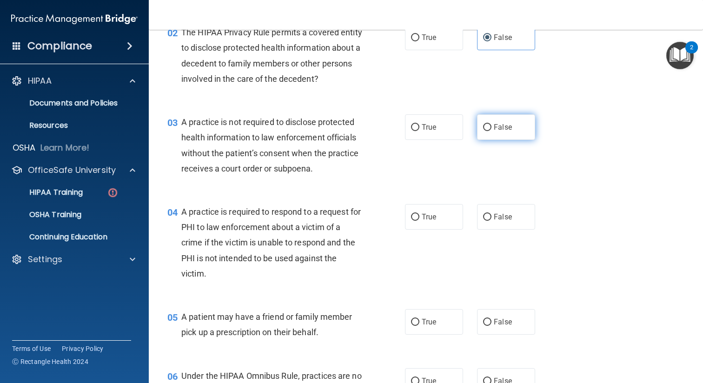
click at [497, 128] on span "False" at bounding box center [502, 127] width 18 height 9
click at [491, 128] on input "False" at bounding box center [487, 127] width 8 height 7
radio input "true"
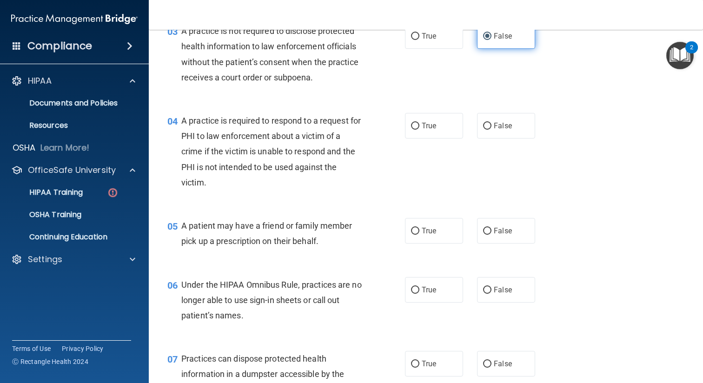
scroll to position [231, 0]
click at [497, 128] on span "False" at bounding box center [502, 124] width 18 height 9
click at [491, 128] on input "False" at bounding box center [487, 124] width 8 height 7
radio input "true"
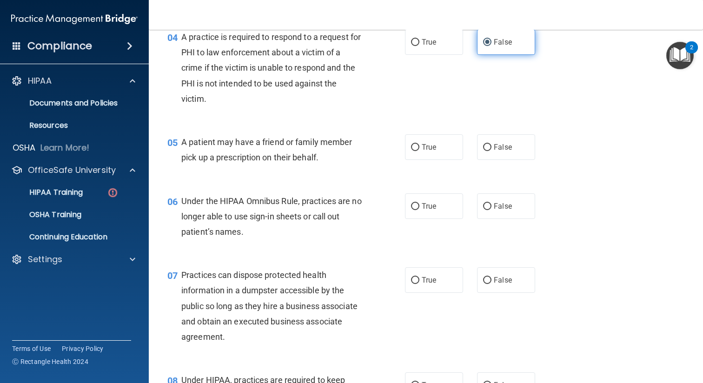
scroll to position [329, 0]
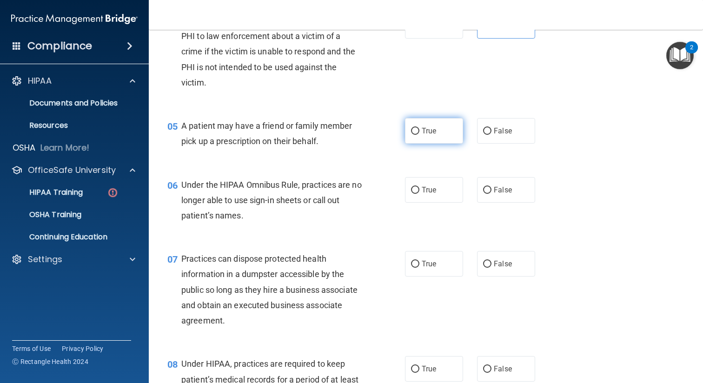
click at [442, 125] on label "True" at bounding box center [434, 131] width 58 height 26
click at [419, 128] on input "True" at bounding box center [415, 131] width 8 height 7
radio input "true"
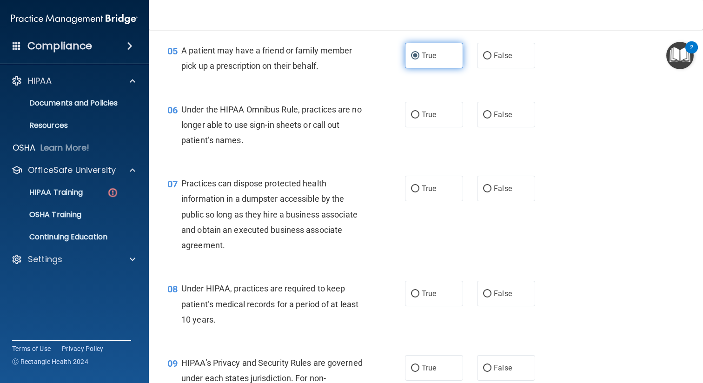
scroll to position [406, 0]
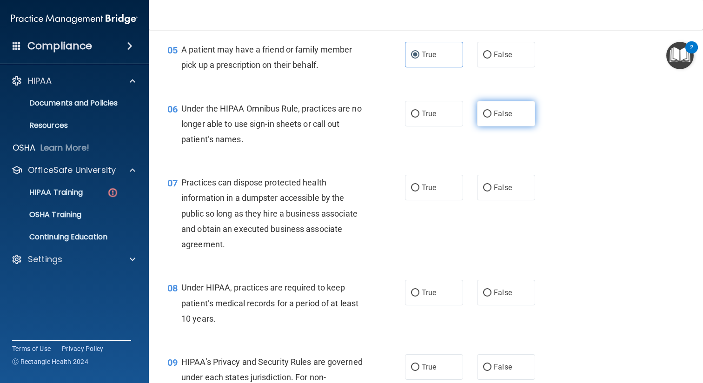
click at [505, 107] on label "False" at bounding box center [506, 114] width 58 height 26
click at [491, 111] on input "False" at bounding box center [487, 114] width 8 height 7
radio input "true"
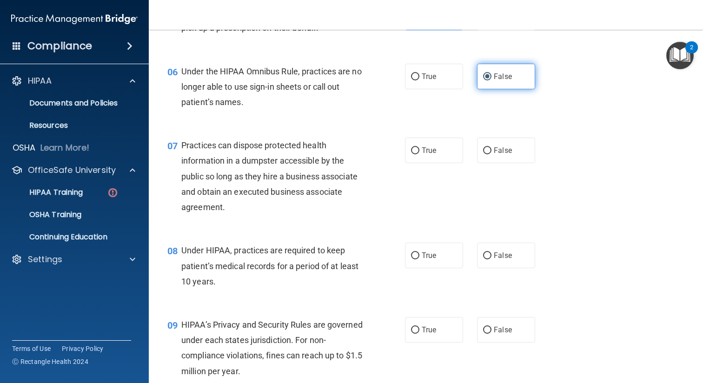
scroll to position [444, 0]
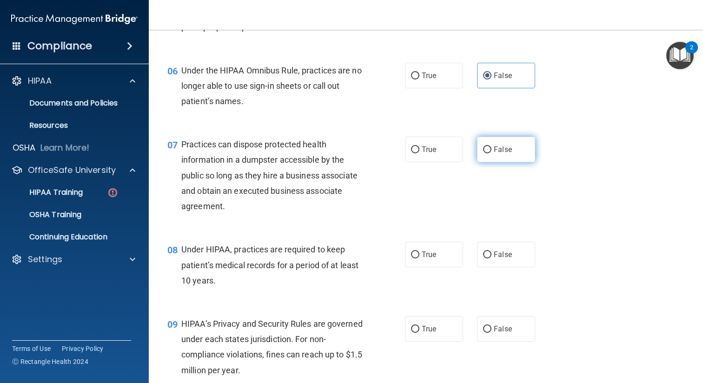
click at [500, 153] on span "False" at bounding box center [502, 149] width 18 height 9
click at [491, 153] on input "False" at bounding box center [487, 149] width 8 height 7
radio input "true"
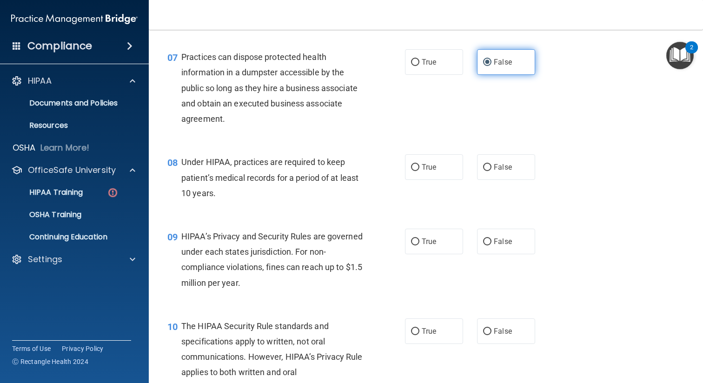
scroll to position [532, 0]
click at [491, 173] on label "False" at bounding box center [506, 166] width 58 height 26
click at [491, 170] on input "False" at bounding box center [487, 166] width 8 height 7
radio input "true"
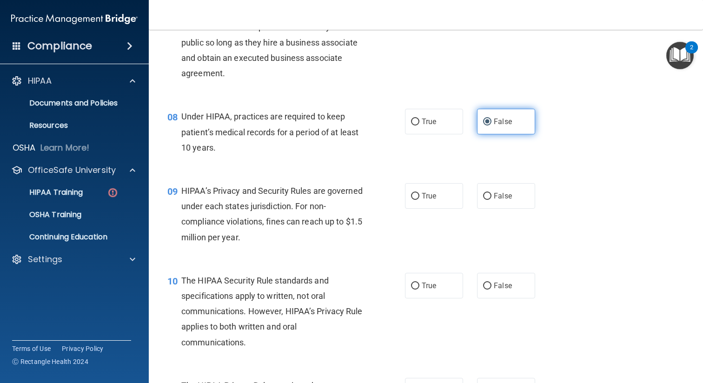
scroll to position [578, 0]
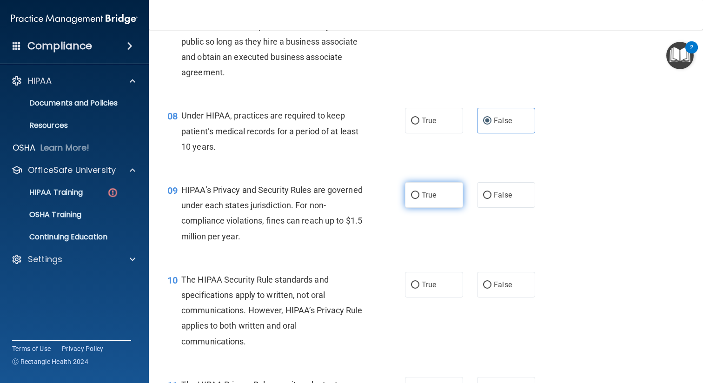
click at [451, 192] on label "True" at bounding box center [434, 195] width 58 height 26
click at [419, 192] on input "True" at bounding box center [415, 195] width 8 height 7
radio input "true"
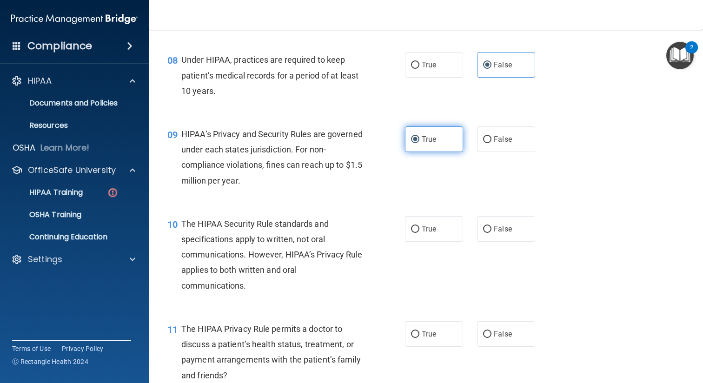
scroll to position [635, 0]
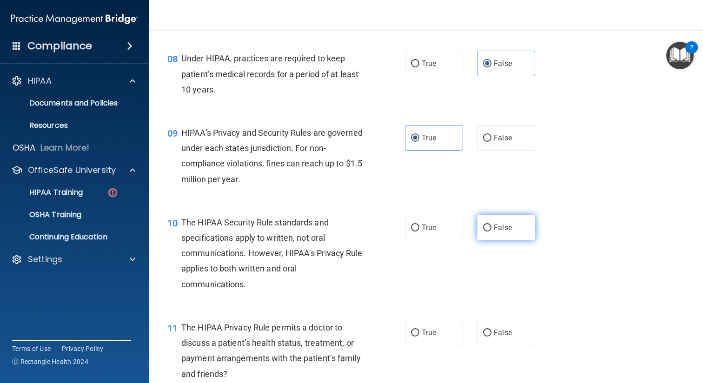
click at [509, 232] on label "False" at bounding box center [506, 228] width 58 height 26
click at [491, 231] on input "False" at bounding box center [487, 227] width 8 height 7
radio input "true"
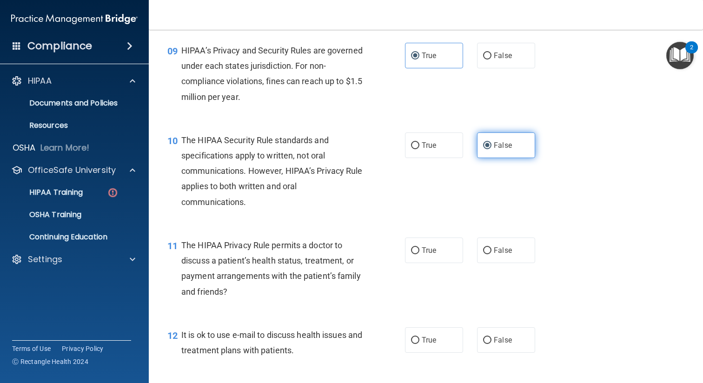
scroll to position [717, 0]
click at [499, 247] on span "False" at bounding box center [502, 249] width 18 height 9
click at [491, 247] on input "False" at bounding box center [487, 250] width 8 height 7
radio input "true"
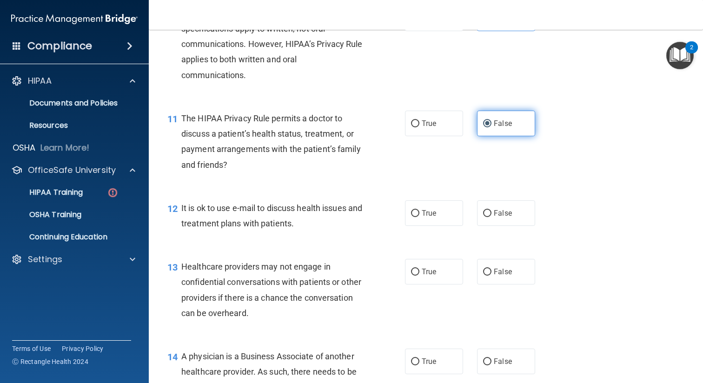
scroll to position [844, 0]
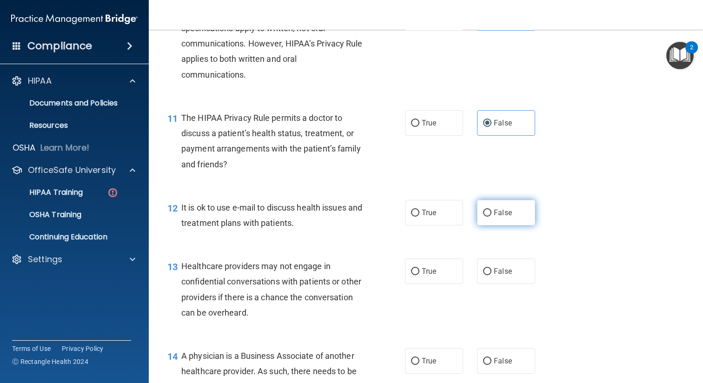
click at [490, 206] on label "False" at bounding box center [506, 213] width 58 height 26
click at [490, 210] on input "False" at bounding box center [487, 213] width 8 height 7
radio input "true"
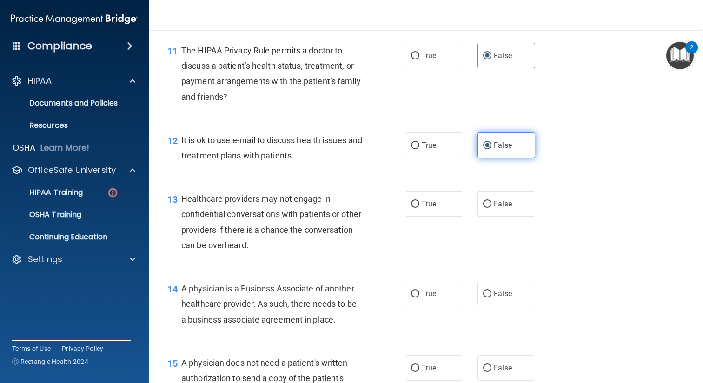
scroll to position [918, 0]
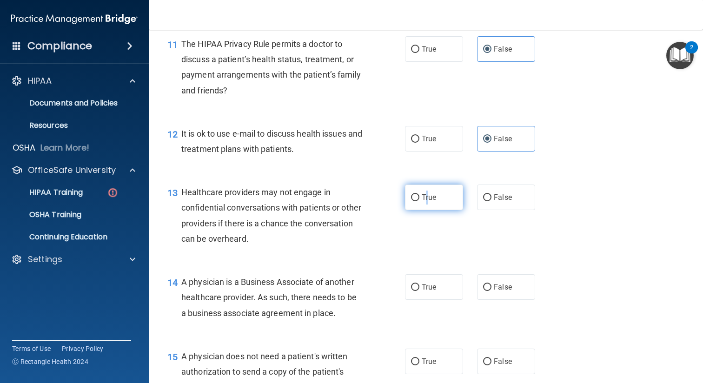
click at [427, 197] on span "True" at bounding box center [428, 197] width 14 height 9
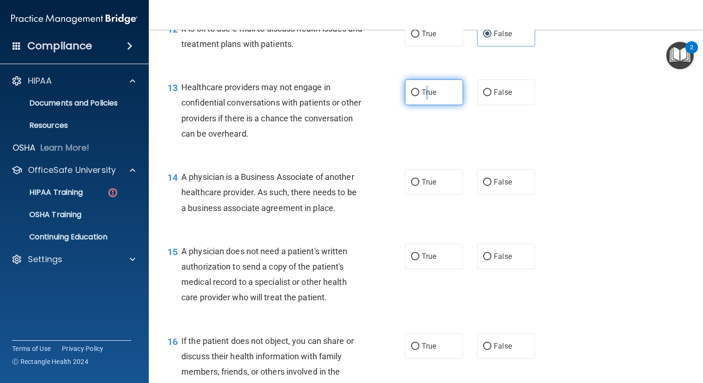
scroll to position [1024, 0]
click at [508, 186] on label "False" at bounding box center [506, 182] width 58 height 26
click at [491, 185] on input "False" at bounding box center [487, 181] width 8 height 7
radio input "true"
click at [457, 100] on label "True" at bounding box center [434, 92] width 58 height 26
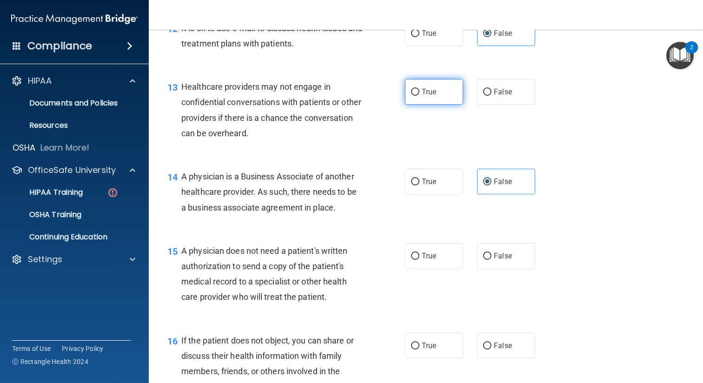
click at [419, 96] on input "True" at bounding box center [415, 92] width 8 height 7
radio input "true"
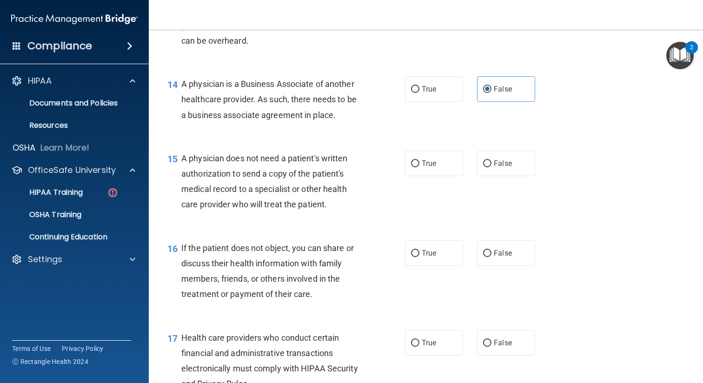
scroll to position [1124, 0]
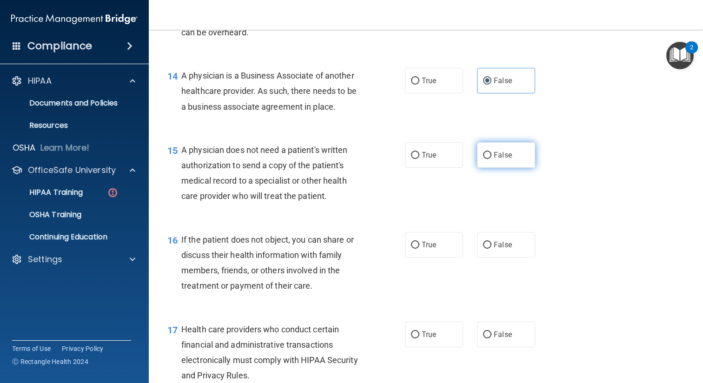
click at [499, 149] on label "False" at bounding box center [506, 155] width 58 height 26
click at [491, 152] on input "False" at bounding box center [487, 155] width 8 height 7
radio input "true"
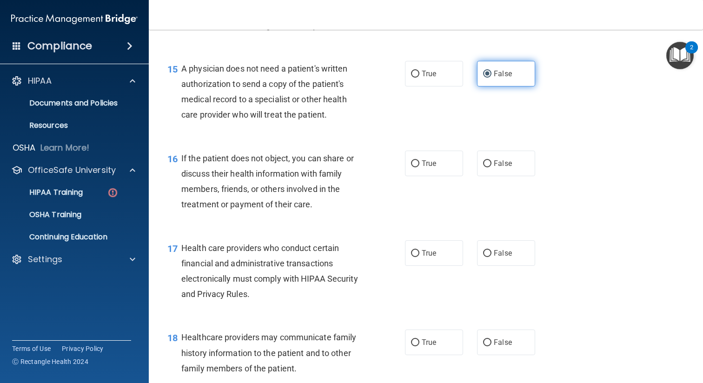
scroll to position [1225, 0]
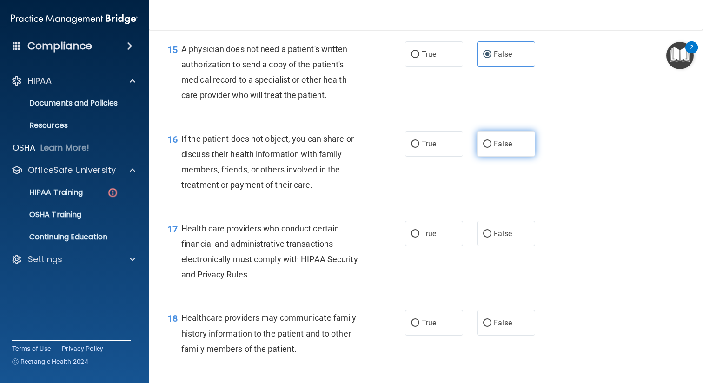
click at [500, 154] on label "False" at bounding box center [506, 144] width 58 height 26
click at [491, 148] on input "False" at bounding box center [487, 144] width 8 height 7
radio input "true"
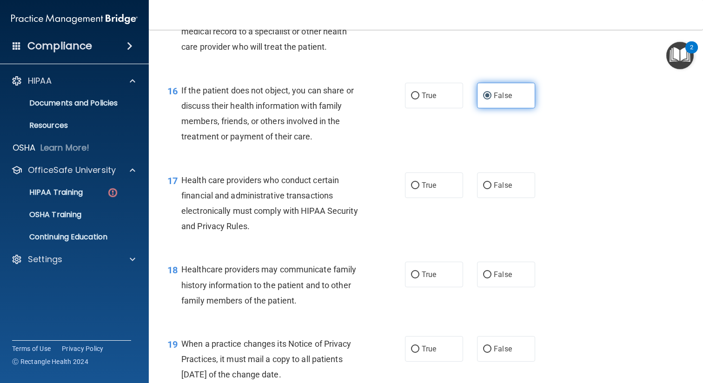
scroll to position [1283, 0]
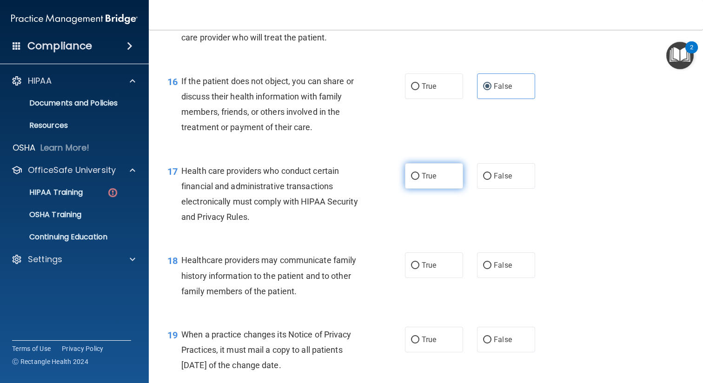
click at [443, 180] on label "True" at bounding box center [434, 176] width 58 height 26
click at [419, 180] on input "True" at bounding box center [415, 176] width 8 height 7
radio input "true"
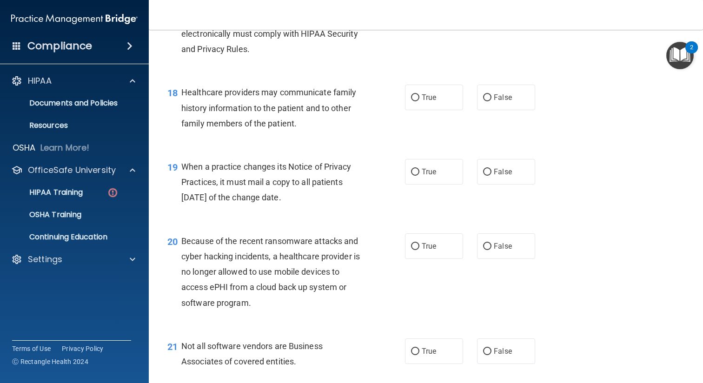
scroll to position [1452, 0]
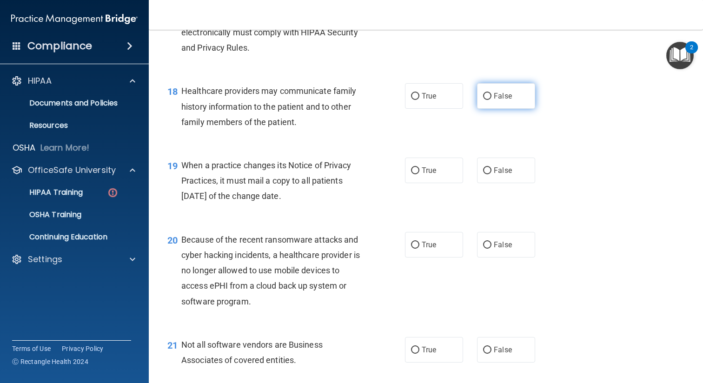
click at [499, 100] on span "False" at bounding box center [502, 96] width 18 height 9
click at [491, 100] on input "False" at bounding box center [487, 96] width 8 height 7
radio input "true"
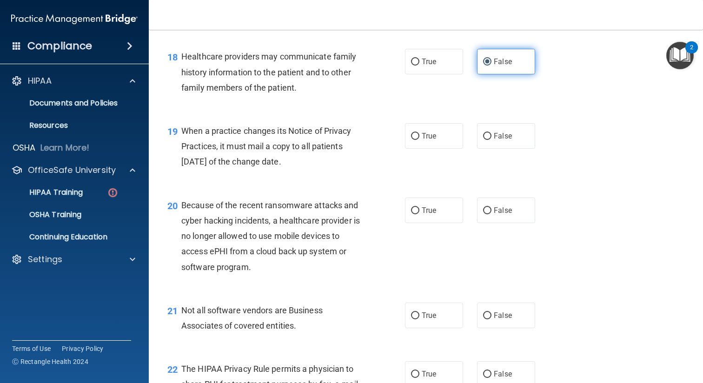
scroll to position [1505, 0]
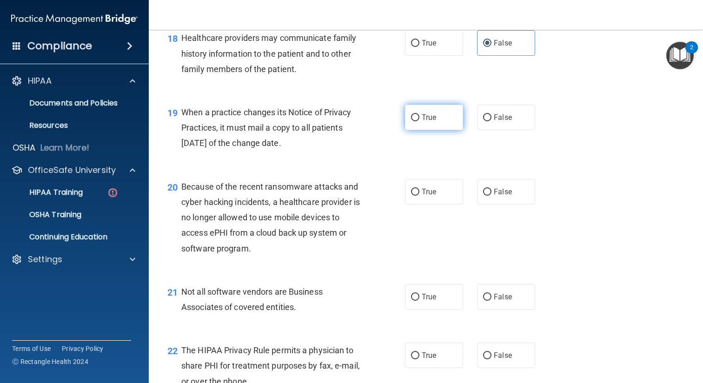
click at [438, 117] on label "True" at bounding box center [434, 118] width 58 height 26
click at [419, 117] on input "True" at bounding box center [415, 117] width 8 height 7
radio input "true"
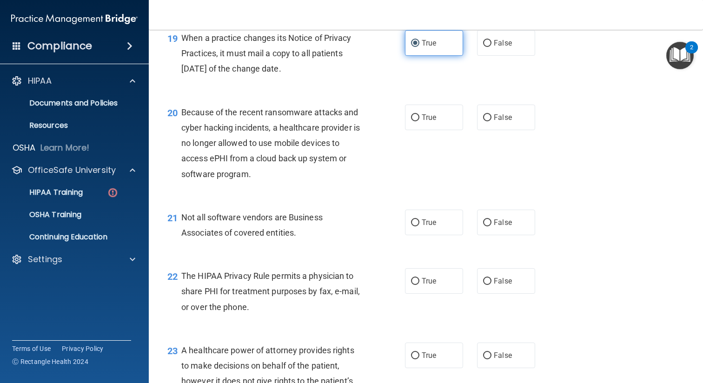
scroll to position [1581, 0]
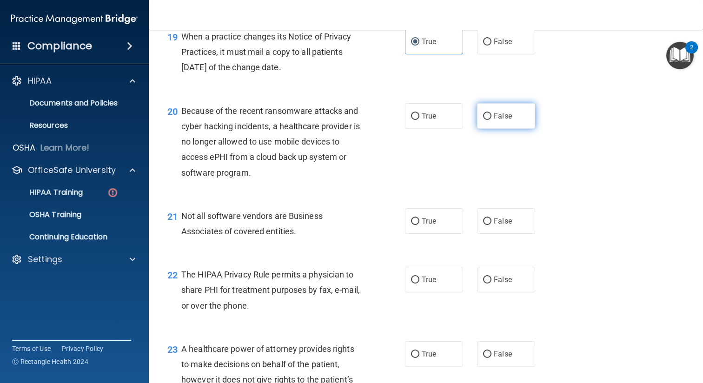
click at [500, 118] on span "False" at bounding box center [502, 116] width 18 height 9
click at [491, 118] on input "False" at bounding box center [487, 116] width 8 height 7
radio input "true"
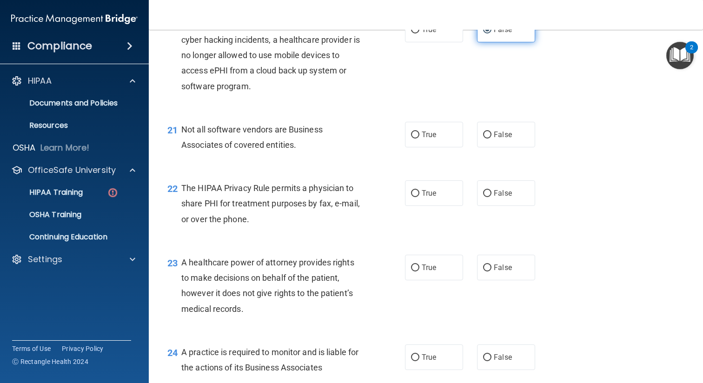
scroll to position [1672, 0]
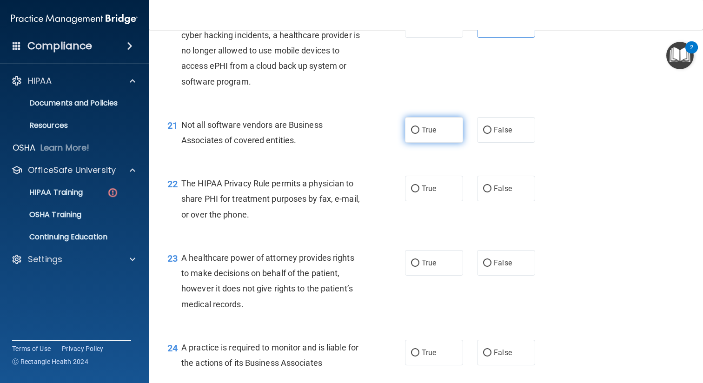
click at [446, 130] on label "True" at bounding box center [434, 130] width 58 height 26
click at [419, 130] on input "True" at bounding box center [415, 130] width 8 height 7
radio input "true"
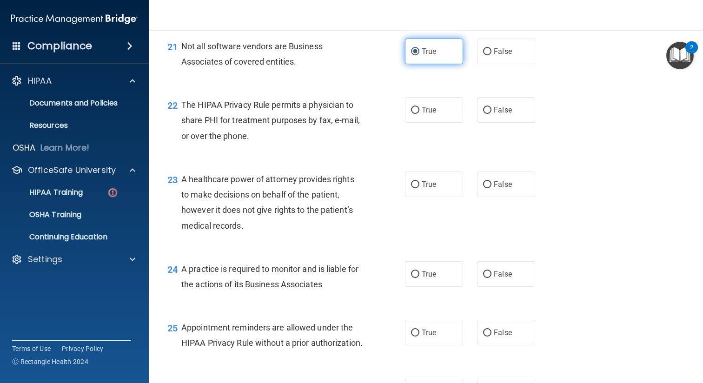
scroll to position [1751, 0]
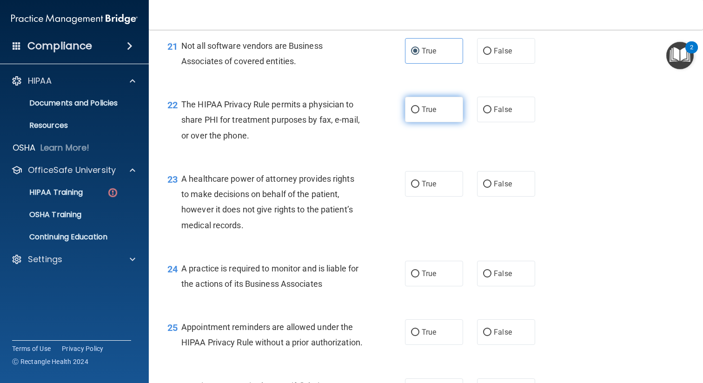
click at [443, 110] on label "True" at bounding box center [434, 110] width 58 height 26
click at [419, 110] on input "True" at bounding box center [415, 109] width 8 height 7
radio input "true"
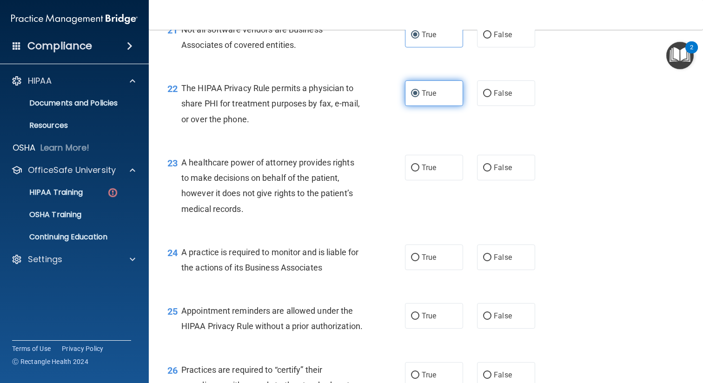
scroll to position [1773, 0]
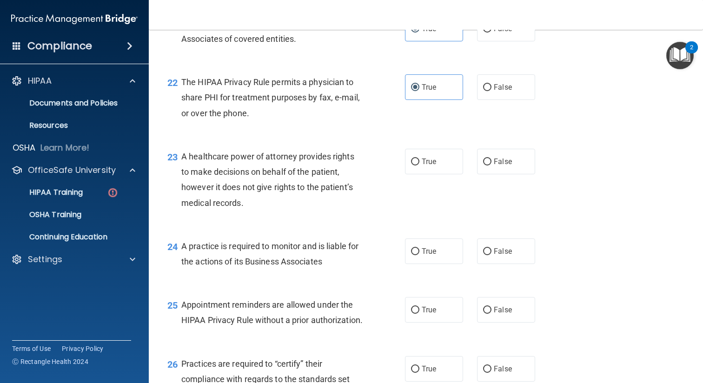
click at [428, 147] on div "23 A healthcare power of attorney provides rights to make decisions on behalf o…" at bounding box center [425, 182] width 531 height 90
click at [428, 157] on span "True" at bounding box center [428, 161] width 14 height 9
click at [419, 158] on input "True" at bounding box center [415, 161] width 8 height 7
radio input "true"
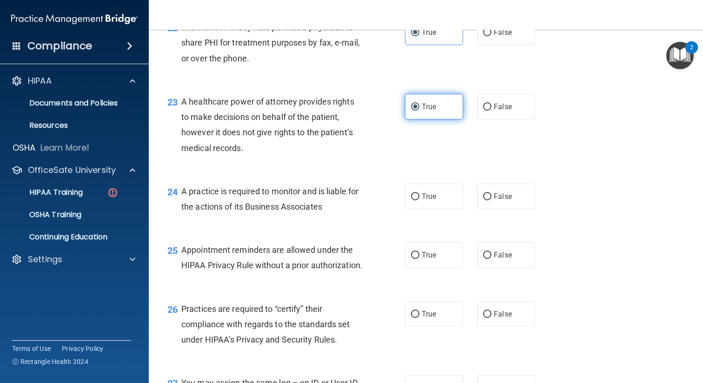
scroll to position [1829, 0]
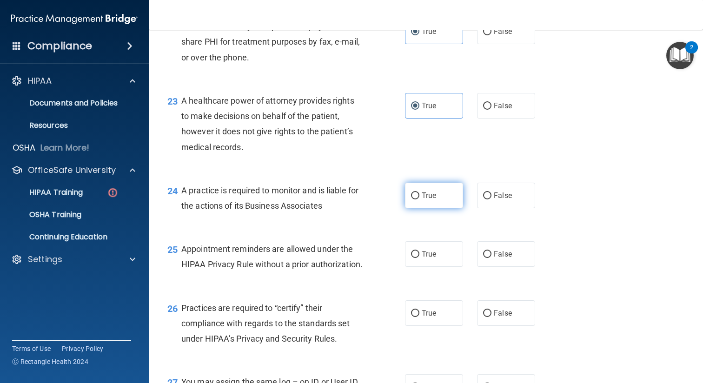
click at [428, 196] on span "True" at bounding box center [428, 195] width 14 height 9
click at [419, 196] on input "True" at bounding box center [415, 195] width 8 height 7
radio input "true"
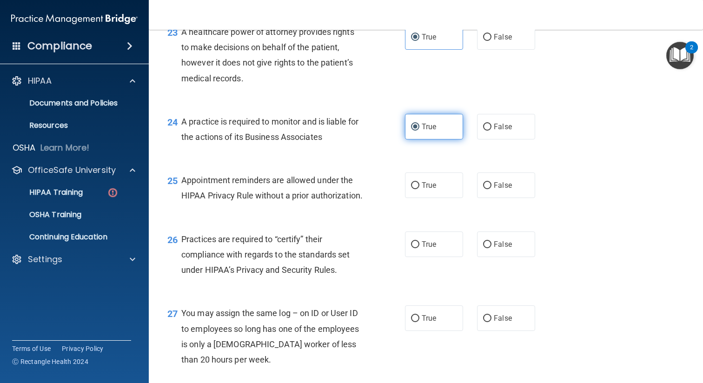
scroll to position [1906, 0]
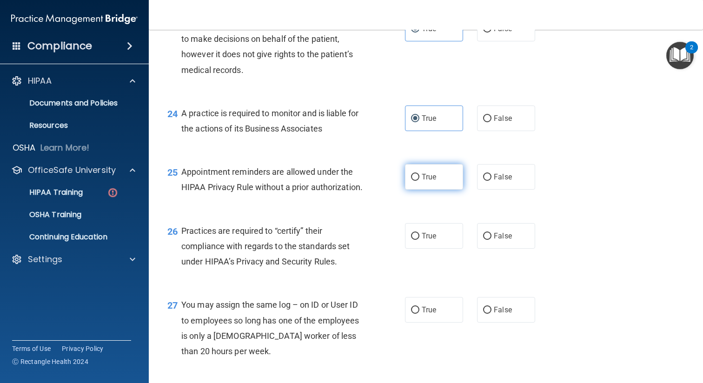
click at [427, 183] on label "True" at bounding box center [434, 177] width 58 height 26
click at [419, 181] on input "True" at bounding box center [415, 177] width 8 height 7
radio input "true"
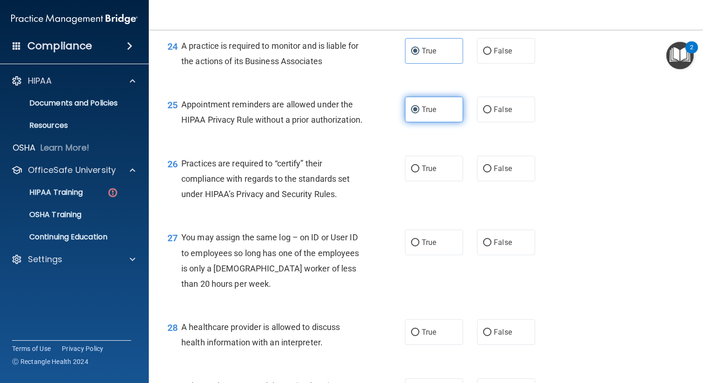
scroll to position [1975, 0]
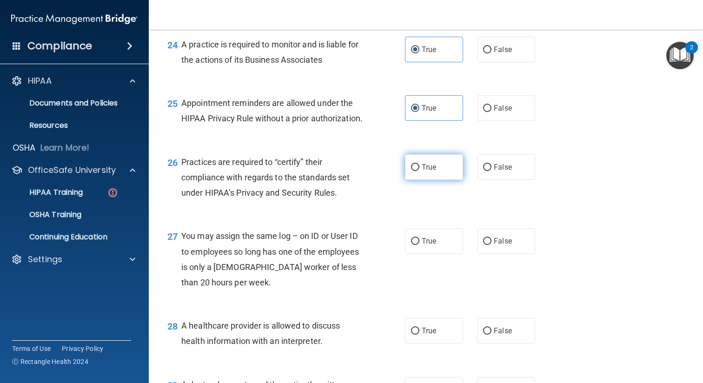
click at [428, 180] on label "True" at bounding box center [434, 167] width 58 height 26
click at [419, 171] on input "True" at bounding box center [415, 167] width 8 height 7
radio input "true"
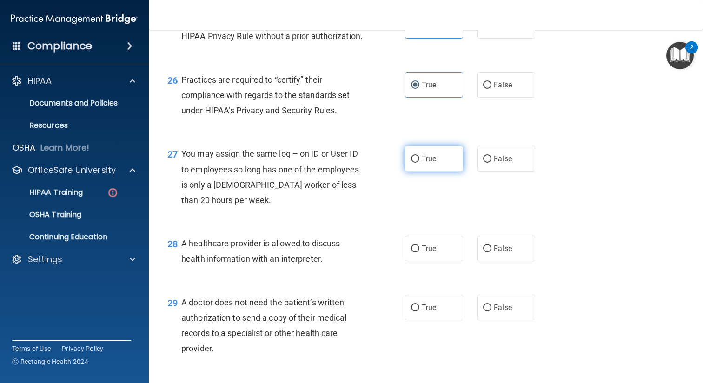
scroll to position [2068, 0]
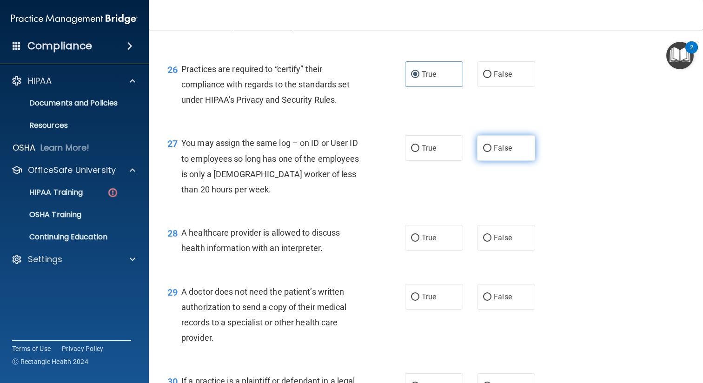
click at [514, 161] on label "False" at bounding box center [506, 148] width 58 height 26
click at [491, 152] on input "False" at bounding box center [487, 148] width 8 height 7
radio input "true"
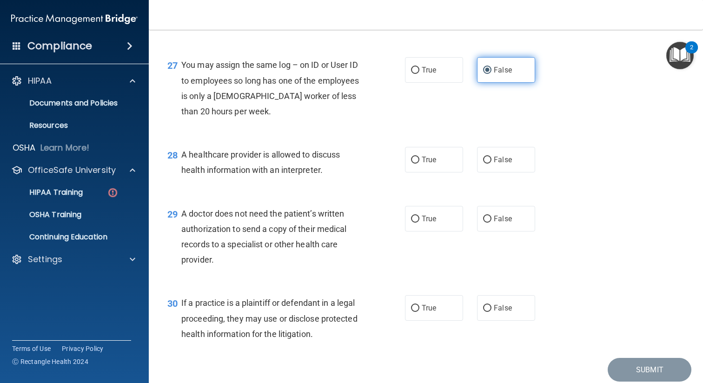
scroll to position [2159, 0]
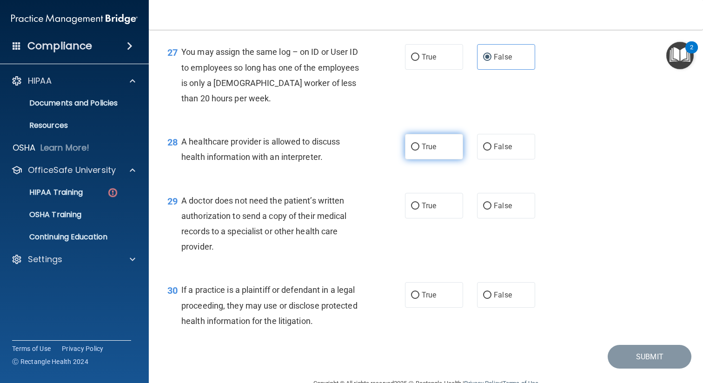
click at [446, 159] on label "True" at bounding box center [434, 147] width 58 height 26
click at [419, 151] on input "True" at bounding box center [415, 147] width 8 height 7
radio input "true"
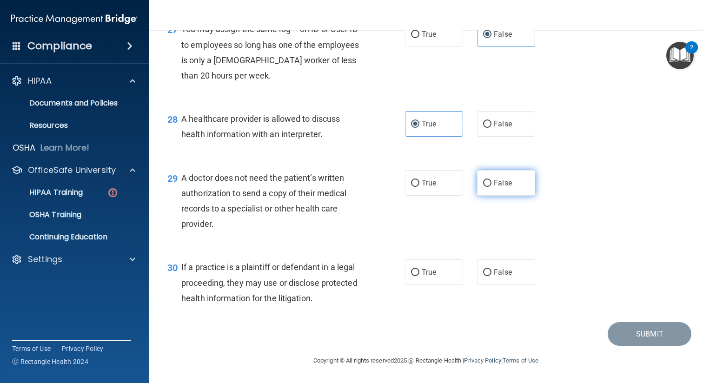
click at [482, 195] on label "False" at bounding box center [506, 183] width 58 height 26
click at [483, 187] on input "False" at bounding box center [487, 183] width 8 height 7
radio input "true"
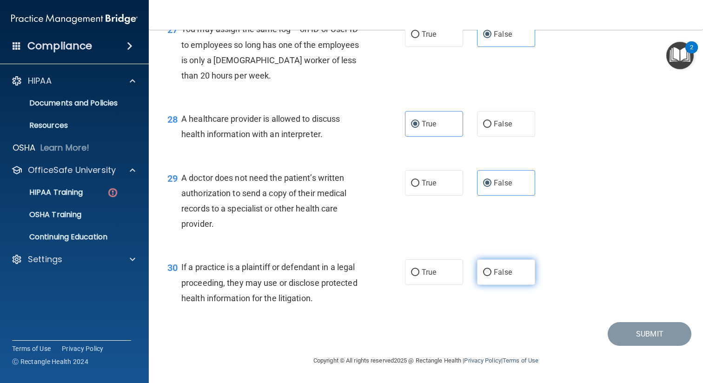
click at [503, 281] on label "False" at bounding box center [506, 272] width 58 height 26
click at [491, 276] on input "False" at bounding box center [487, 272] width 8 height 7
radio input "true"
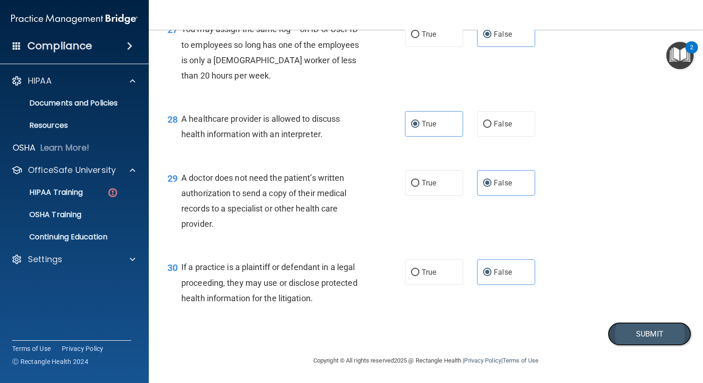
click at [620, 327] on button "Submit" at bounding box center [649, 334] width 84 height 24
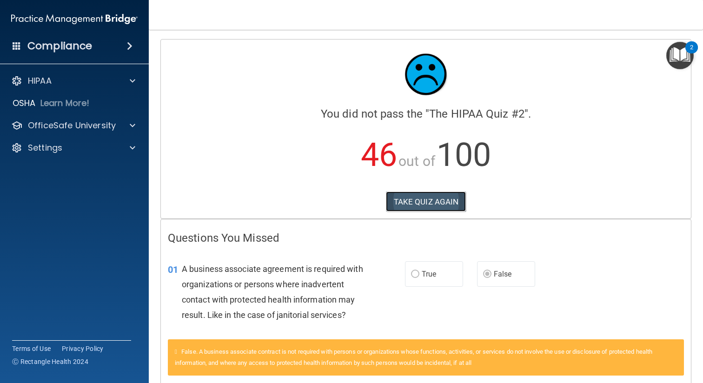
click at [414, 197] on button "TAKE QUIZ AGAIN" at bounding box center [426, 201] width 80 height 20
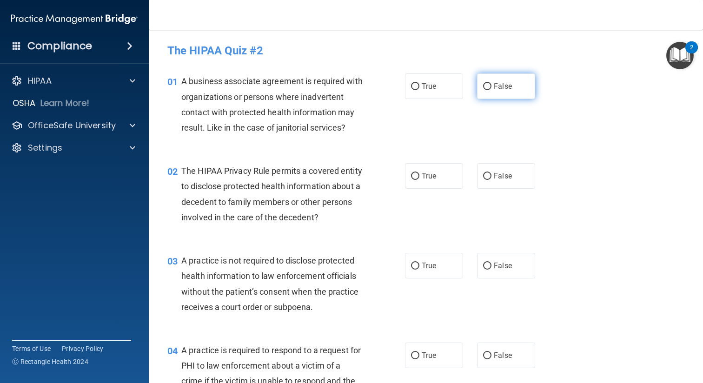
click at [500, 91] on span "False" at bounding box center [502, 86] width 18 height 9
click at [491, 90] on input "False" at bounding box center [487, 86] width 8 height 7
radio input "true"
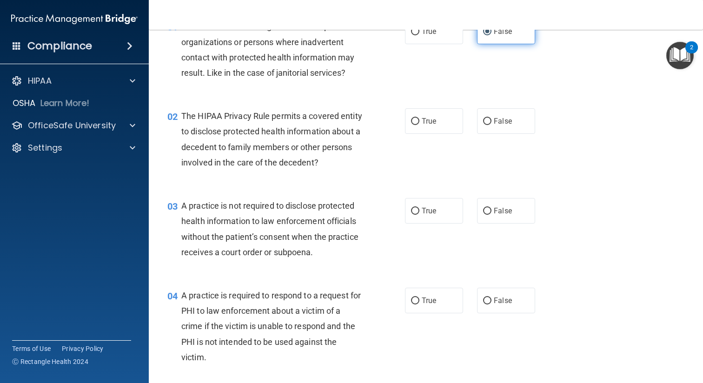
scroll to position [57, 0]
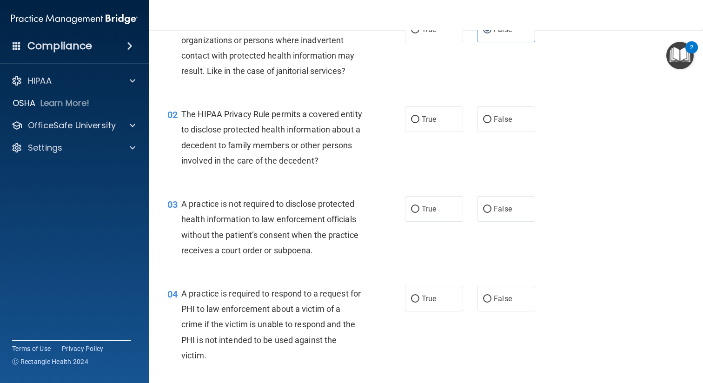
click at [397, 122] on div "02 The HIPAA Privacy Rule permits a covered entity to disclose protected health…" at bounding box center [285, 139] width 265 height 66
click at [433, 119] on span "True" at bounding box center [428, 119] width 14 height 9
click at [419, 119] on input "True" at bounding box center [415, 119] width 8 height 7
radio input "true"
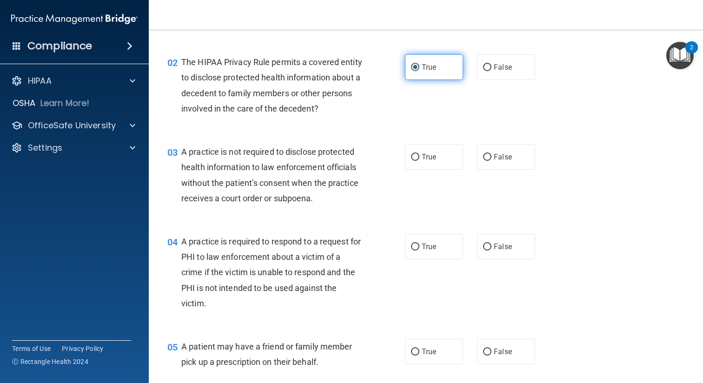
scroll to position [124, 0]
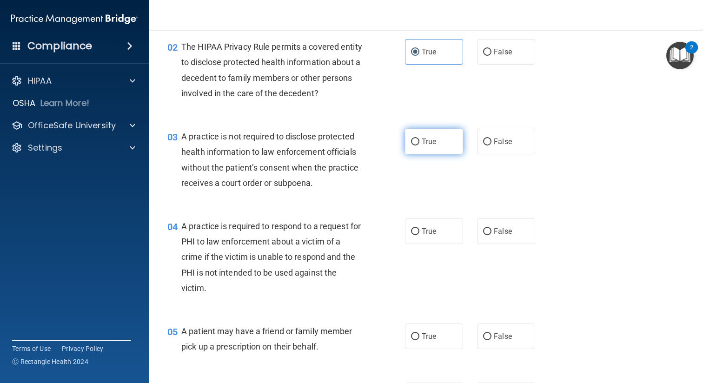
click at [421, 142] on label "True" at bounding box center [434, 142] width 58 height 26
click at [419, 142] on input "True" at bounding box center [415, 141] width 8 height 7
radio input "true"
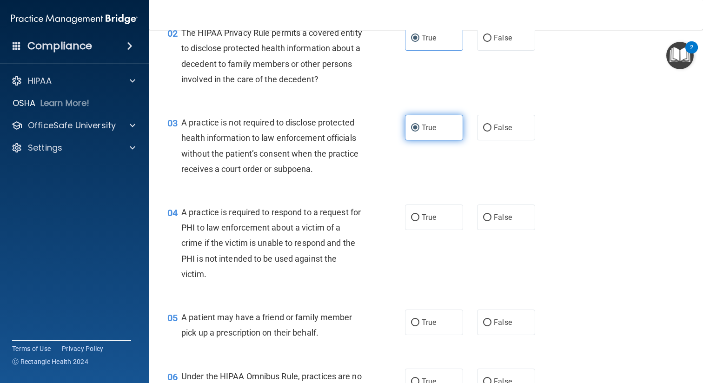
scroll to position [139, 0]
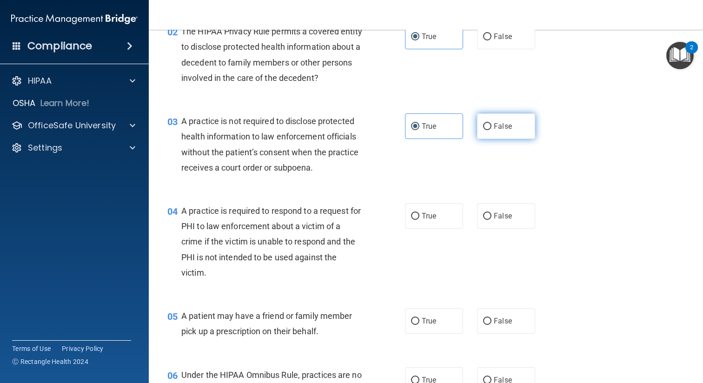
click at [485, 125] on input "False" at bounding box center [487, 126] width 8 height 7
radio input "true"
radio input "false"
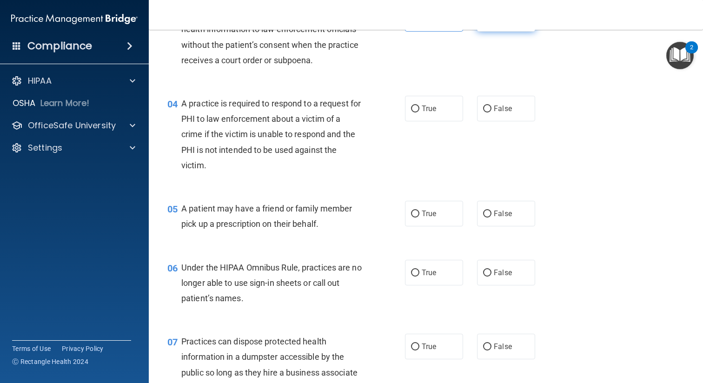
scroll to position [248, 0]
click at [434, 105] on span "True" at bounding box center [428, 107] width 14 height 9
click at [419, 105] on input "True" at bounding box center [415, 108] width 8 height 7
radio input "true"
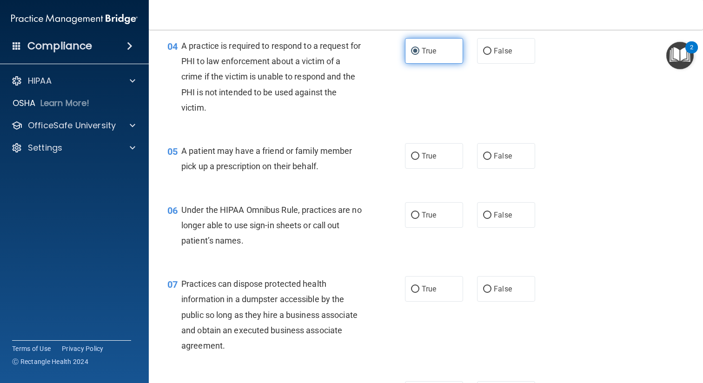
scroll to position [326, 0]
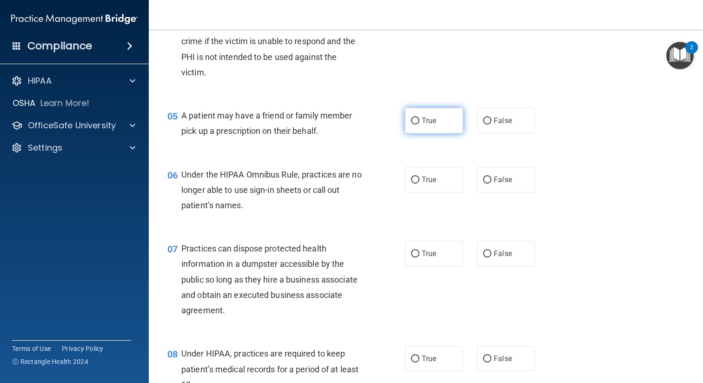
click at [427, 125] on label "True" at bounding box center [434, 121] width 58 height 26
click at [419, 125] on input "True" at bounding box center [415, 121] width 8 height 7
radio input "true"
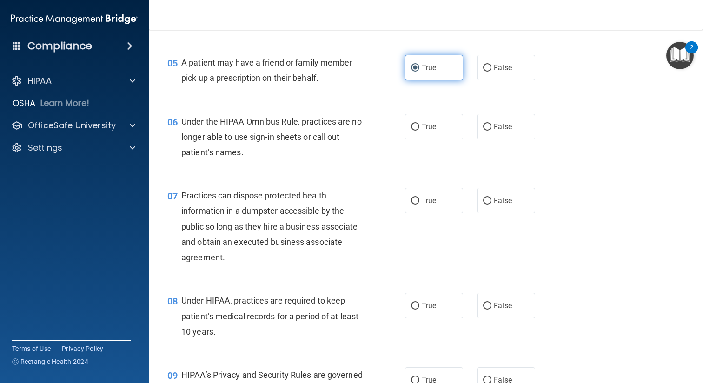
scroll to position [394, 0]
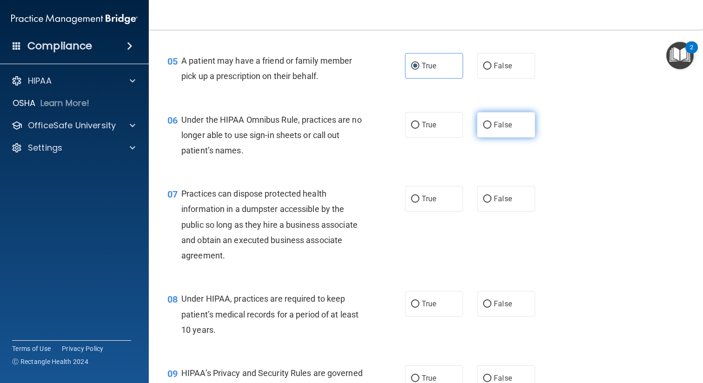
click at [508, 127] on span "False" at bounding box center [502, 124] width 18 height 9
click at [491, 127] on input "False" at bounding box center [487, 125] width 8 height 7
radio input "true"
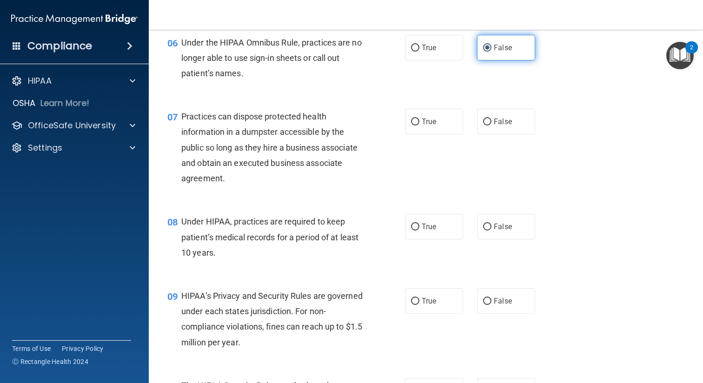
scroll to position [473, 0]
click at [507, 127] on label "False" at bounding box center [506, 121] width 58 height 26
click at [491, 125] on input "False" at bounding box center [487, 121] width 8 height 7
radio input "true"
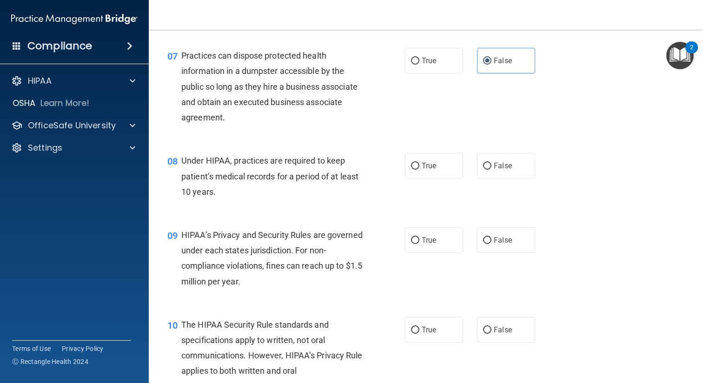
scroll to position [552, 0]
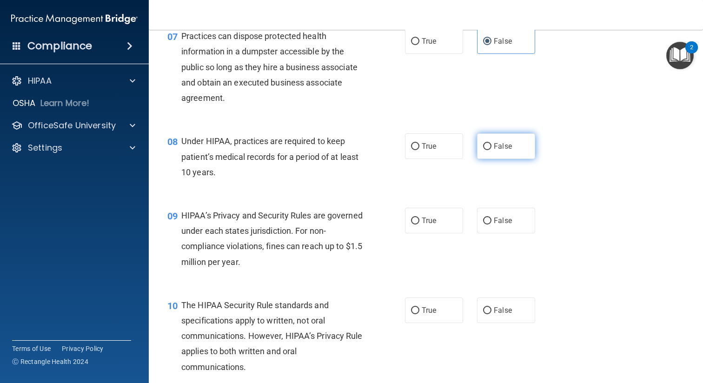
click at [512, 151] on label "False" at bounding box center [506, 146] width 58 height 26
click at [491, 150] on input "False" at bounding box center [487, 146] width 8 height 7
radio input "true"
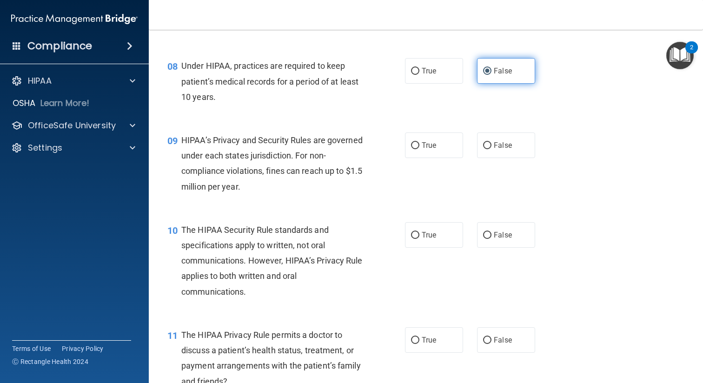
scroll to position [628, 0]
click at [493, 151] on label "False" at bounding box center [506, 145] width 58 height 26
click at [491, 149] on input "False" at bounding box center [487, 145] width 8 height 7
radio input "true"
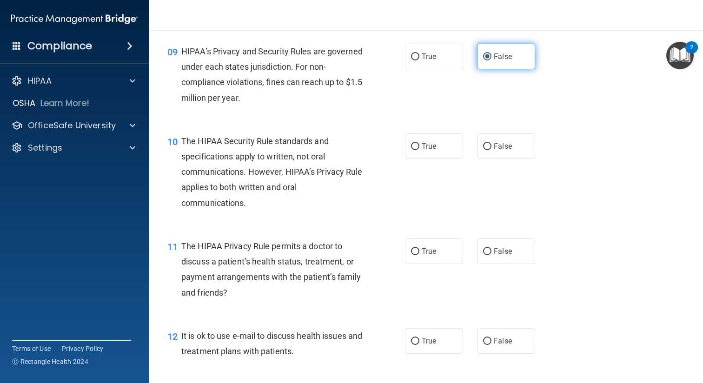
scroll to position [717, 0]
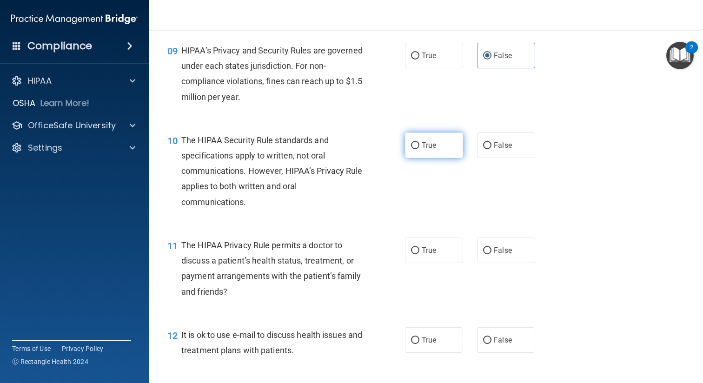
click at [442, 150] on label "True" at bounding box center [434, 145] width 58 height 26
click at [419, 149] on input "True" at bounding box center [415, 145] width 8 height 7
radio input "true"
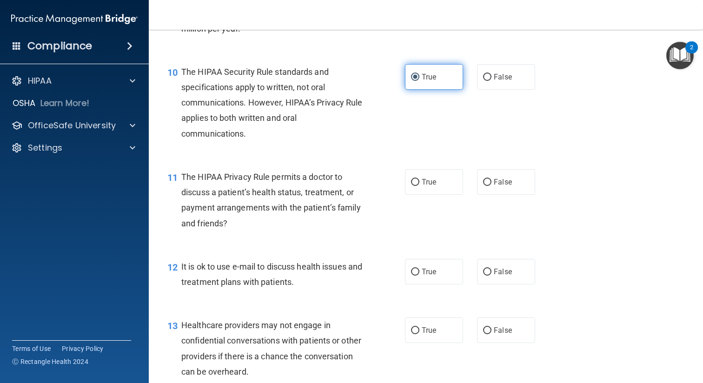
scroll to position [786, 0]
click at [436, 187] on label "True" at bounding box center [434, 182] width 58 height 26
click at [419, 185] on input "True" at bounding box center [415, 181] width 8 height 7
radio input "true"
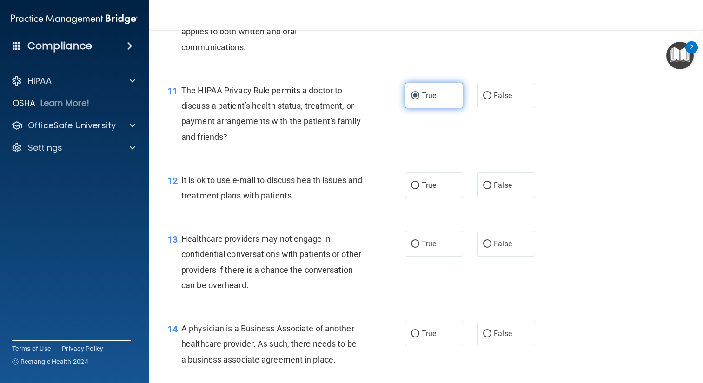
scroll to position [872, 0]
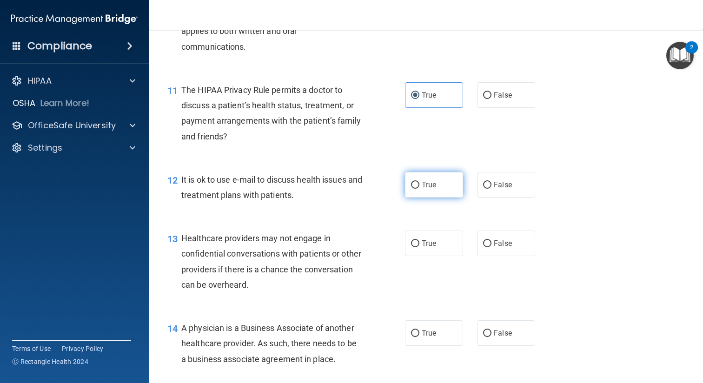
click at [451, 187] on label "True" at bounding box center [434, 185] width 58 height 26
click at [419, 187] on input "True" at bounding box center [415, 185] width 8 height 7
radio input "true"
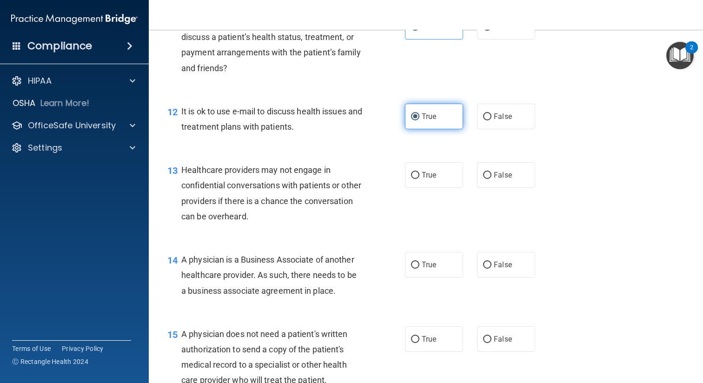
scroll to position [943, 0]
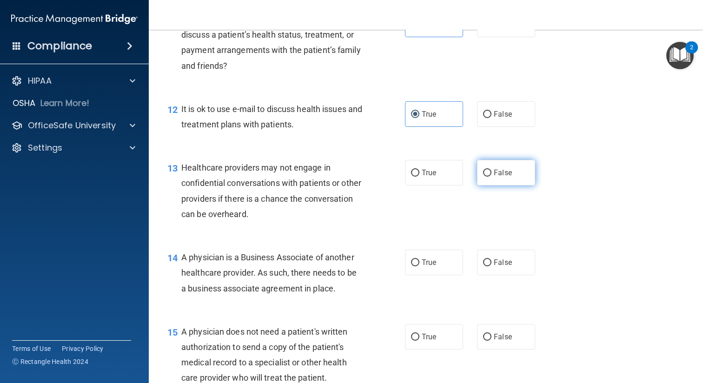
click at [511, 176] on span "False" at bounding box center [502, 172] width 18 height 9
click at [491, 176] on input "False" at bounding box center [487, 173] width 8 height 7
radio input "true"
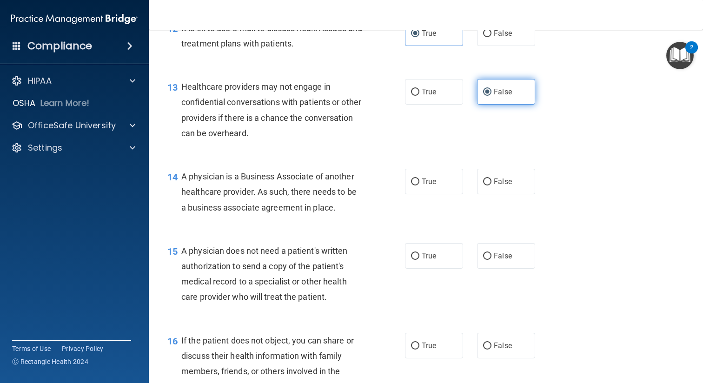
scroll to position [1025, 0]
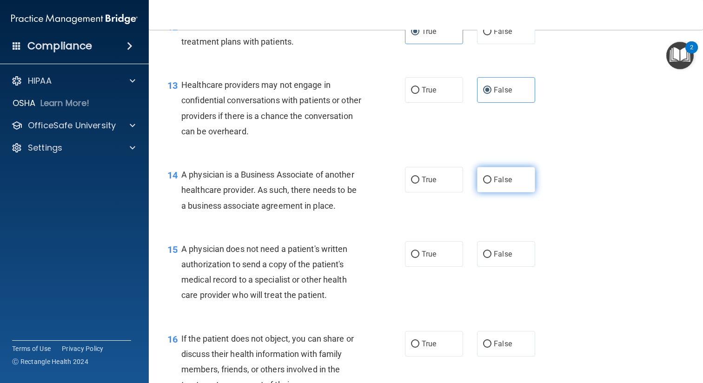
click at [509, 181] on span "False" at bounding box center [502, 179] width 18 height 9
click at [491, 181] on input "False" at bounding box center [487, 180] width 8 height 7
radio input "true"
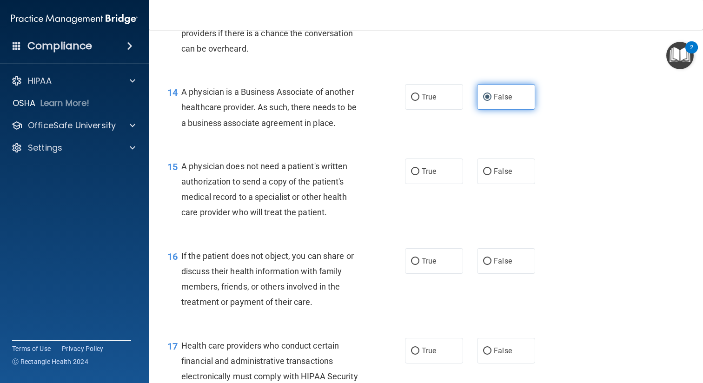
scroll to position [1110, 0]
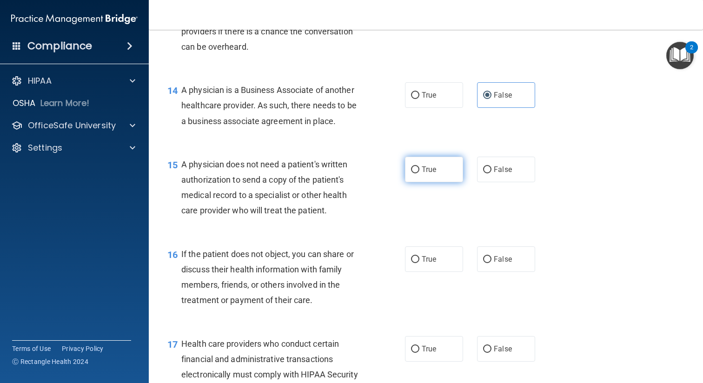
click at [442, 171] on label "True" at bounding box center [434, 170] width 58 height 26
click at [419, 171] on input "True" at bounding box center [415, 169] width 8 height 7
radio input "true"
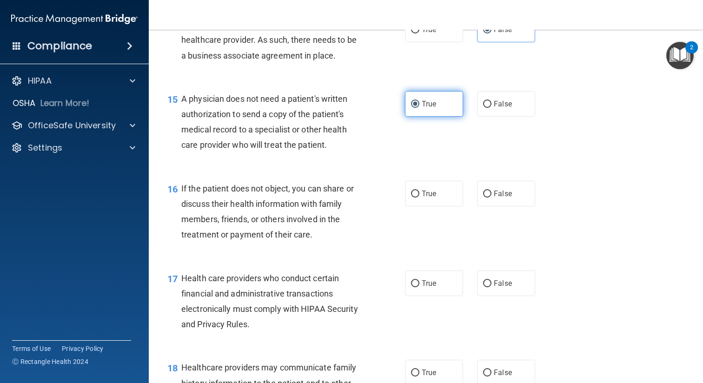
scroll to position [1189, 0]
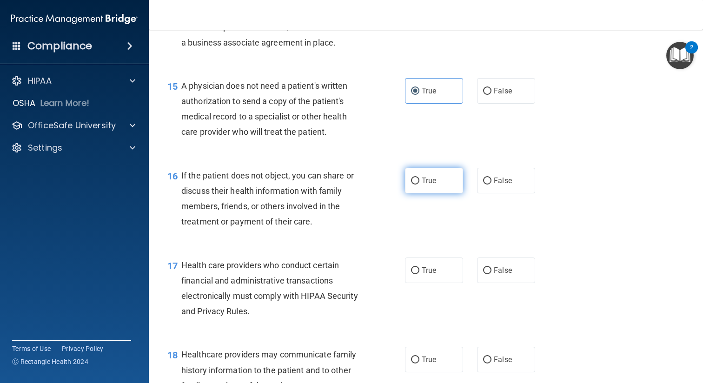
click at [437, 184] on label "True" at bounding box center [434, 181] width 58 height 26
click at [419, 184] on input "True" at bounding box center [415, 180] width 8 height 7
radio input "true"
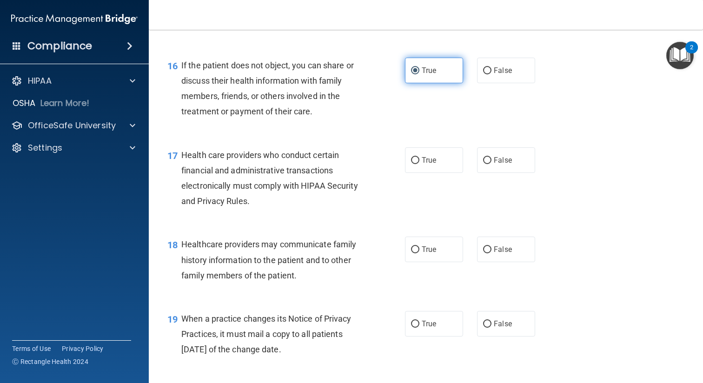
scroll to position [1301, 0]
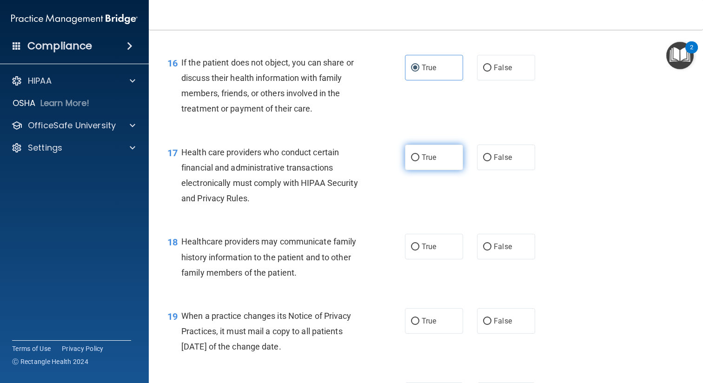
click at [426, 159] on span "True" at bounding box center [428, 157] width 14 height 9
click at [419, 159] on input "True" at bounding box center [415, 157] width 8 height 7
radio input "true"
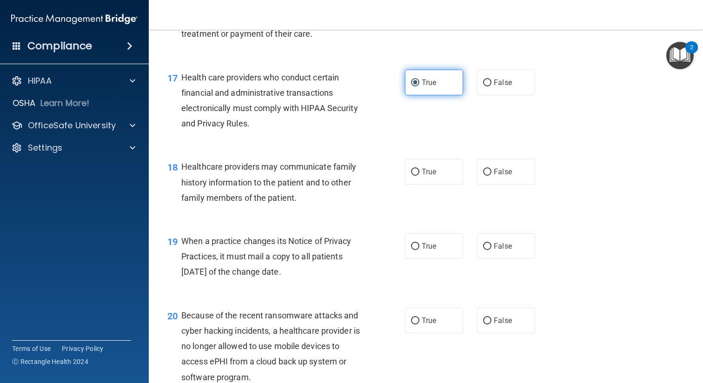
scroll to position [1382, 0]
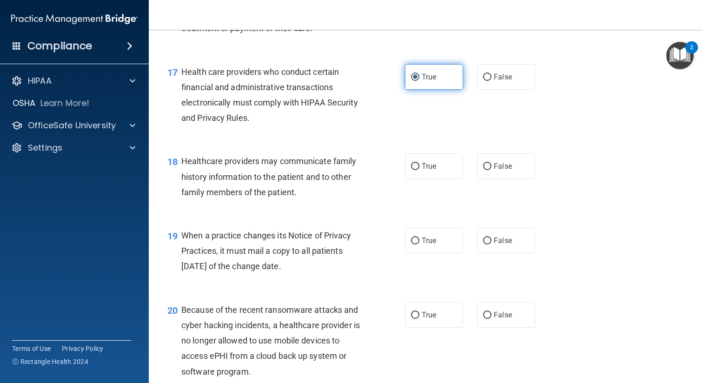
click at [426, 159] on label "True" at bounding box center [434, 166] width 58 height 26
click at [419, 163] on input "True" at bounding box center [415, 166] width 8 height 7
radio input "true"
click at [493, 175] on label "False" at bounding box center [506, 166] width 58 height 26
click at [491, 170] on input "False" at bounding box center [487, 166] width 8 height 7
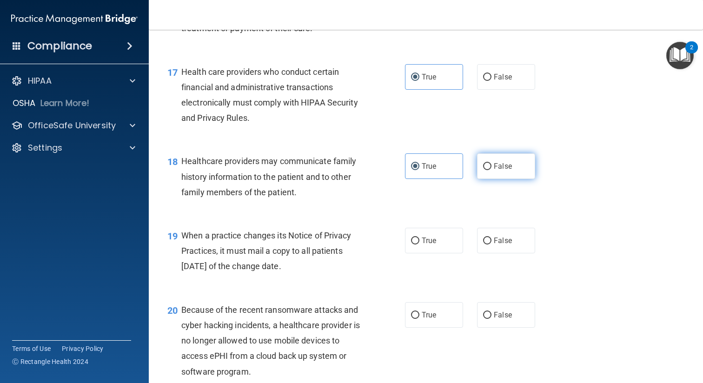
radio input "true"
radio input "false"
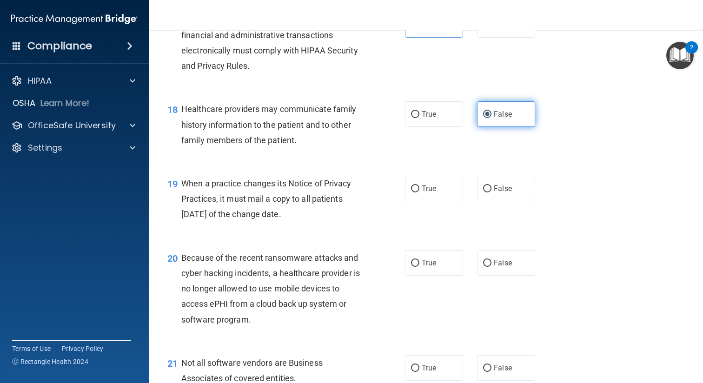
scroll to position [1450, 0]
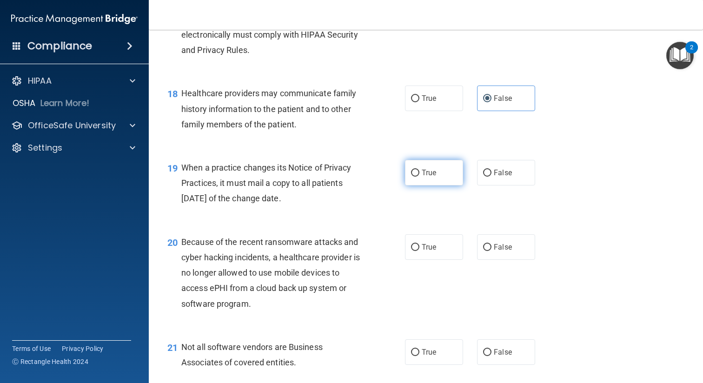
click at [447, 180] on label "True" at bounding box center [434, 173] width 58 height 26
click at [419, 177] on input "True" at bounding box center [415, 173] width 8 height 7
radio input "true"
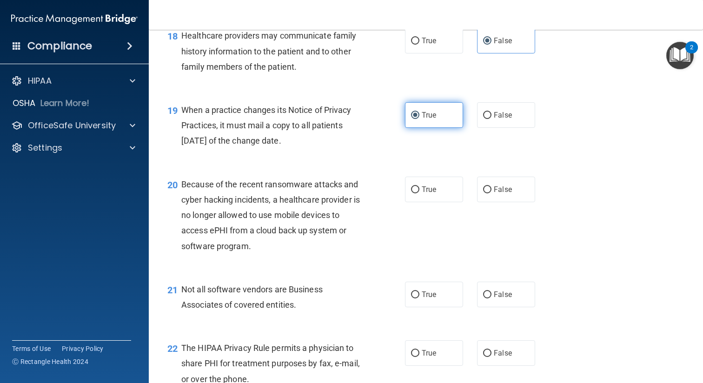
scroll to position [1521, 0]
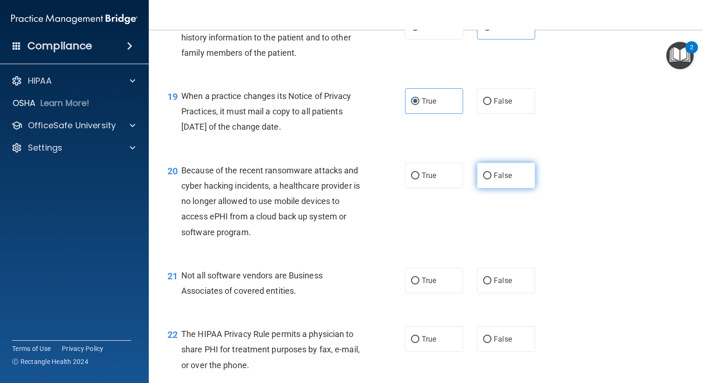
click at [508, 178] on span "False" at bounding box center [502, 175] width 18 height 9
click at [491, 178] on input "False" at bounding box center [487, 175] width 8 height 7
radio input "true"
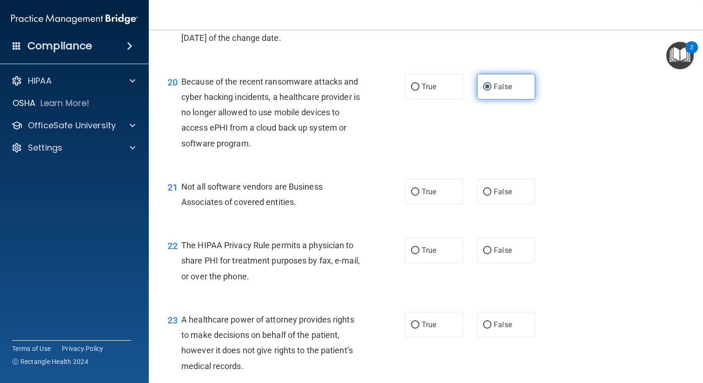
scroll to position [1610, 0]
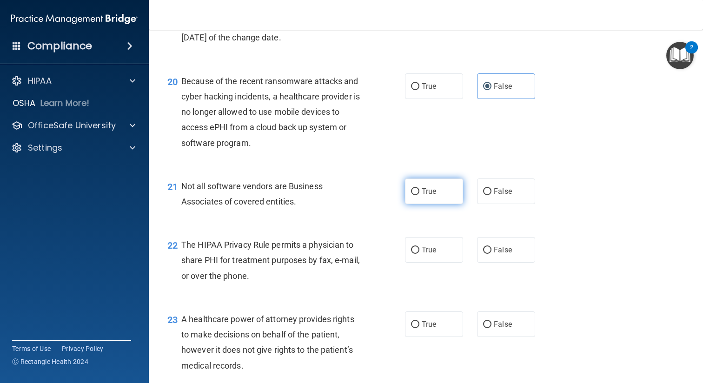
click at [444, 192] on label "True" at bounding box center [434, 191] width 58 height 26
click at [419, 192] on input "True" at bounding box center [415, 191] width 8 height 7
radio input "true"
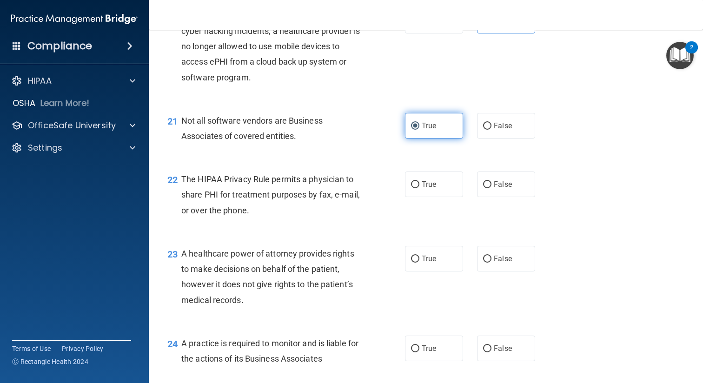
scroll to position [1672, 0]
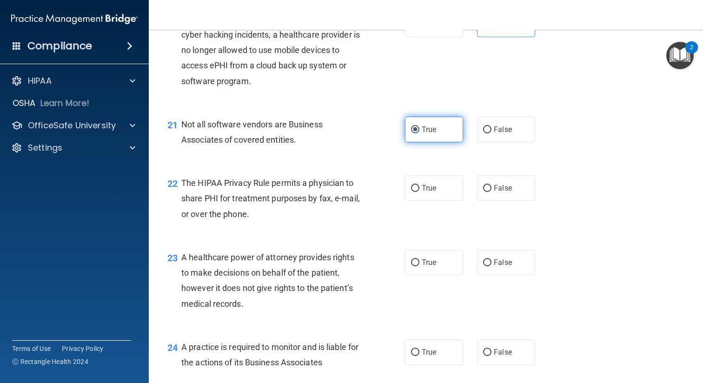
click at [444, 192] on label "True" at bounding box center [434, 188] width 58 height 26
click at [419, 192] on input "True" at bounding box center [415, 188] width 8 height 7
radio input "true"
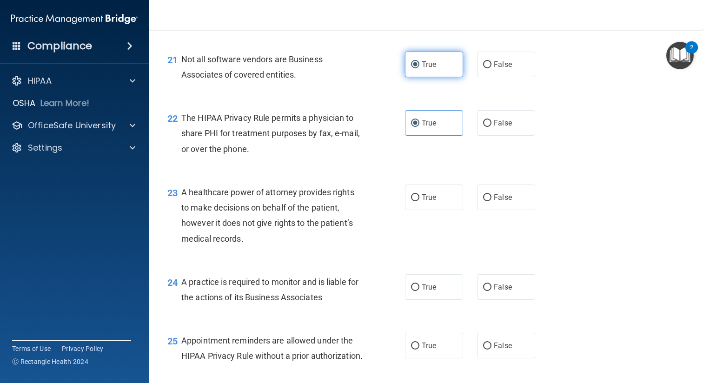
scroll to position [1744, 0]
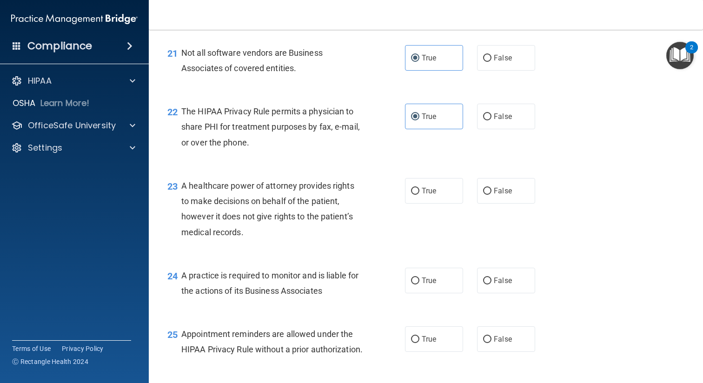
click at [504, 176] on div "23 A healthcare power of attorney provides rights to make decisions on behalf o…" at bounding box center [425, 211] width 531 height 90
click at [504, 191] on span "False" at bounding box center [502, 190] width 18 height 9
click at [491, 191] on input "False" at bounding box center [487, 191] width 8 height 7
radio input "true"
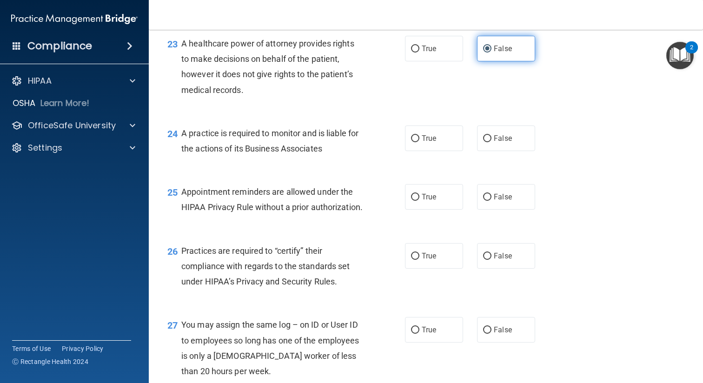
scroll to position [1887, 0]
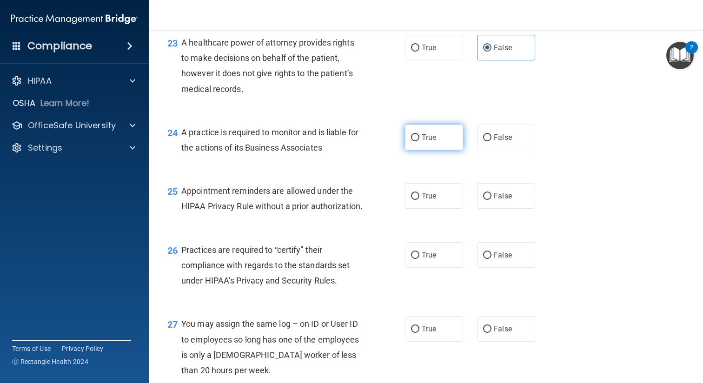
click at [429, 147] on label "True" at bounding box center [434, 138] width 58 height 26
click at [419, 141] on input "True" at bounding box center [415, 137] width 8 height 7
radio input "true"
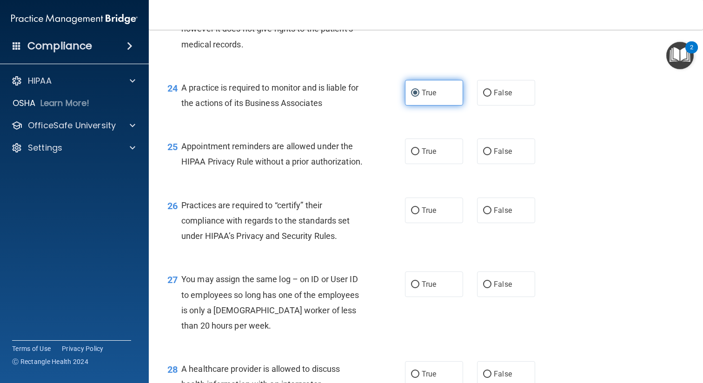
scroll to position [1945, 0]
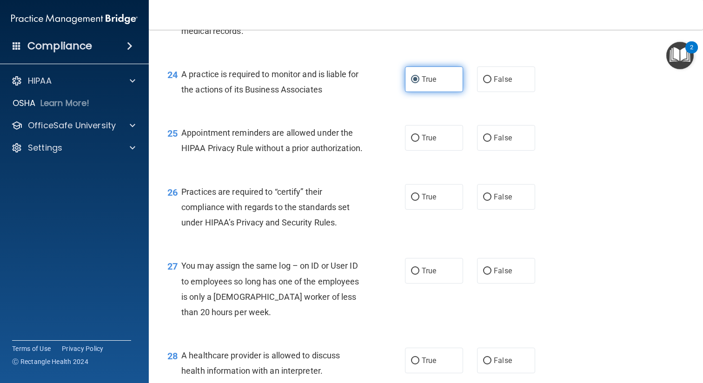
click at [429, 147] on label "True" at bounding box center [434, 138] width 58 height 26
click at [419, 142] on input "True" at bounding box center [415, 138] width 8 height 7
radio input "true"
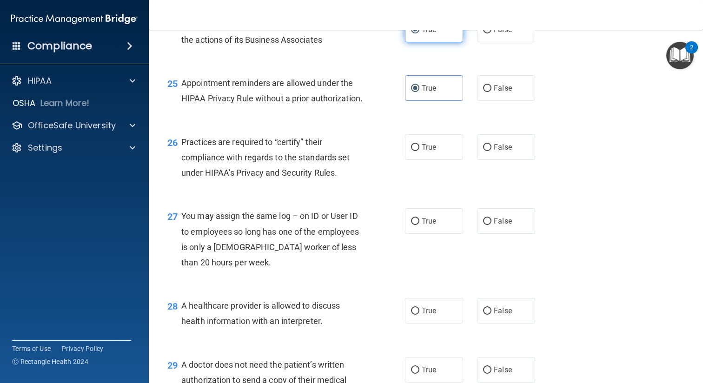
scroll to position [1994, 0]
click at [436, 160] on label "True" at bounding box center [434, 148] width 58 height 26
click at [419, 151] on input "True" at bounding box center [415, 148] width 8 height 7
radio input "true"
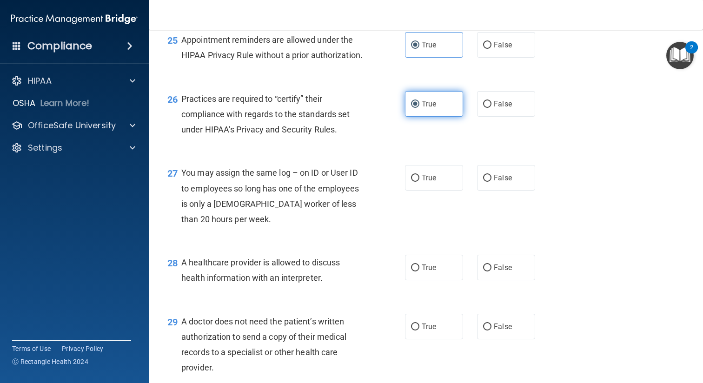
scroll to position [2048, 0]
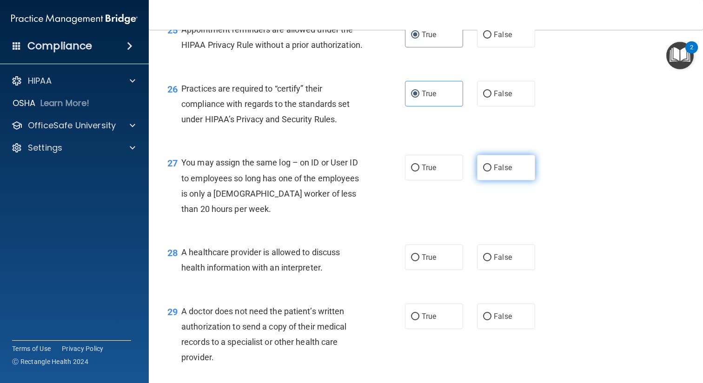
click at [514, 180] on label "False" at bounding box center [506, 168] width 58 height 26
click at [491, 171] on input "False" at bounding box center [487, 167] width 8 height 7
radio input "true"
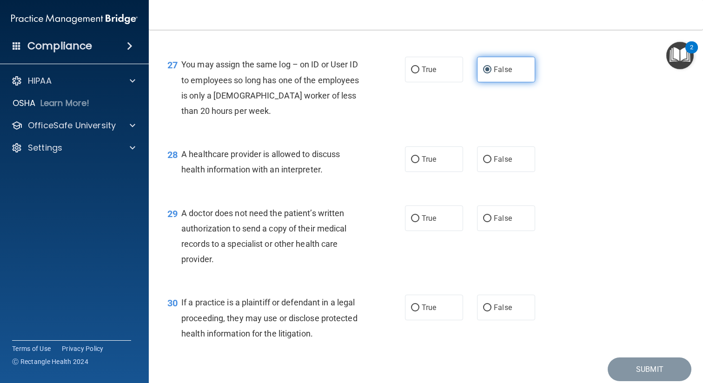
scroll to position [2152, 0]
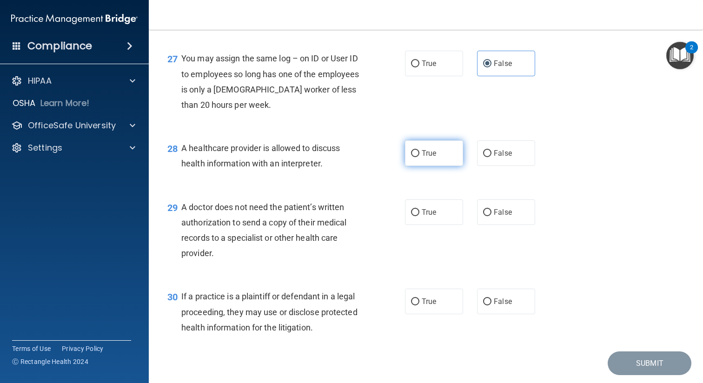
click at [444, 166] on label "True" at bounding box center [434, 153] width 58 height 26
click at [419, 157] on input "True" at bounding box center [415, 153] width 8 height 7
radio input "true"
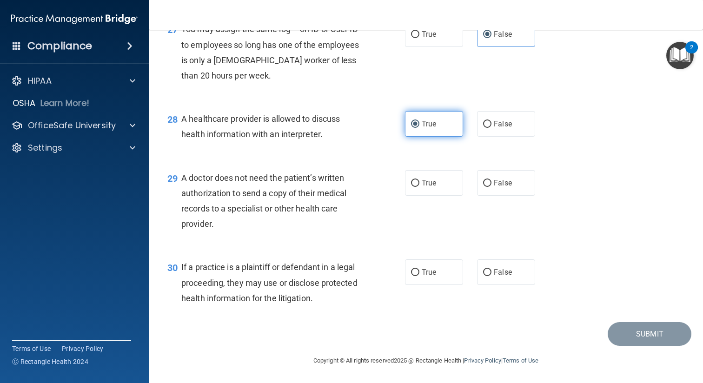
scroll to position [2197, 0]
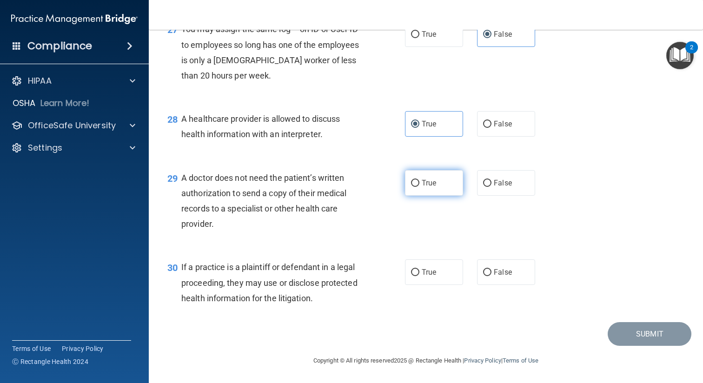
click at [444, 186] on label "True" at bounding box center [434, 183] width 58 height 26
click at [419, 186] on input "True" at bounding box center [415, 183] width 8 height 7
radio input "true"
click at [440, 227] on div "29 A doctor does not need the patient’s written authorization to send a copy of…" at bounding box center [425, 203] width 531 height 90
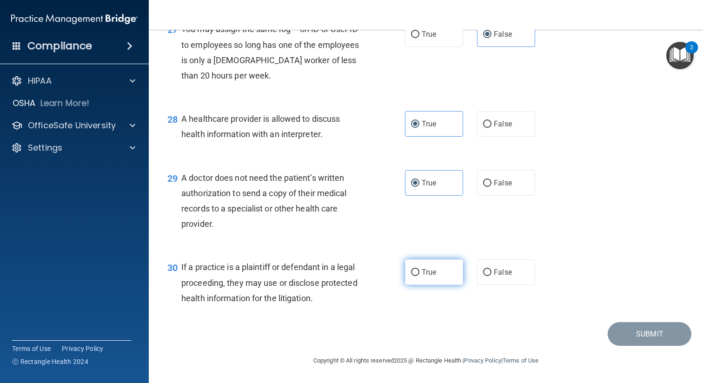
click at [438, 269] on label "True" at bounding box center [434, 272] width 58 height 26
click at [419, 269] on input "True" at bounding box center [415, 272] width 8 height 7
radio input "true"
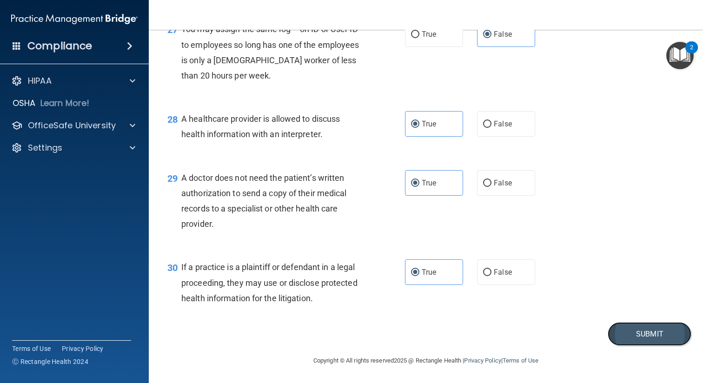
click at [643, 335] on button "Submit" at bounding box center [649, 334] width 84 height 24
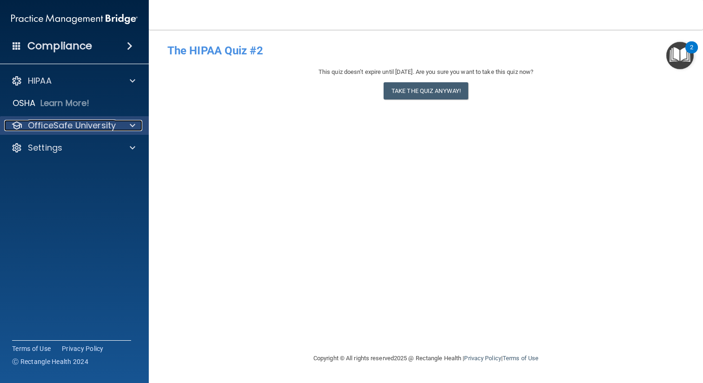
click at [80, 123] on p "OfficeSafe University" at bounding box center [72, 125] width 88 height 11
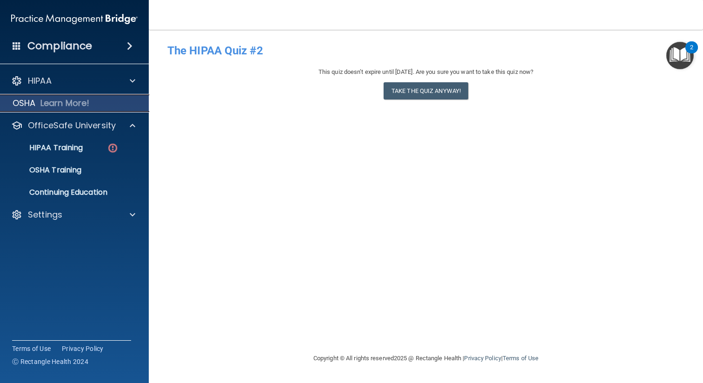
click at [77, 107] on p "Learn More!" at bounding box center [64, 103] width 49 height 11
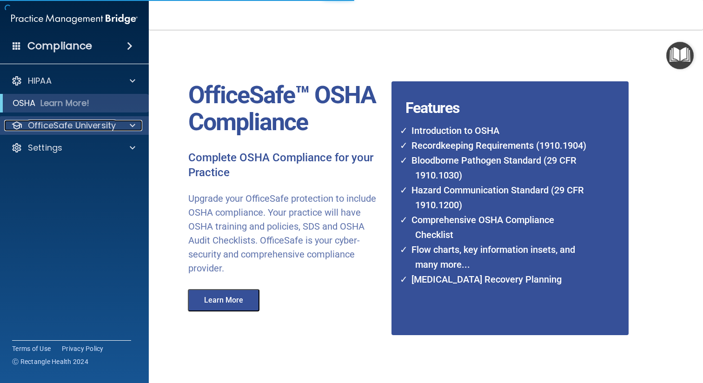
click at [74, 122] on p "OfficeSafe University" at bounding box center [72, 125] width 88 height 11
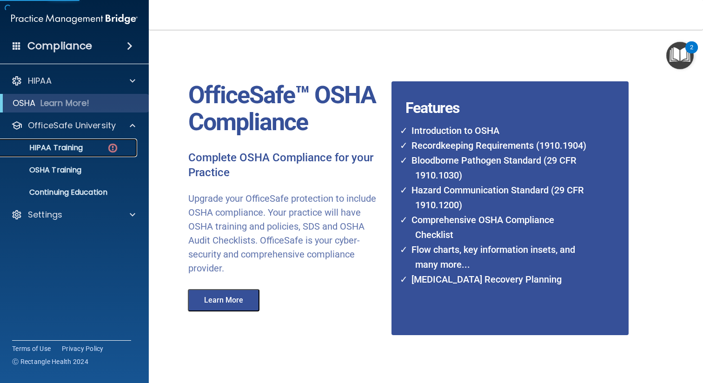
click at [76, 153] on link "HIPAA Training" at bounding box center [64, 147] width 146 height 19
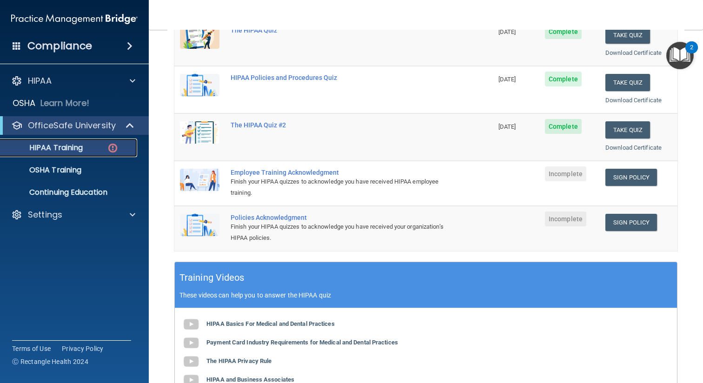
scroll to position [146, 0]
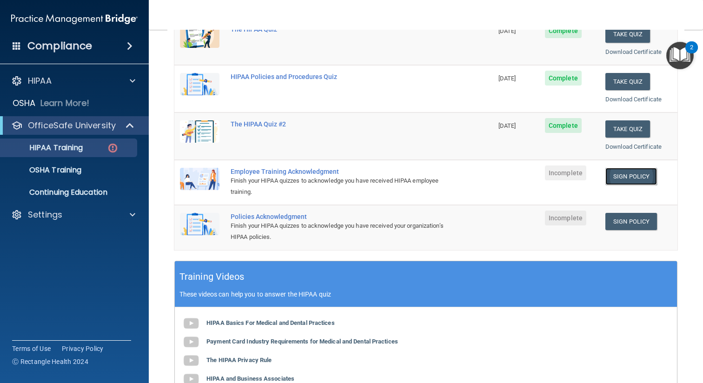
click at [630, 174] on link "Sign Policy" at bounding box center [631, 176] width 52 height 17
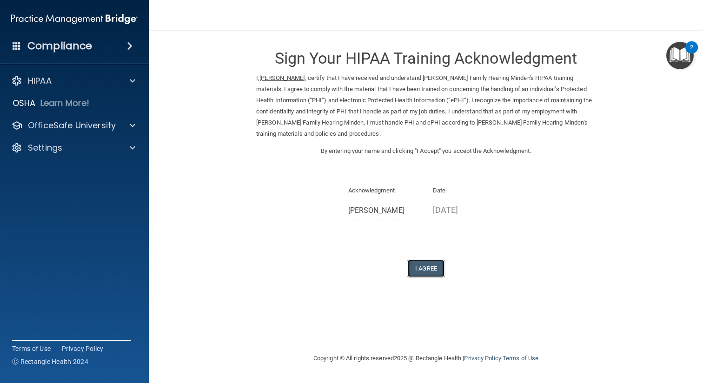
click at [424, 263] on button "I Agree" at bounding box center [425, 268] width 37 height 17
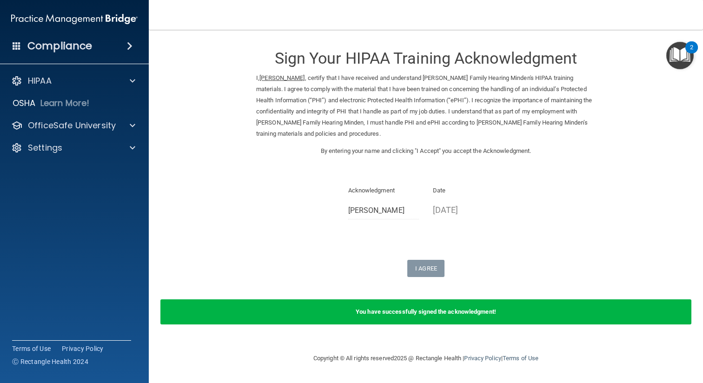
click at [414, 308] on b "You have successfully signed the acknowledgment!" at bounding box center [425, 311] width 140 height 7
click at [90, 134] on div "OfficeSafe University" at bounding box center [74, 125] width 149 height 19
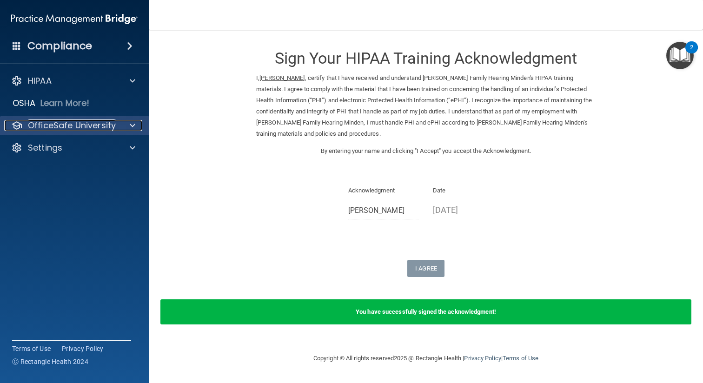
click at [91, 125] on p "OfficeSafe University" at bounding box center [72, 125] width 88 height 11
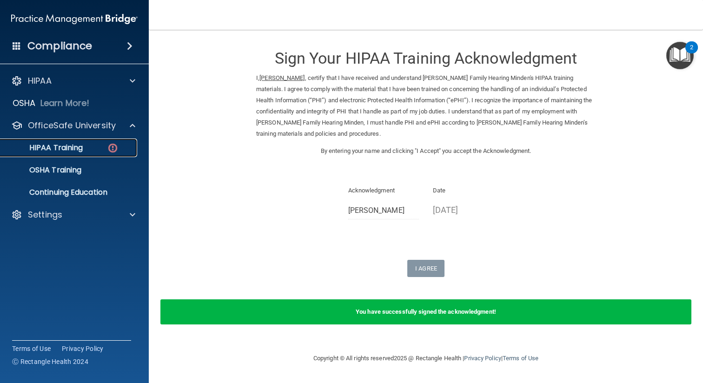
click at [84, 140] on link "HIPAA Training" at bounding box center [64, 147] width 146 height 19
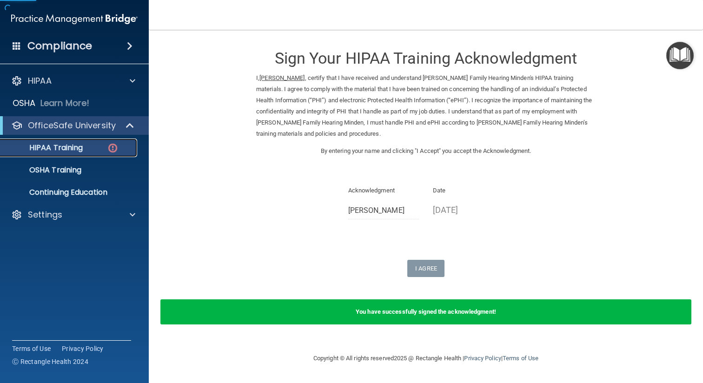
click at [84, 146] on div "HIPAA Training" at bounding box center [69, 147] width 127 height 9
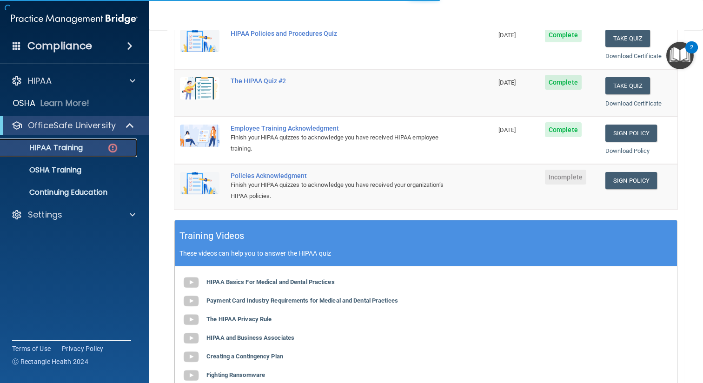
scroll to position [215, 0]
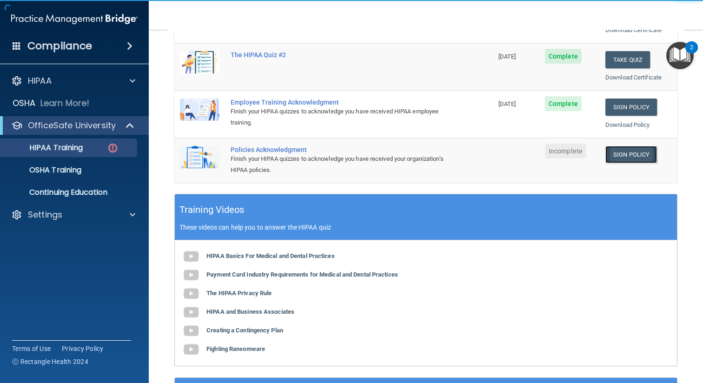
click at [630, 156] on link "Sign Policy" at bounding box center [631, 154] width 52 height 17
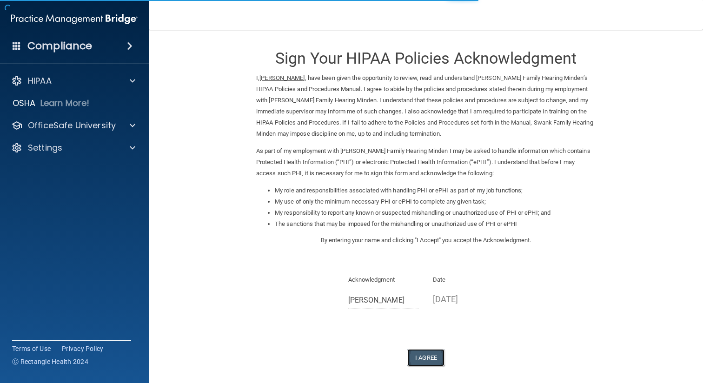
click at [427, 361] on button "I Agree" at bounding box center [425, 357] width 37 height 17
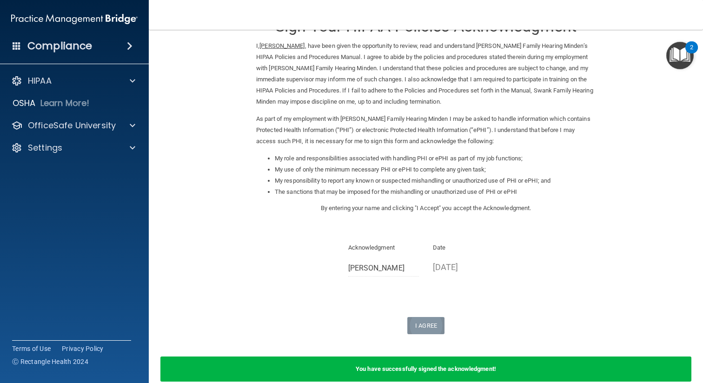
scroll to position [79, 0]
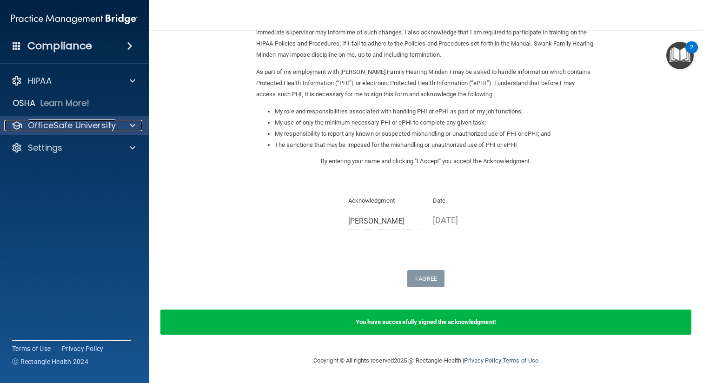
click at [75, 127] on p "OfficeSafe University" at bounding box center [72, 125] width 88 height 11
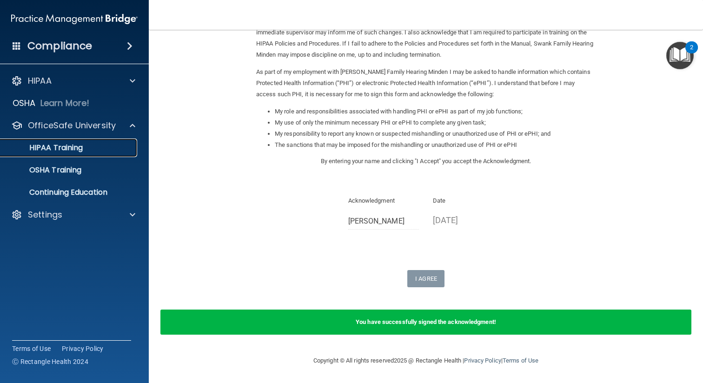
click at [69, 149] on p "HIPAA Training" at bounding box center [44, 147] width 77 height 9
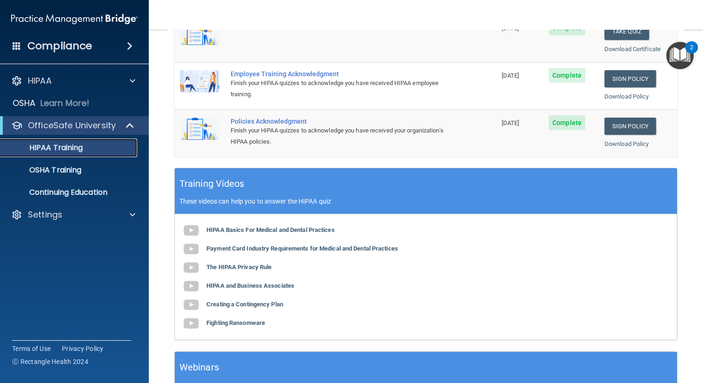
scroll to position [316, 0]
